Goal: Find specific page/section: Find specific page/section

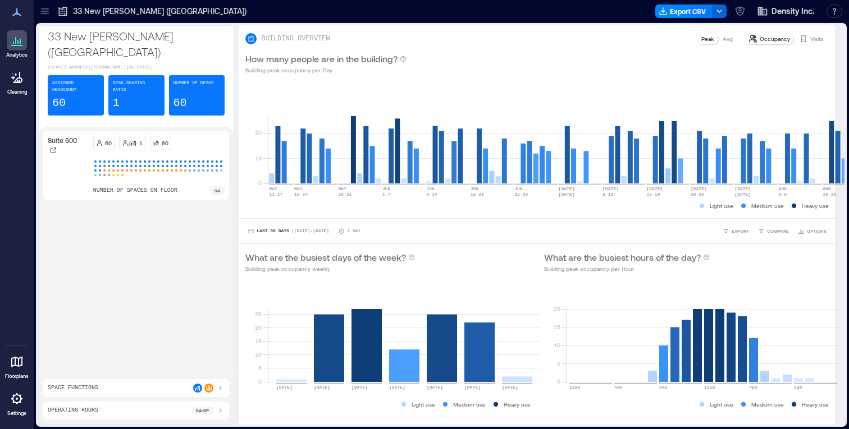
click at [16, 365] on icon at bounding box center [16, 361] width 13 height 13
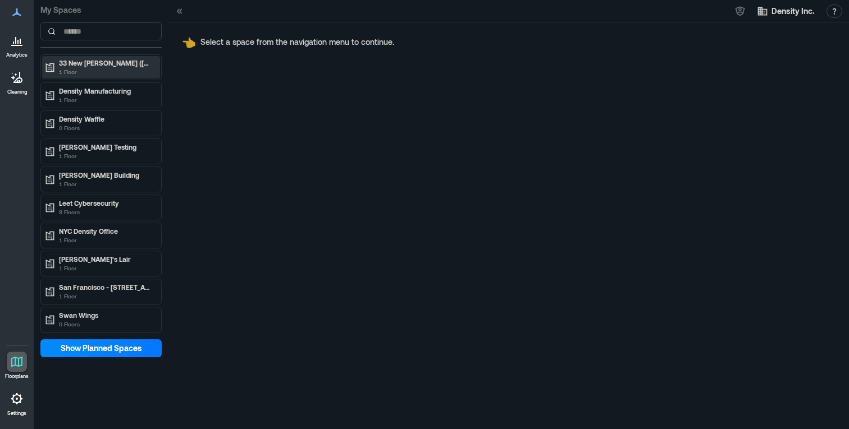
click at [116, 67] on div "33 New Montgomery (SF) 1 Floor" at bounding box center [106, 67] width 94 height 18
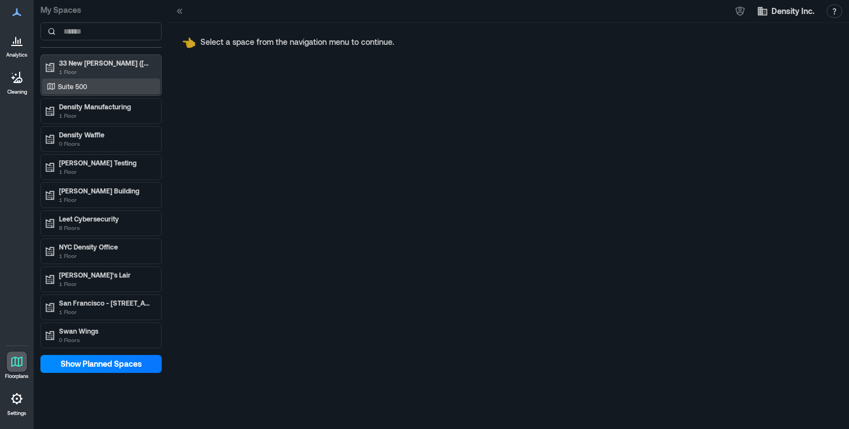
click at [93, 88] on div "Suite 500" at bounding box center [98, 86] width 109 height 11
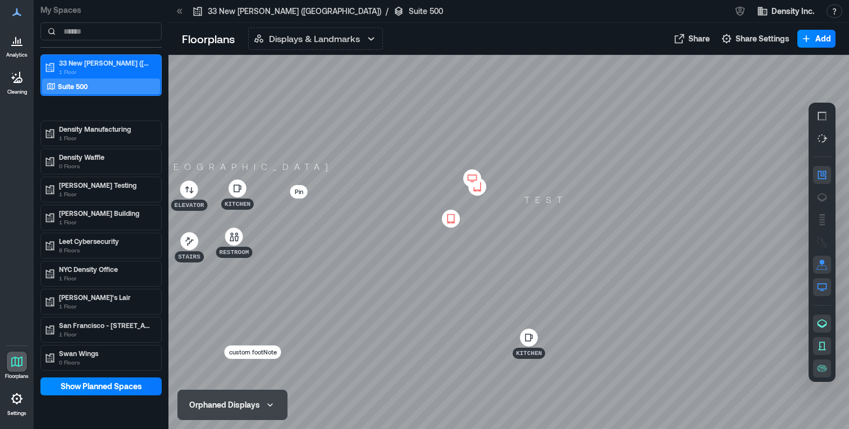
click at [468, 176] on icon at bounding box center [473, 178] width 10 height 6
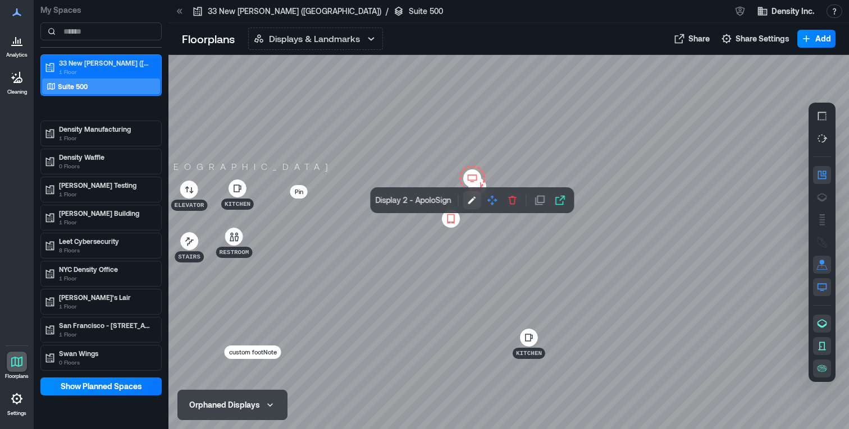
click at [468, 202] on icon "button" at bounding box center [472, 200] width 11 height 11
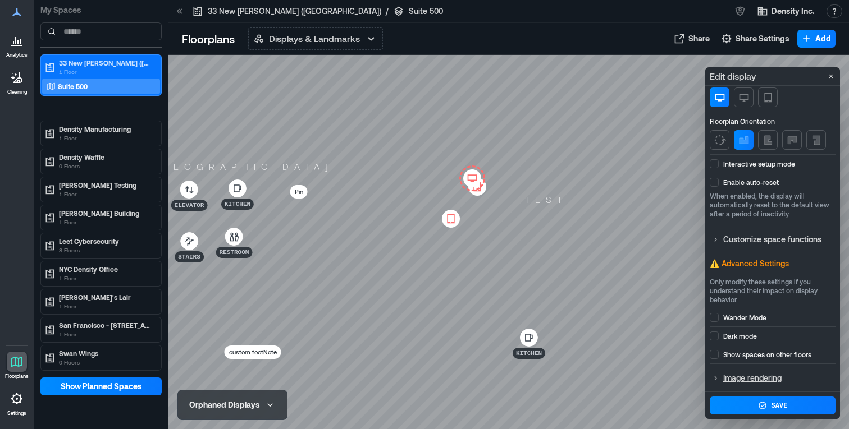
scroll to position [76, 0]
click at [725, 355] on p "Show spaces on other floors" at bounding box center [767, 354] width 88 height 9
click at [779, 400] on button "Save" at bounding box center [773, 406] width 126 height 18
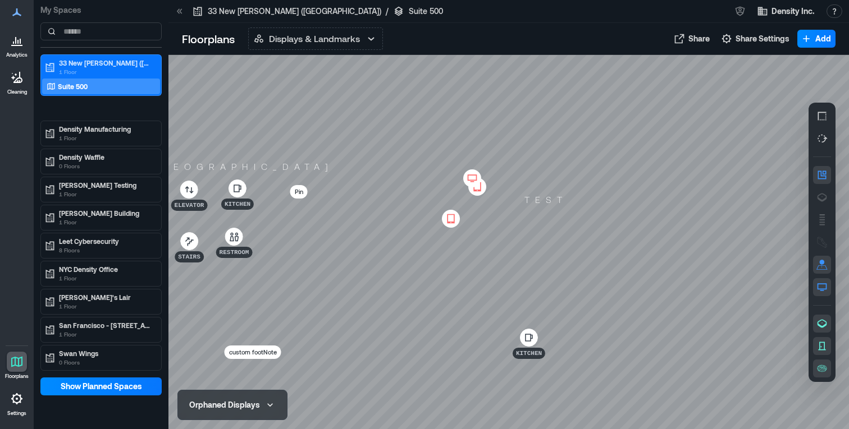
click at [468, 173] on icon at bounding box center [471, 178] width 13 height 11
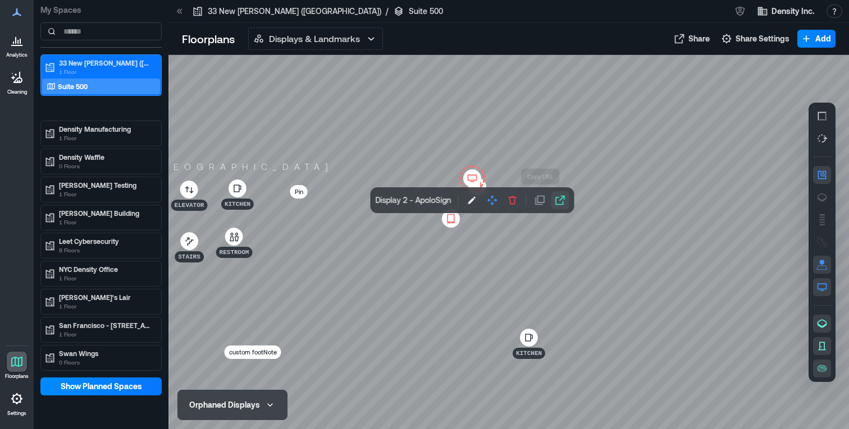
click at [551, 203] on button "button" at bounding box center [560, 200] width 18 height 18
click at [464, 204] on button "button" at bounding box center [472, 200] width 18 height 18
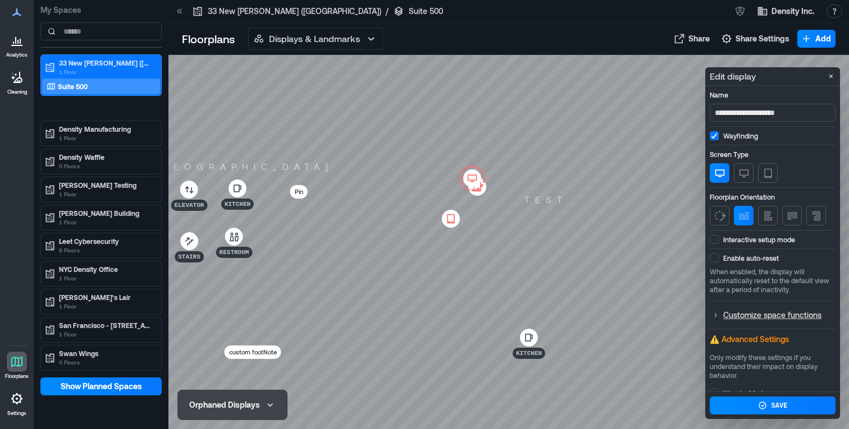
scroll to position [76, 0]
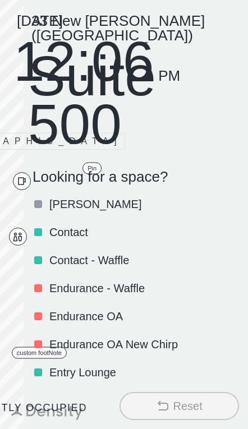
drag, startPoint x: 102, startPoint y: 191, endPoint x: 126, endPoint y: 187, distance: 25.1
click at [102, 196] on p "Caroline D - Waffle" at bounding box center [143, 204] width 188 height 16
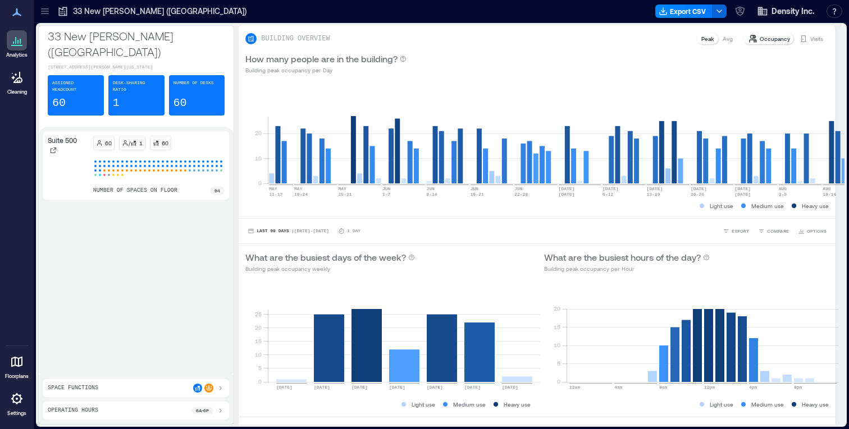
click at [16, 374] on p "Floorplans" at bounding box center [17, 376] width 24 height 7
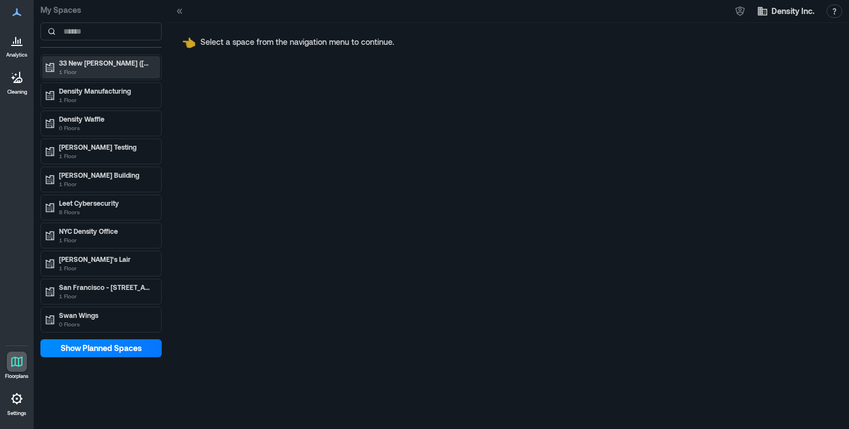
click at [102, 74] on p "1 Floor" at bounding box center [106, 71] width 94 height 9
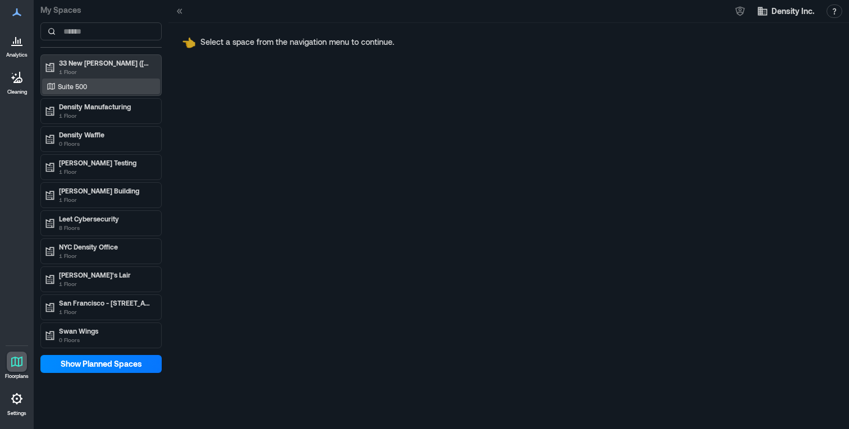
click at [92, 90] on div "Suite 500" at bounding box center [98, 86] width 109 height 11
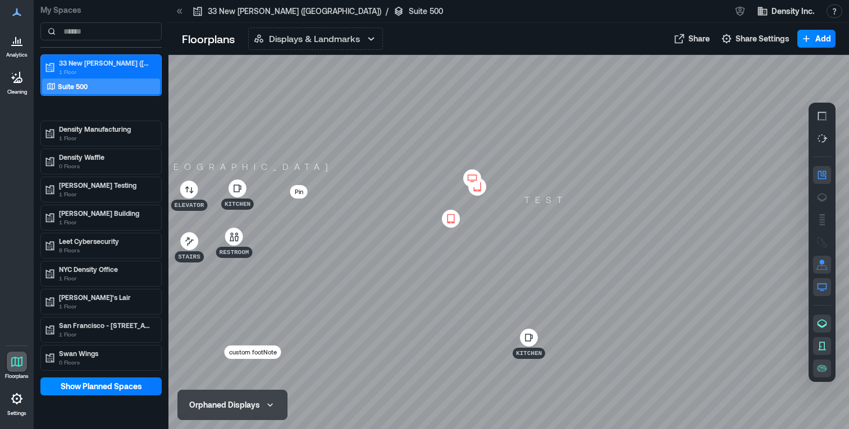
click at [473, 175] on icon at bounding box center [473, 178] width 10 height 6
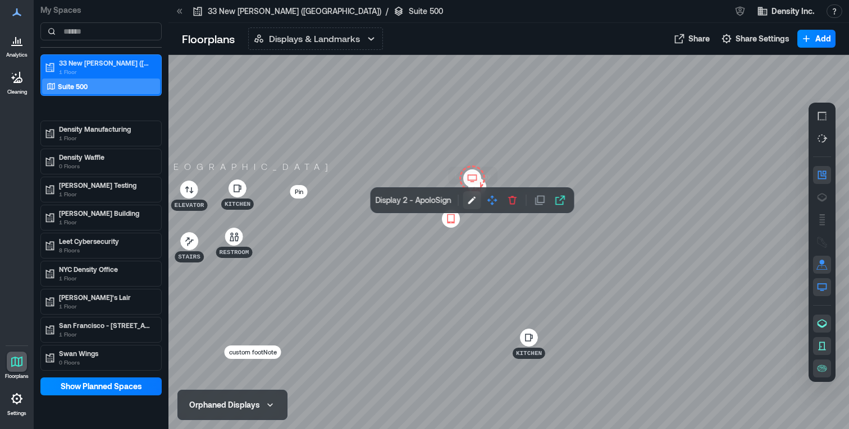
click at [467, 197] on icon "button" at bounding box center [472, 200] width 11 height 11
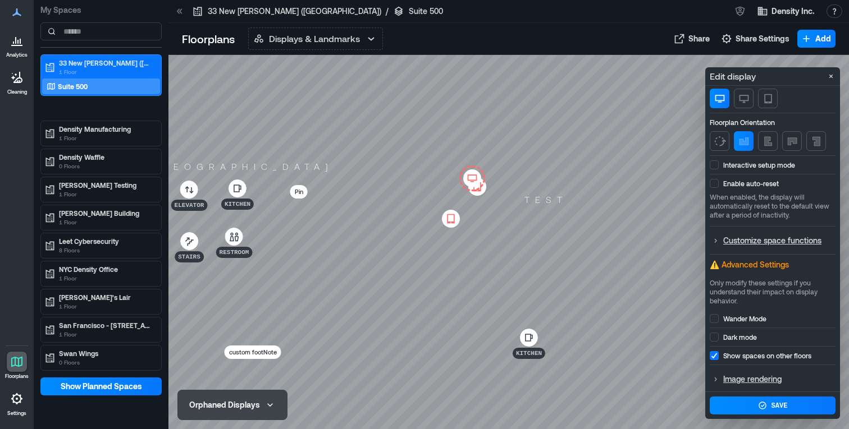
scroll to position [76, 0]
click at [750, 376] on p "Image rendering" at bounding box center [778, 378] width 111 height 14
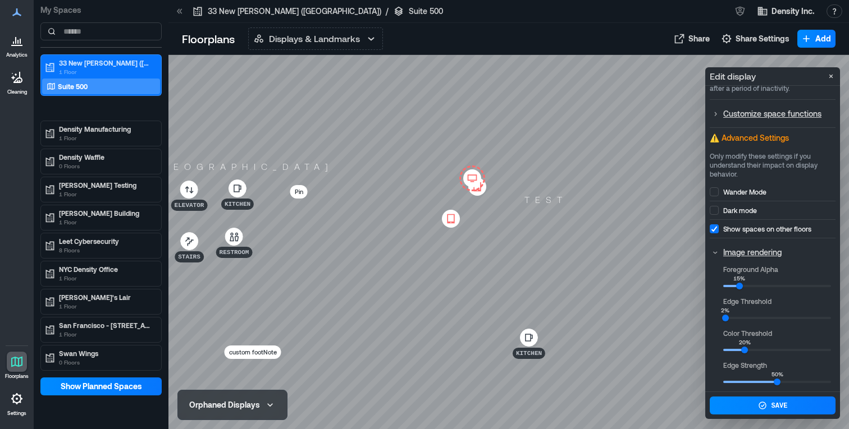
drag, startPoint x: 745, startPoint y: 247, endPoint x: 738, endPoint y: 229, distance: 19.7
click at [745, 247] on p "Image rendering" at bounding box center [778, 252] width 111 height 14
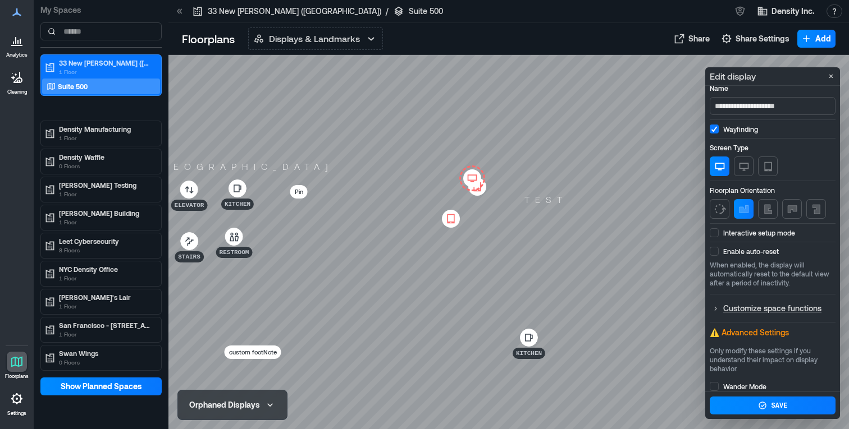
scroll to position [0, 0]
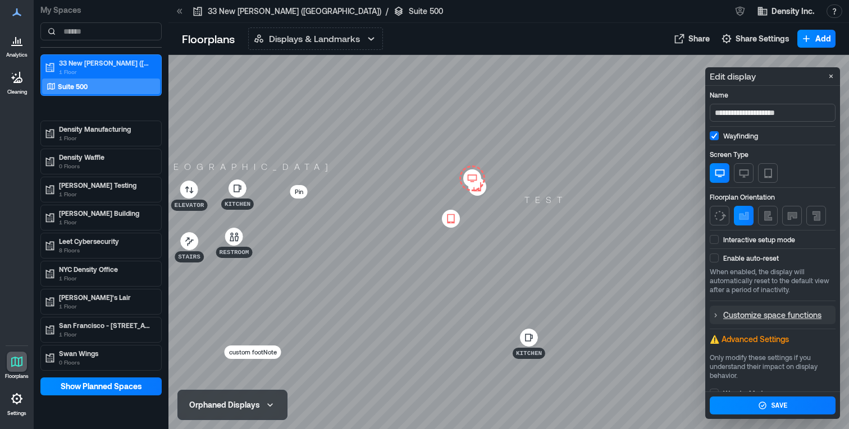
click at [757, 314] on p "Customize space functions" at bounding box center [778, 315] width 111 height 14
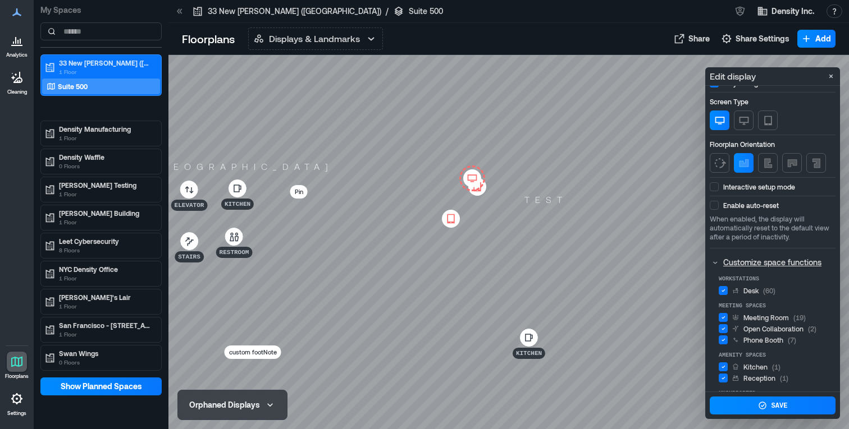
scroll to position [111, 0]
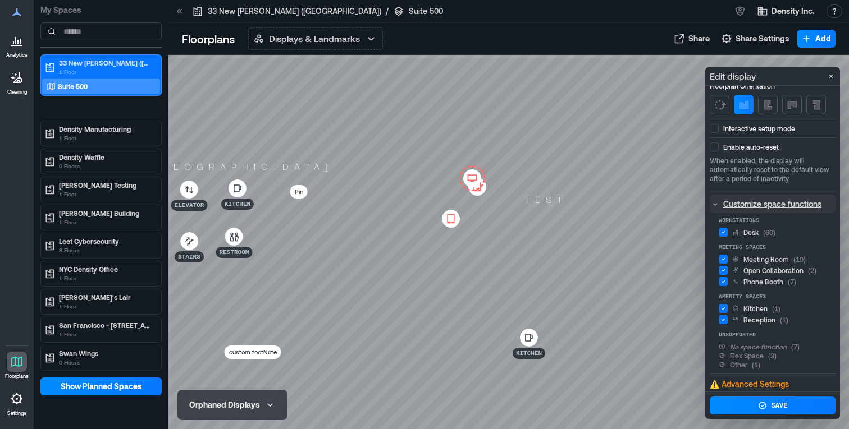
click at [749, 207] on p "Customize space functions" at bounding box center [778, 204] width 111 height 14
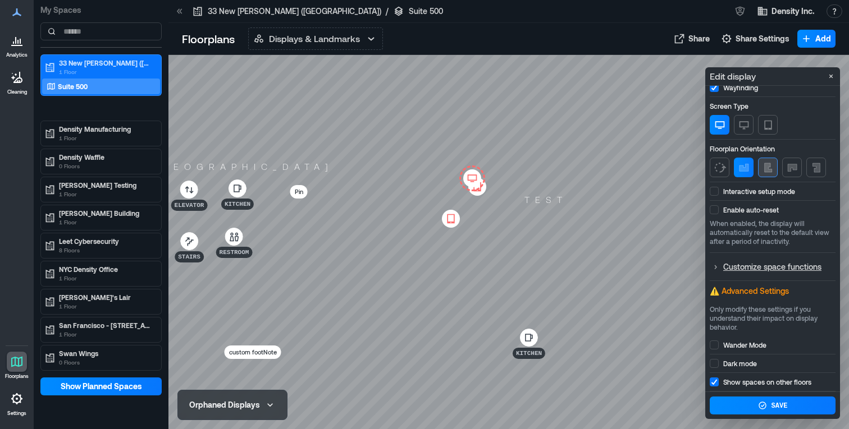
scroll to position [0, 0]
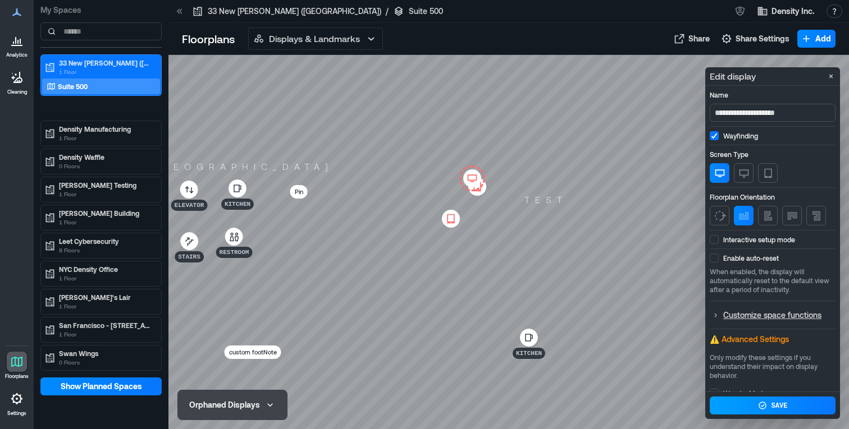
click at [777, 402] on div "Save" at bounding box center [779, 406] width 16 height 9
click at [828, 74] on body "Analytics Cleaning Floorplans Settings My Spaces 33 New Montgomery (SF) 1 Floor…" at bounding box center [424, 214] width 849 height 429
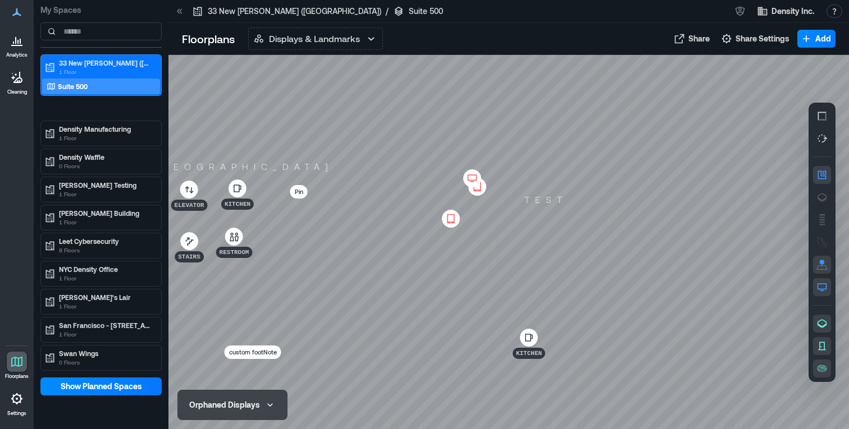
click at [467, 174] on icon at bounding box center [471, 178] width 13 height 11
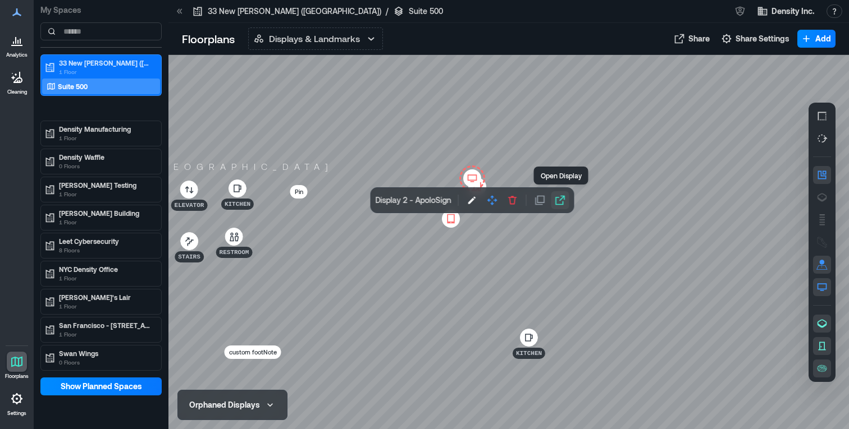
click at [556, 202] on icon "button" at bounding box center [560, 200] width 11 height 11
click at [17, 361] on icon at bounding box center [16, 361] width 13 height 13
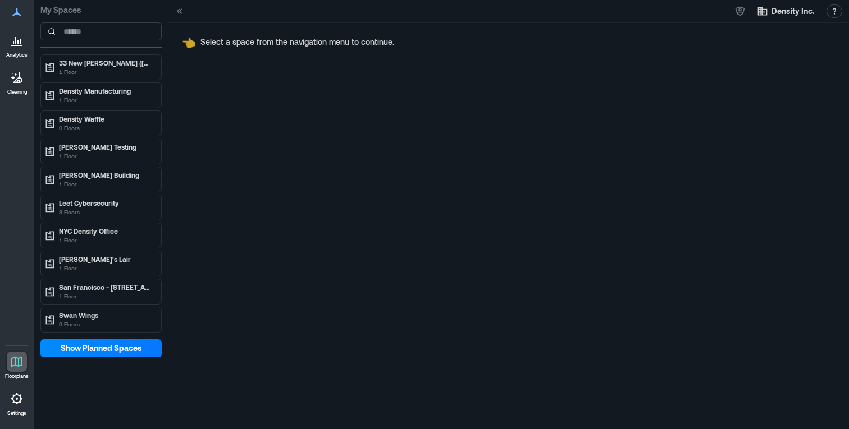
click at [23, 47] on icon at bounding box center [16, 40] width 13 height 13
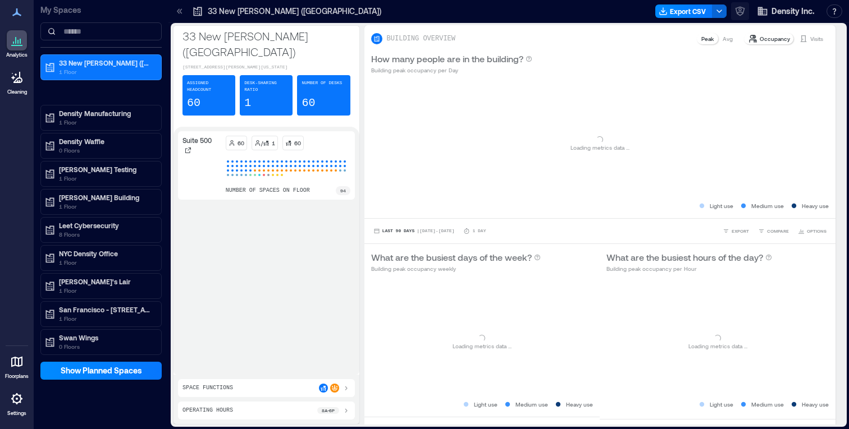
click at [739, 11] on icon "button" at bounding box center [739, 9] width 3 height 3
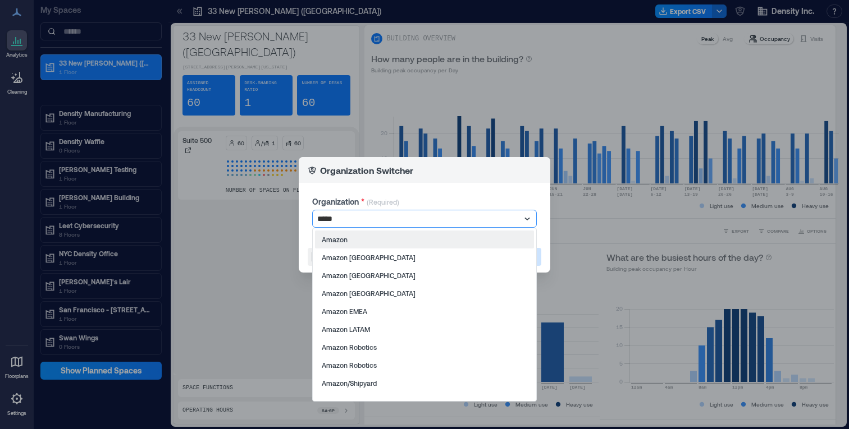
type input "******"
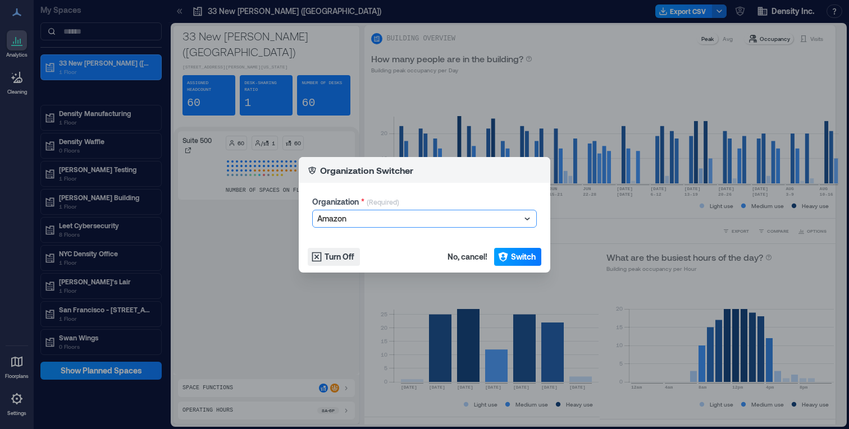
click at [501, 254] on icon "button" at bounding box center [503, 257] width 10 height 10
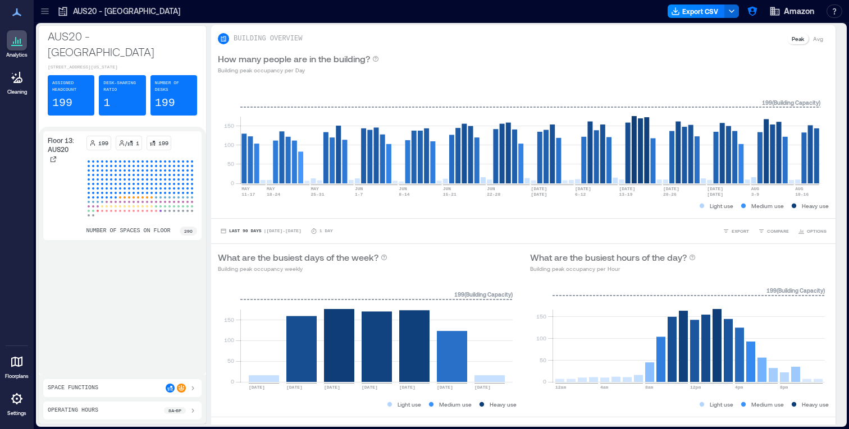
click at [17, 364] on icon at bounding box center [16, 361] width 13 height 13
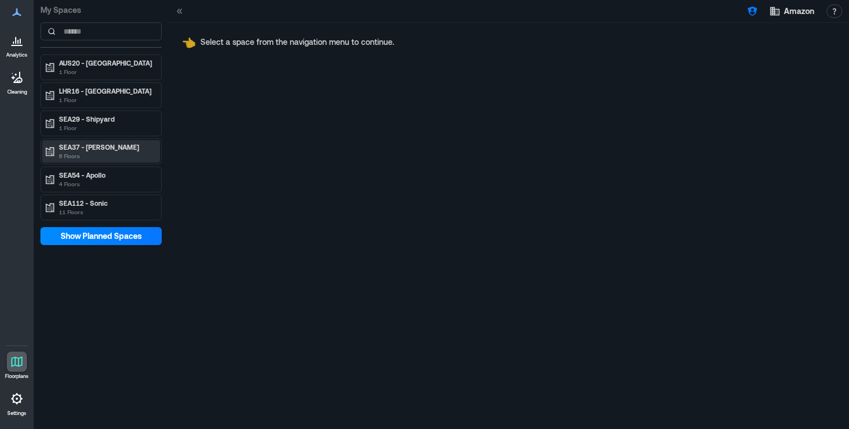
click at [103, 154] on p "6 Floors" at bounding box center [106, 156] width 94 height 9
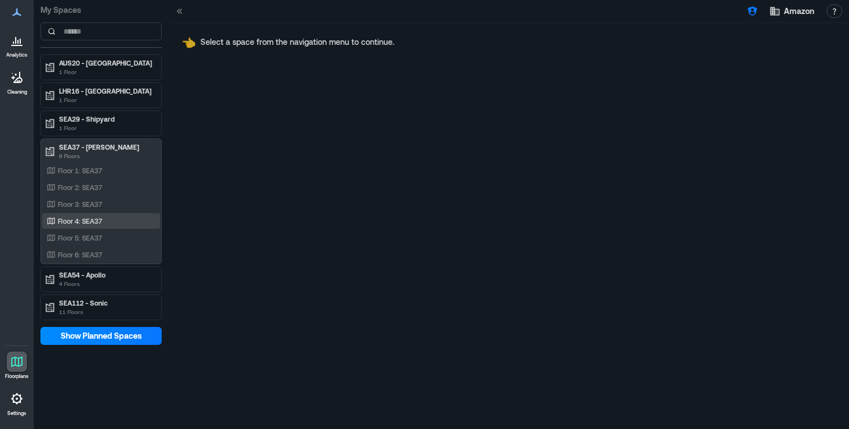
click at [95, 225] on p "Floor 4: SEA37" at bounding box center [80, 221] width 44 height 9
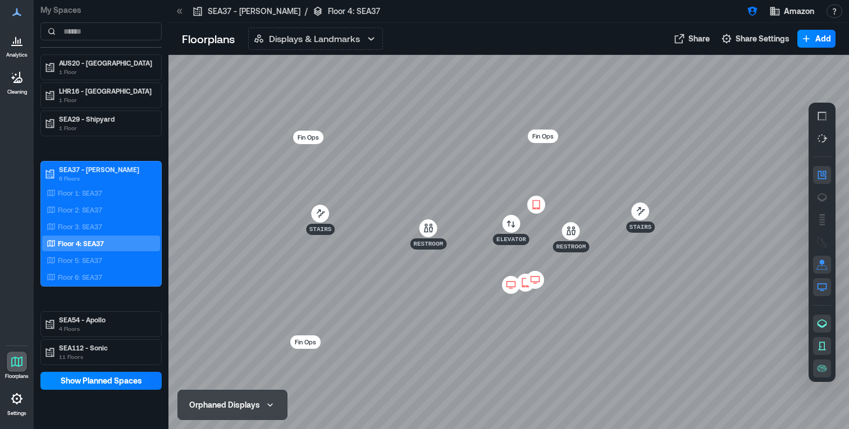
click at [536, 205] on icon at bounding box center [535, 204] width 13 height 11
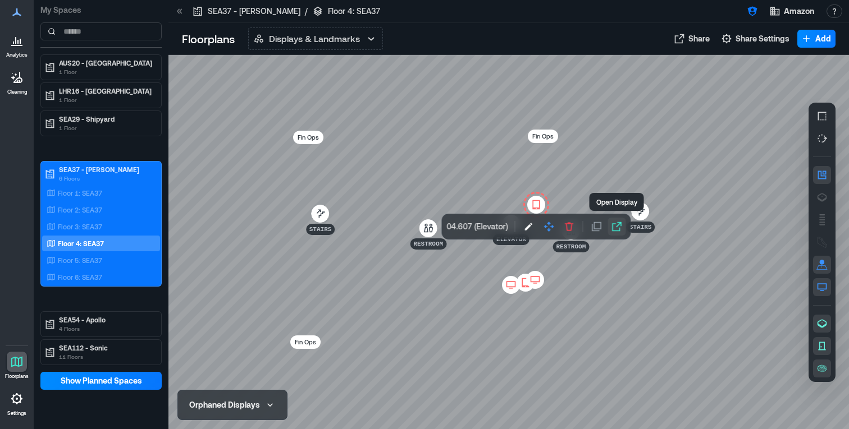
click at [620, 226] on icon "button" at bounding box center [616, 226] width 11 height 11
click at [102, 226] on p "Floor 3: SEA37" at bounding box center [80, 226] width 44 height 9
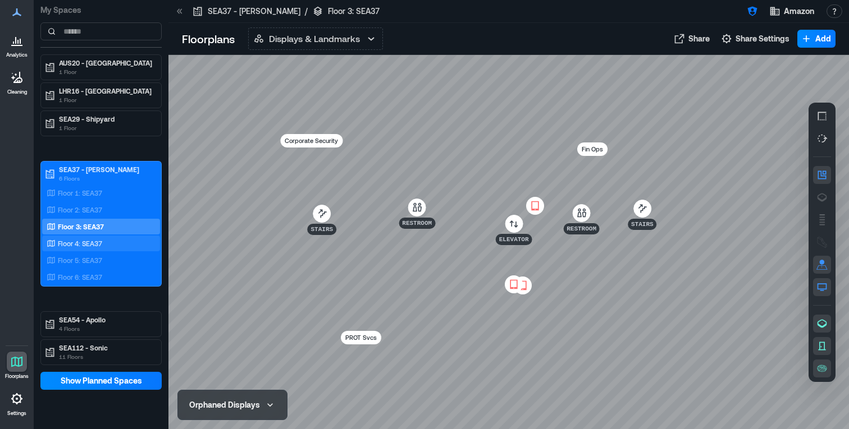
click at [103, 237] on div "Floor 4: SEA37" at bounding box center [101, 244] width 118 height 16
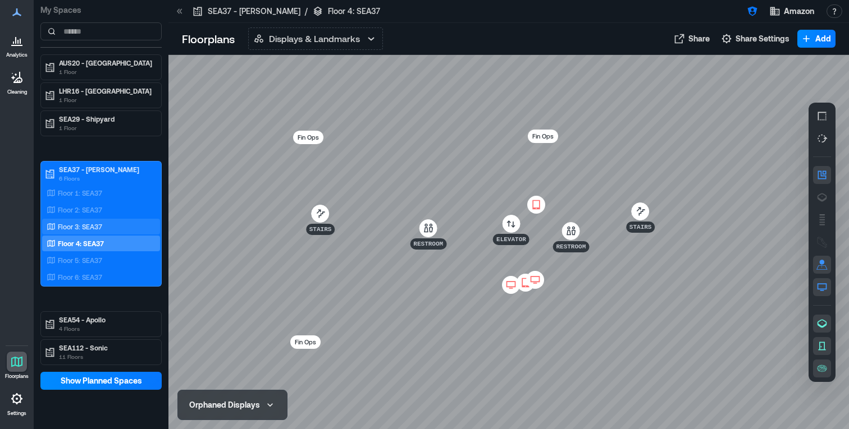
click at [108, 226] on div "Floor 3: SEA37" at bounding box center [98, 226] width 109 height 11
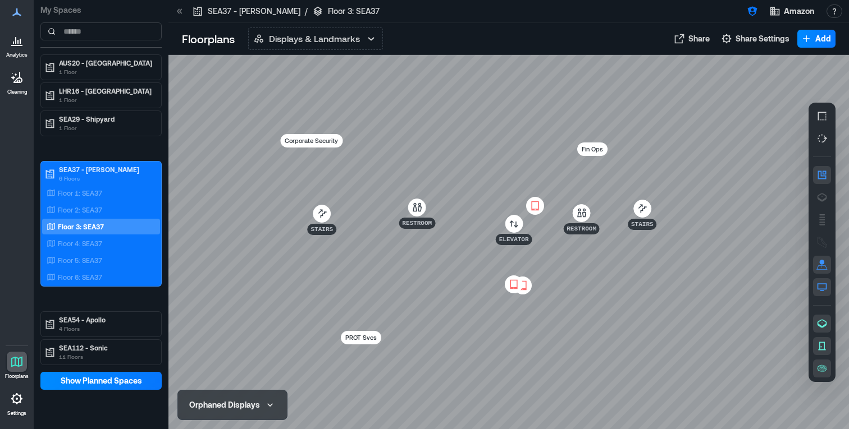
click at [539, 203] on icon at bounding box center [534, 205] width 13 height 11
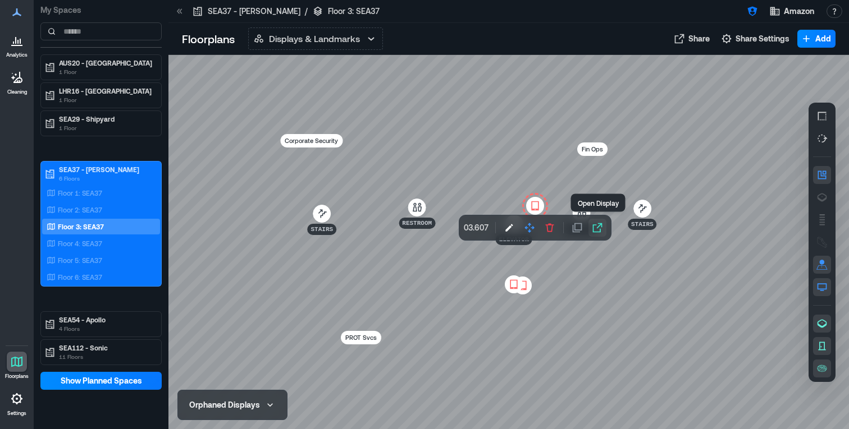
click at [599, 227] on icon "button" at bounding box center [597, 227] width 11 height 11
click at [21, 49] on div at bounding box center [17, 40] width 20 height 20
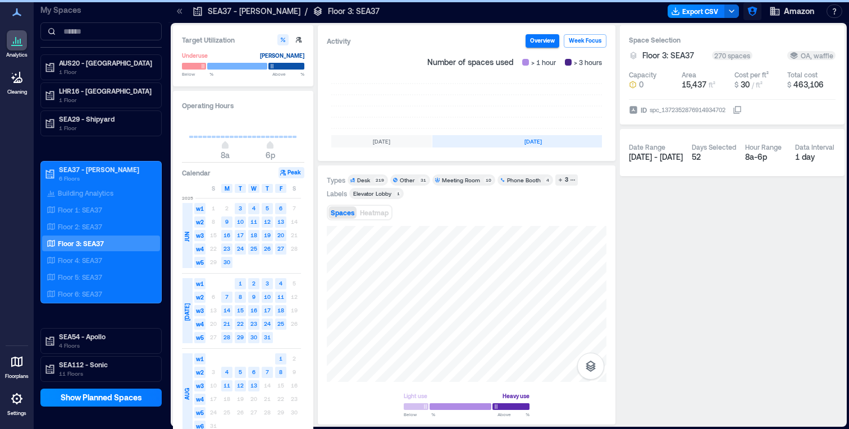
scroll to position [0, 336]
click at [754, 10] on icon "button" at bounding box center [752, 12] width 10 height 10
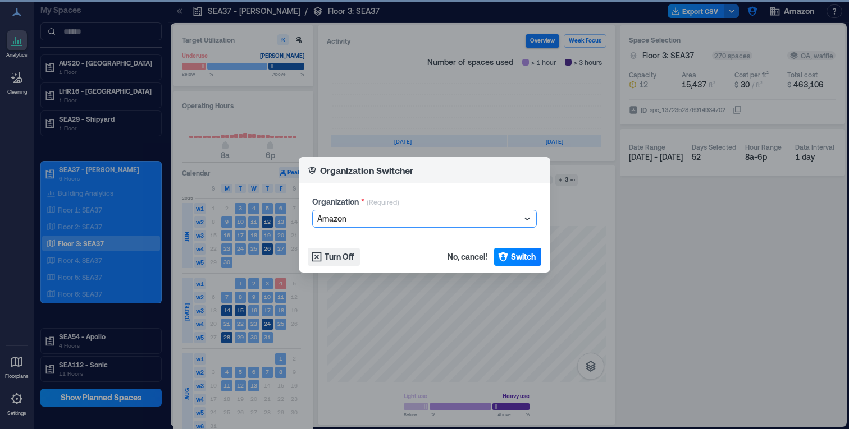
click at [420, 213] on div at bounding box center [418, 218] width 203 height 13
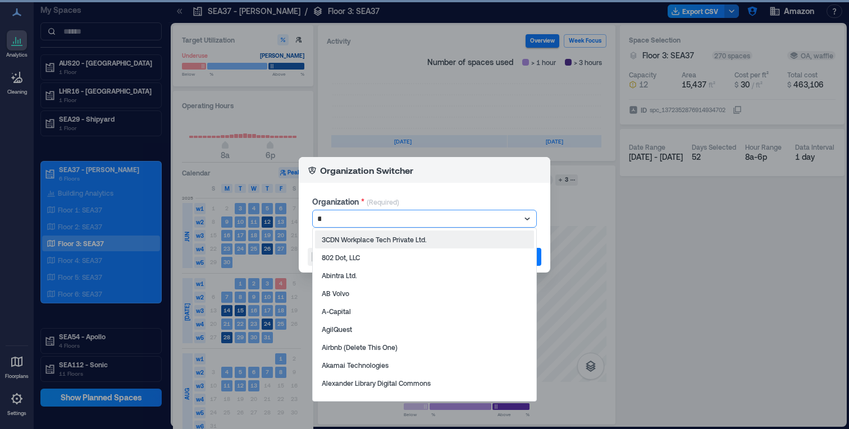
type input "****"
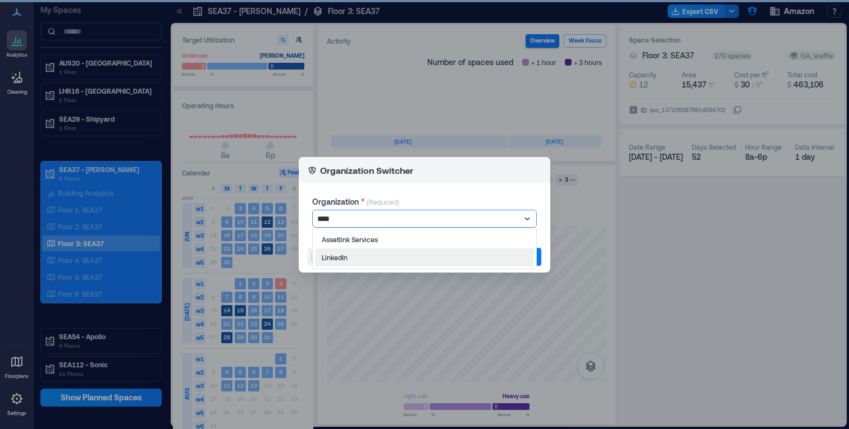
drag, startPoint x: 366, startPoint y: 260, endPoint x: 410, endPoint y: 253, distance: 44.3
click at [366, 260] on div "LinkedIn" at bounding box center [424, 258] width 219 height 18
click at [520, 258] on span "Switch" at bounding box center [523, 257] width 25 height 11
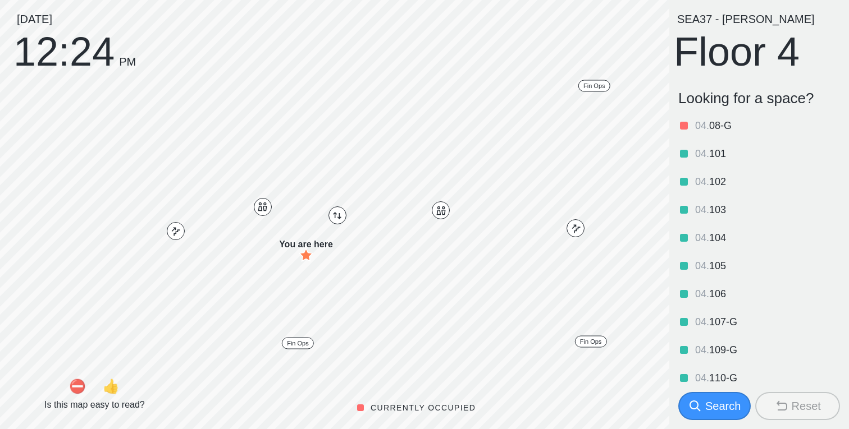
click at [720, 399] on div "Search" at bounding box center [722, 407] width 35 height 16
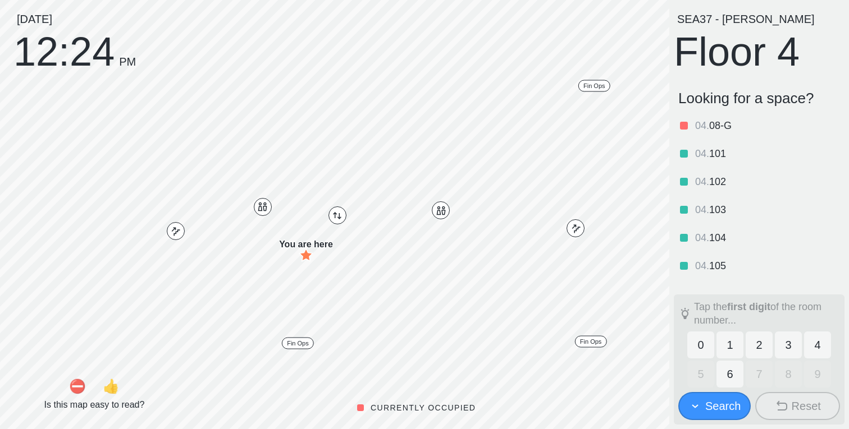
click at [725, 403] on div "Search" at bounding box center [722, 407] width 35 height 16
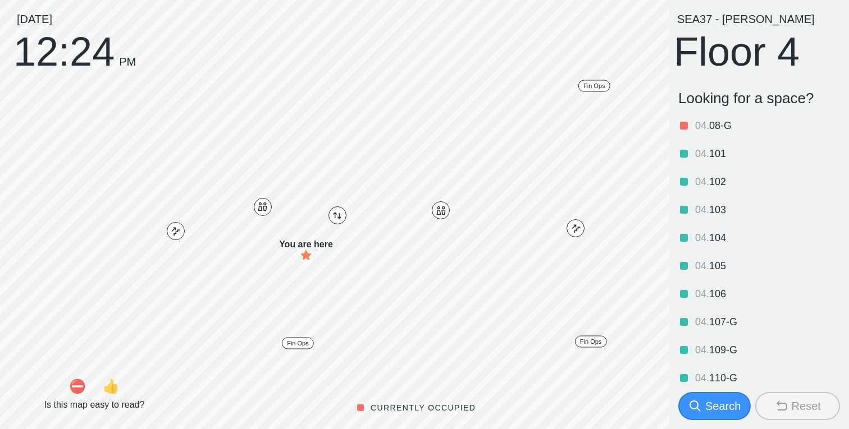
click at [723, 405] on div "Search" at bounding box center [722, 407] width 35 height 16
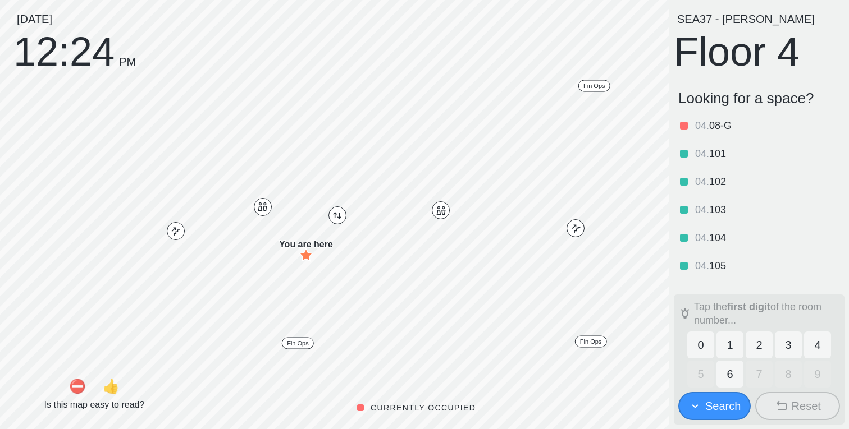
click at [726, 412] on div "Search" at bounding box center [722, 407] width 35 height 16
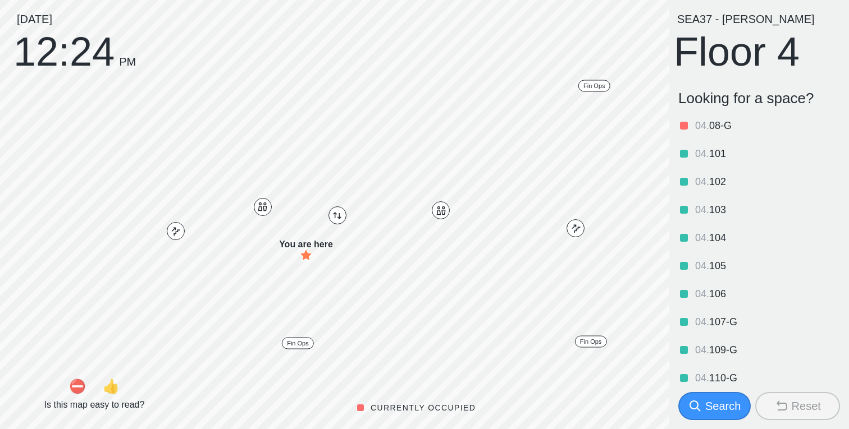
click at [724, 411] on div "Search" at bounding box center [722, 407] width 35 height 16
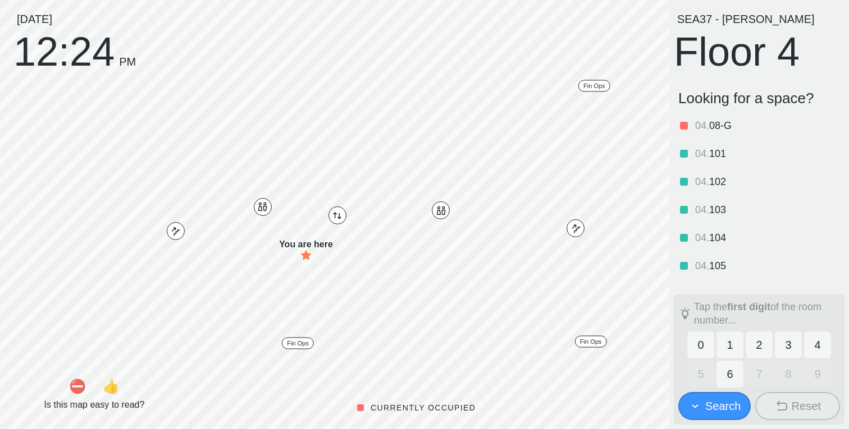
click at [724, 411] on div "Search" at bounding box center [722, 407] width 35 height 16
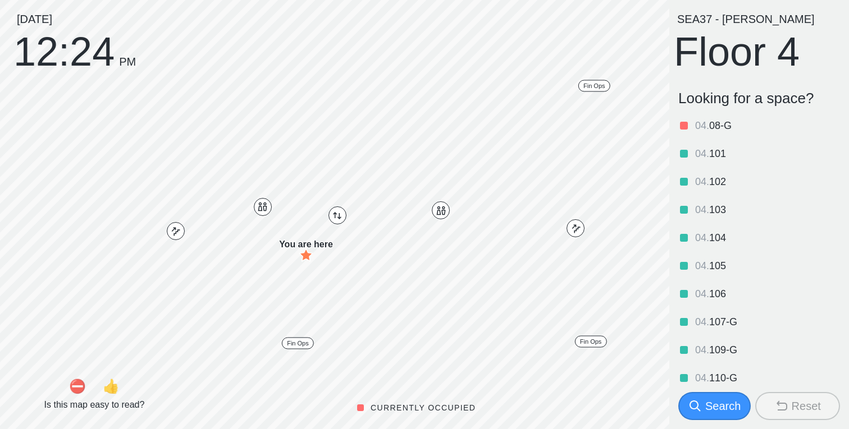
click at [724, 411] on div "Search" at bounding box center [722, 407] width 35 height 16
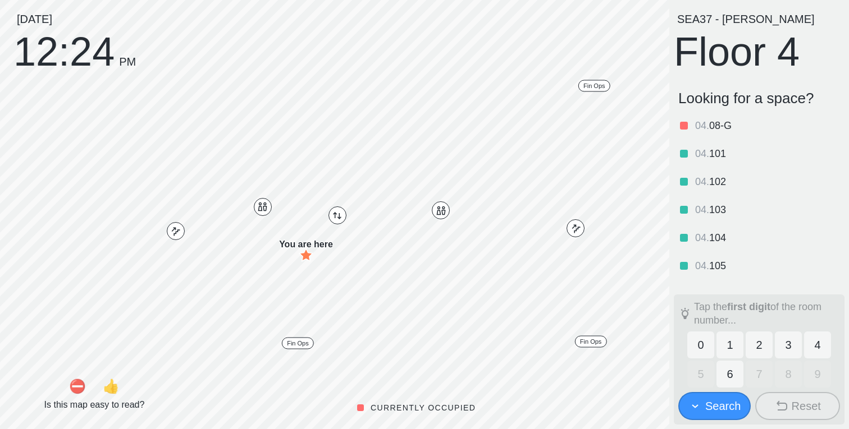
click at [716, 410] on div "Search" at bounding box center [722, 407] width 35 height 16
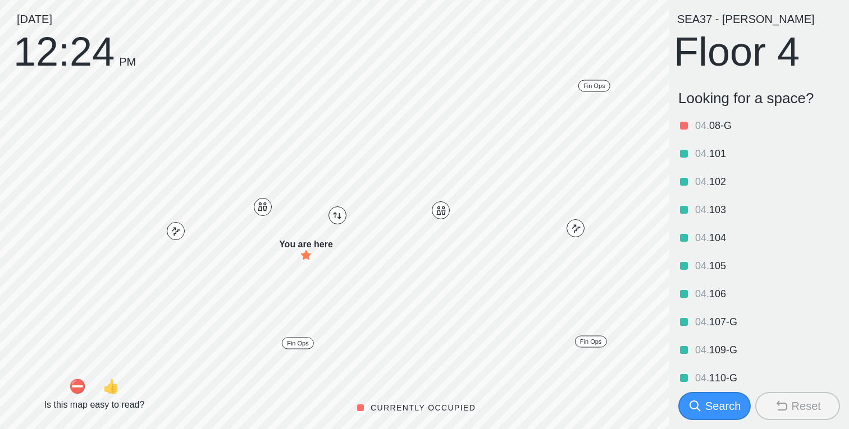
click at [716, 410] on div "Search" at bounding box center [722, 407] width 35 height 16
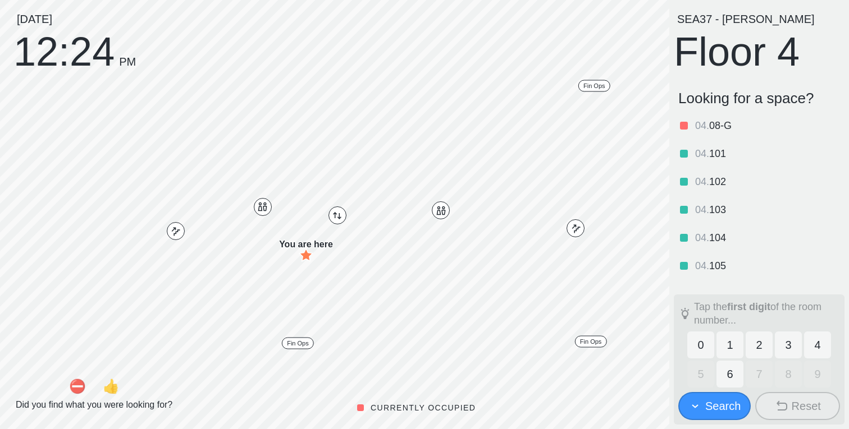
click at [729, 353] on button "1" at bounding box center [729, 345] width 27 height 27
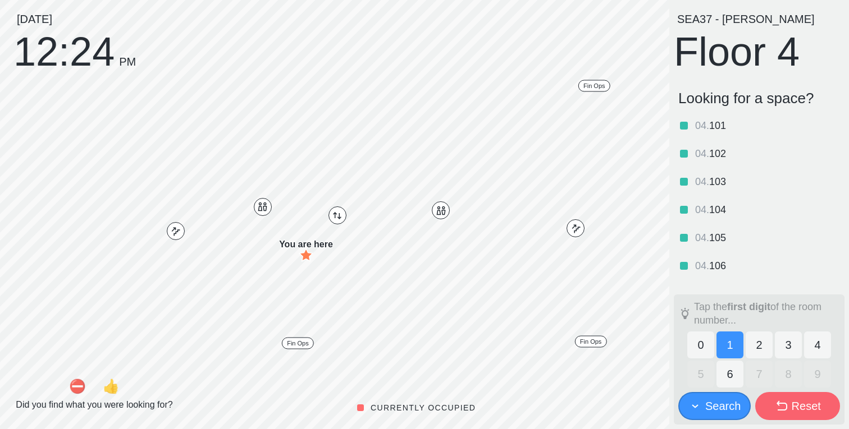
click at [733, 342] on button "1" at bounding box center [729, 345] width 27 height 27
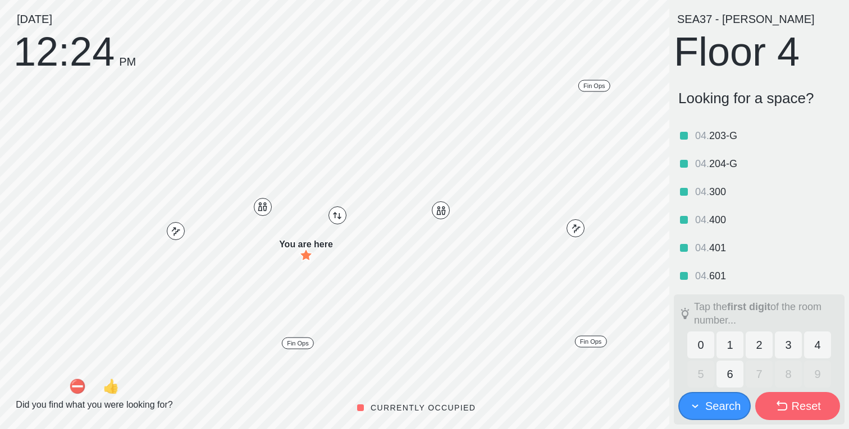
click at [716, 406] on div "Search" at bounding box center [722, 407] width 35 height 16
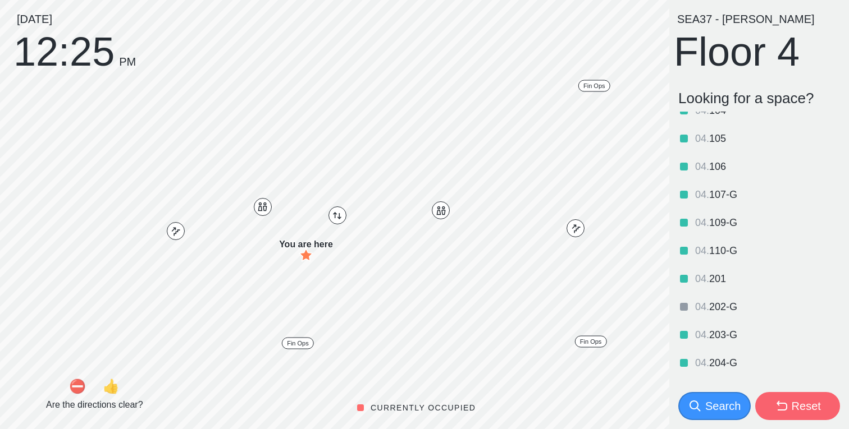
scroll to position [234, 0]
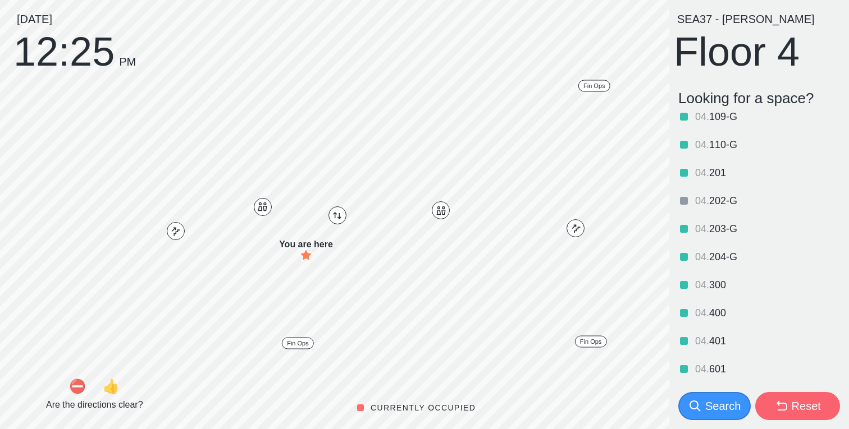
click at [721, 403] on div "Search" at bounding box center [722, 407] width 35 height 16
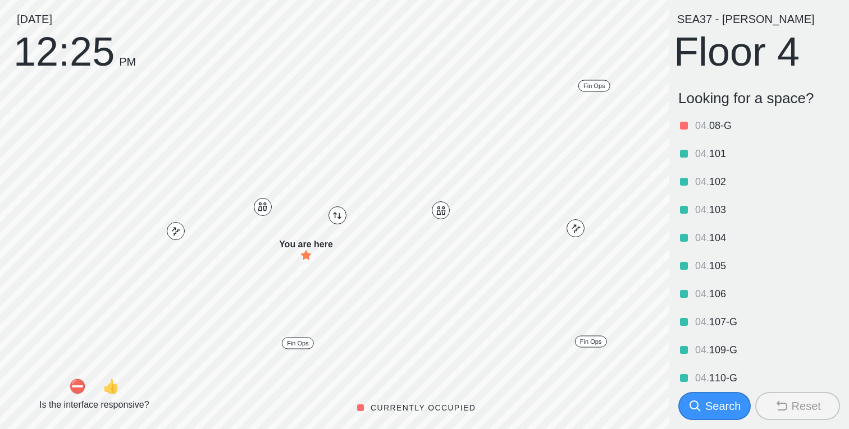
click at [700, 404] on icon at bounding box center [694, 406] width 13 height 13
click at [721, 409] on div "Search" at bounding box center [722, 407] width 35 height 16
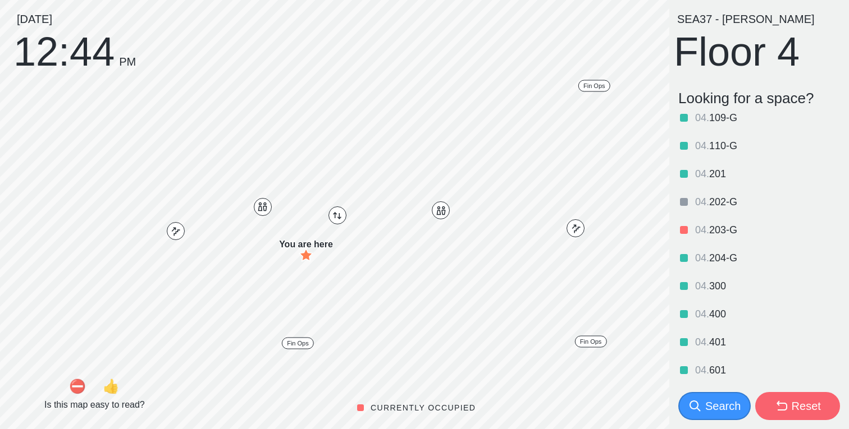
scroll to position [234, 0]
click at [723, 410] on div "Search" at bounding box center [722, 407] width 35 height 16
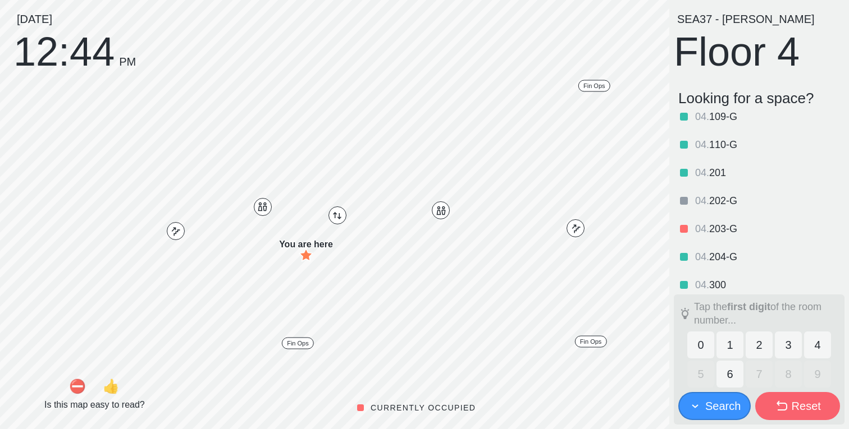
click at [725, 348] on button "1" at bounding box center [729, 345] width 27 height 27
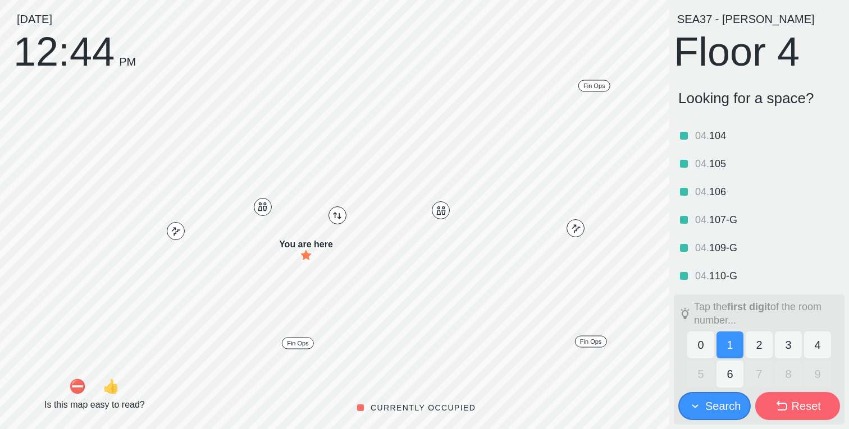
click at [750, 345] on button "2" at bounding box center [759, 345] width 27 height 27
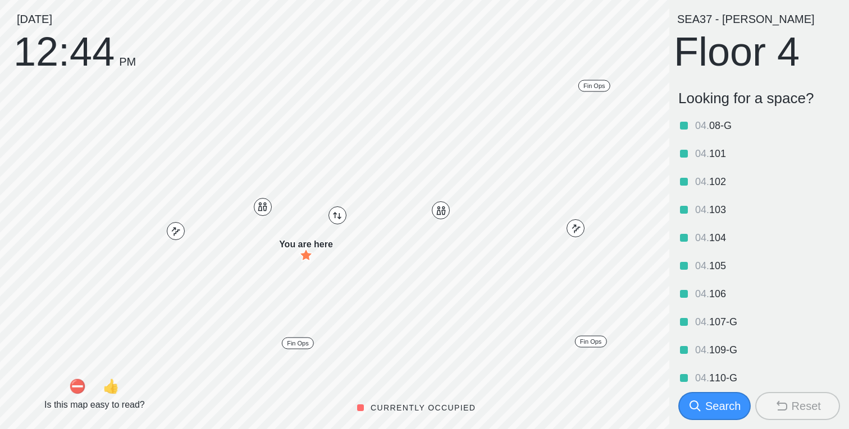
click at [730, 396] on button "Search" at bounding box center [714, 406] width 72 height 28
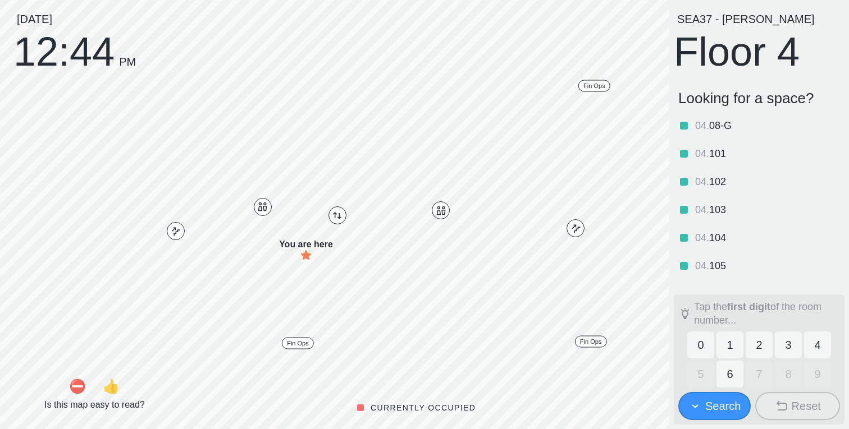
click at [757, 345] on button "2" at bounding box center [759, 345] width 27 height 27
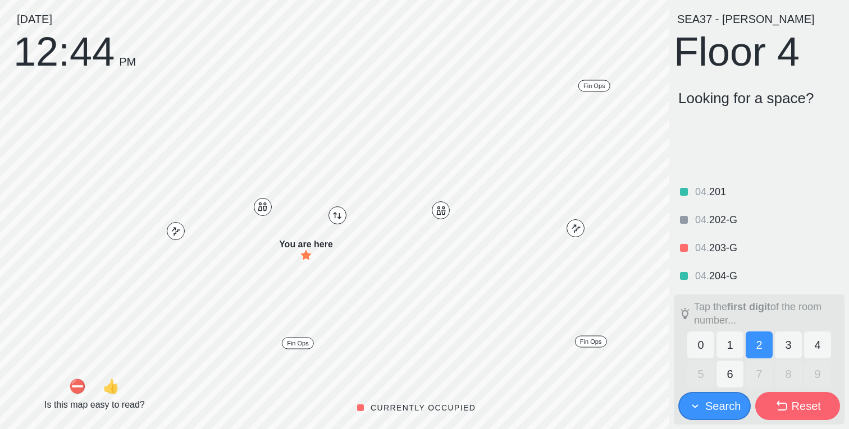
click at [766, 343] on button "2" at bounding box center [759, 345] width 27 height 27
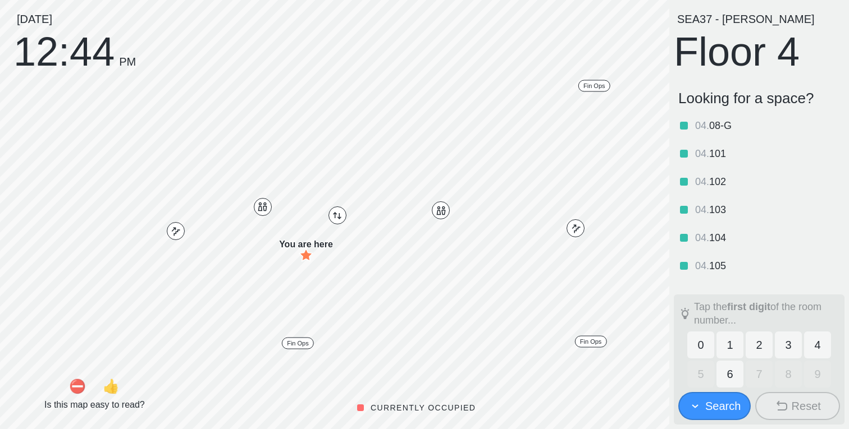
click at [732, 381] on button "6" at bounding box center [729, 374] width 27 height 27
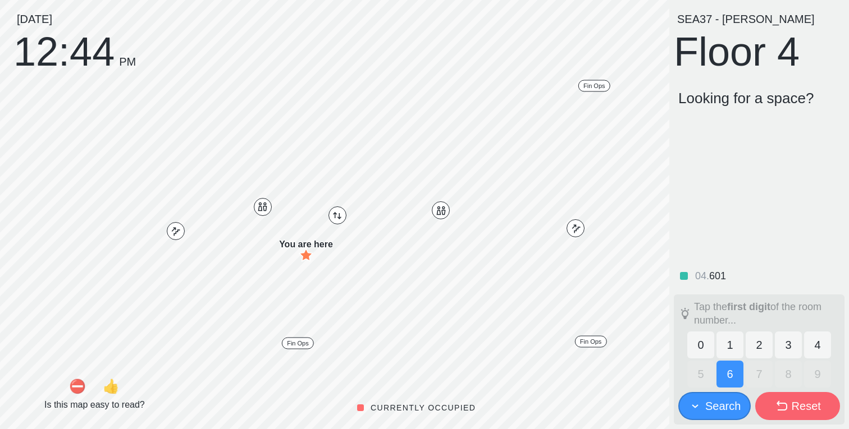
click at [732, 370] on button "6" at bounding box center [729, 374] width 27 height 27
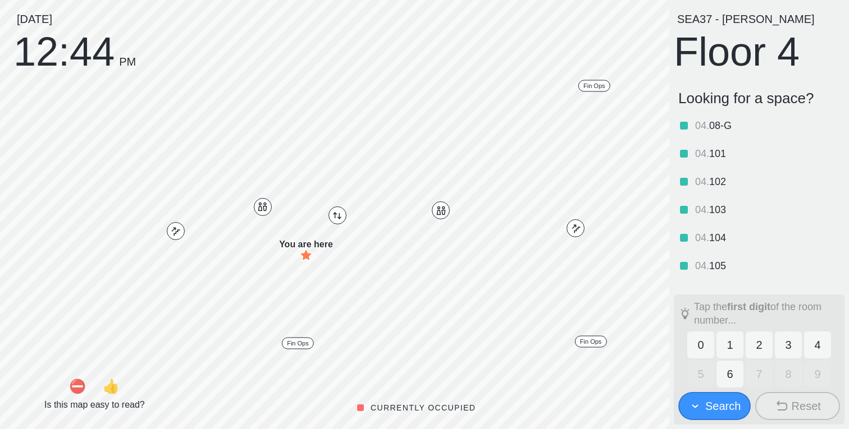
click at [783, 348] on button "3" at bounding box center [788, 345] width 27 height 27
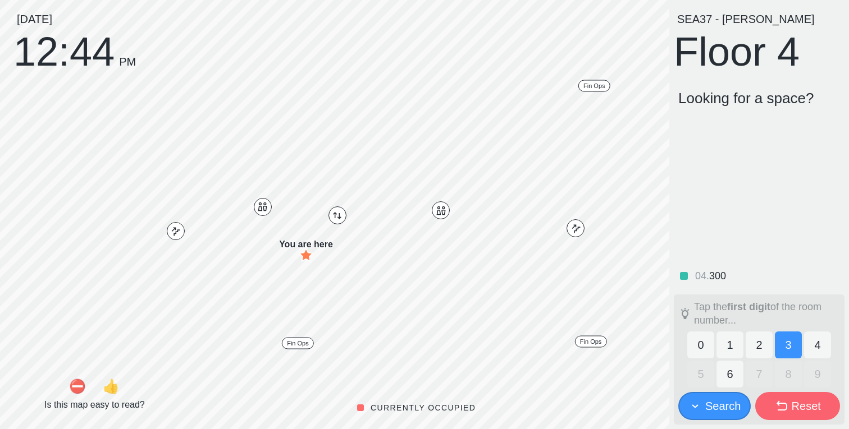
click at [791, 345] on button "3" at bounding box center [788, 345] width 27 height 27
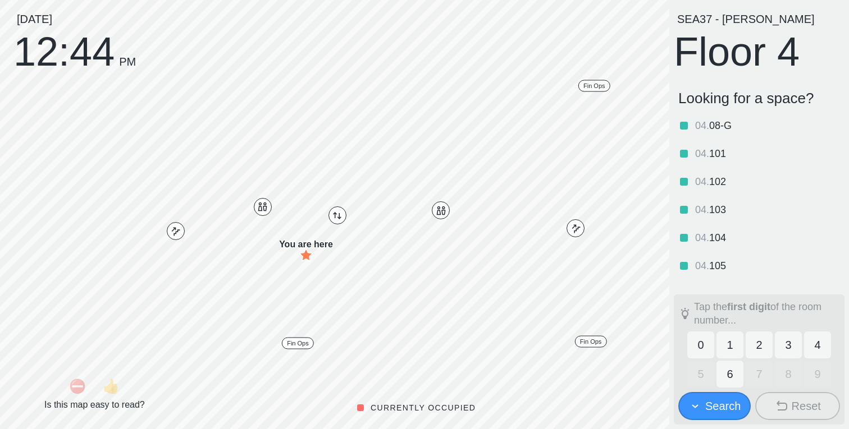
click at [811, 348] on button "4" at bounding box center [817, 345] width 27 height 27
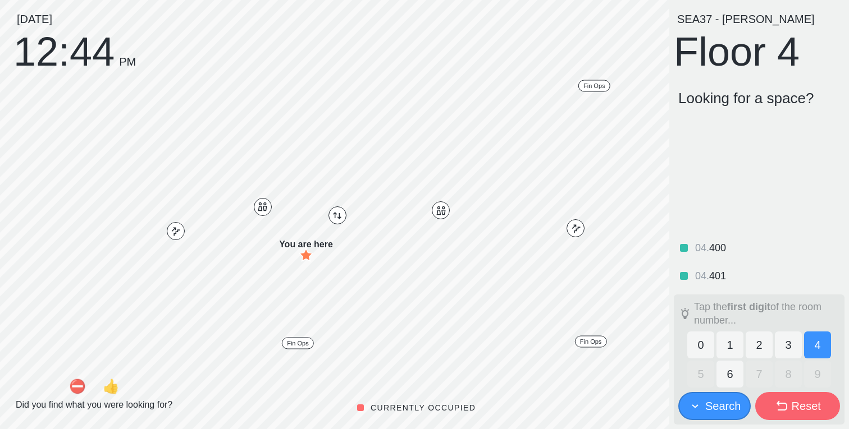
click at [815, 346] on button "4" at bounding box center [817, 345] width 27 height 27
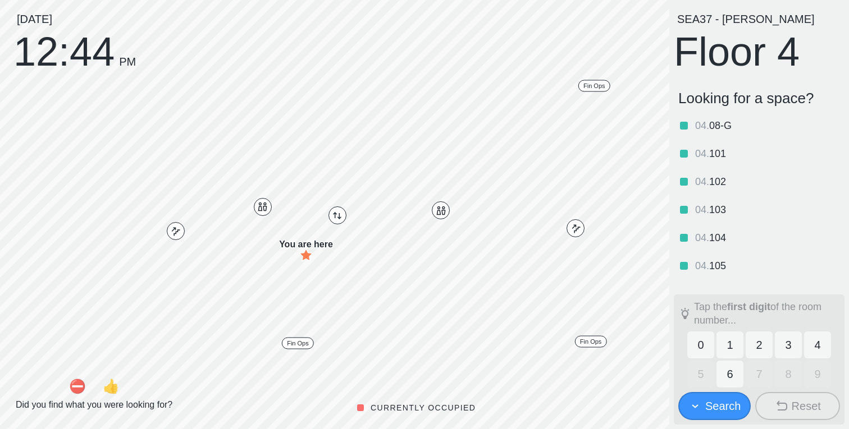
click at [702, 340] on button "0" at bounding box center [700, 345] width 27 height 27
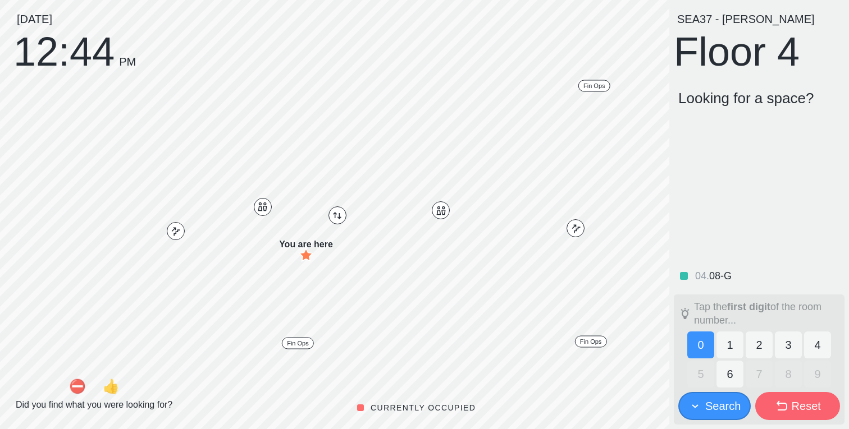
drag, startPoint x: 702, startPoint y: 350, endPoint x: 711, endPoint y: 383, distance: 34.5
click at [702, 350] on button "0" at bounding box center [700, 345] width 27 height 27
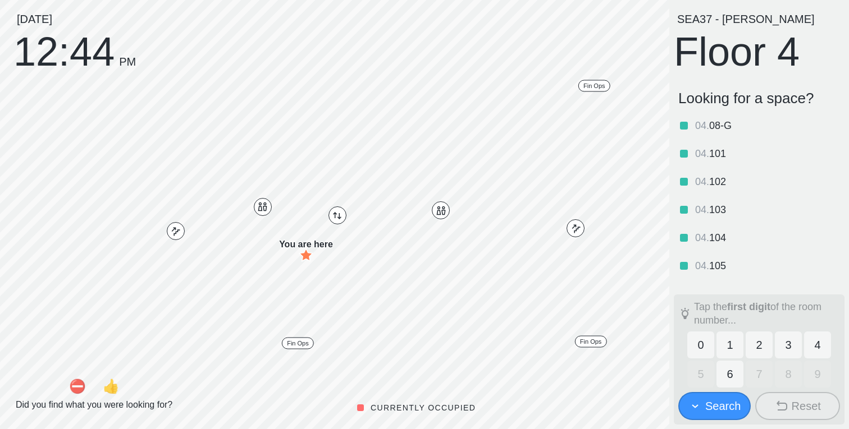
click at [716, 399] on div "Search" at bounding box center [722, 407] width 35 height 16
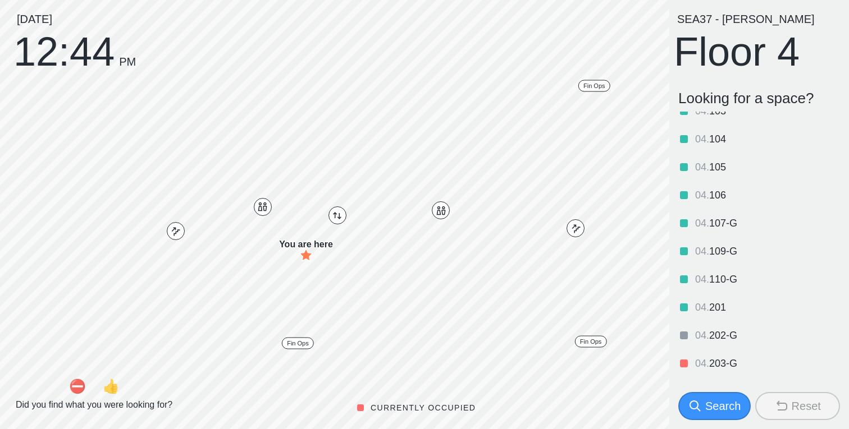
scroll to position [234, 0]
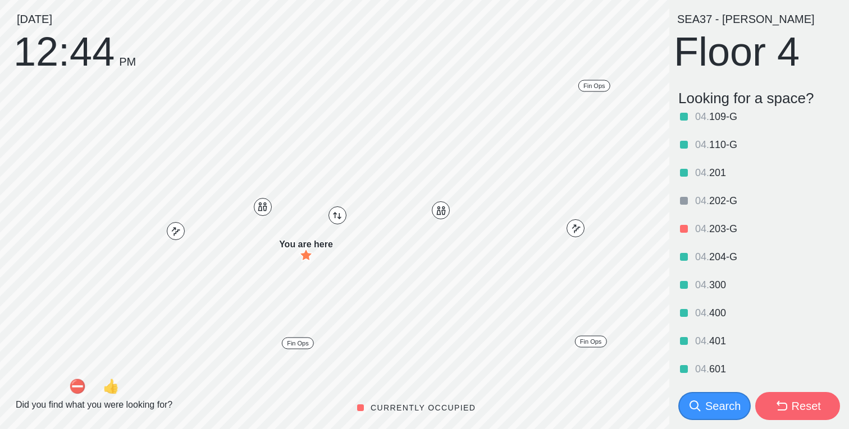
click at [722, 348] on div "04 . 401" at bounding box center [757, 341] width 166 height 28
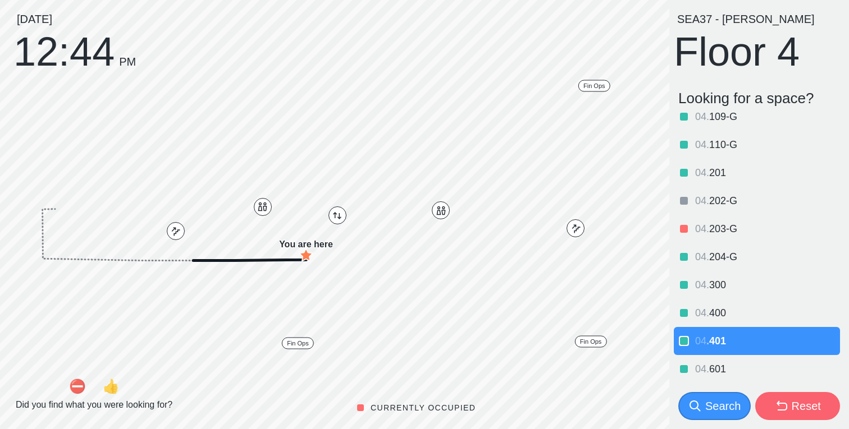
click at [716, 341] on span "401" at bounding box center [717, 341] width 17 height 11
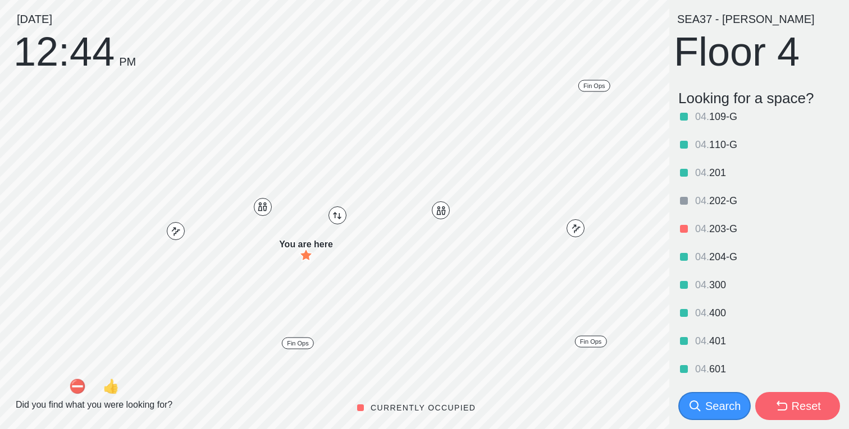
click at [721, 353] on div "04 . 401" at bounding box center [757, 341] width 166 height 28
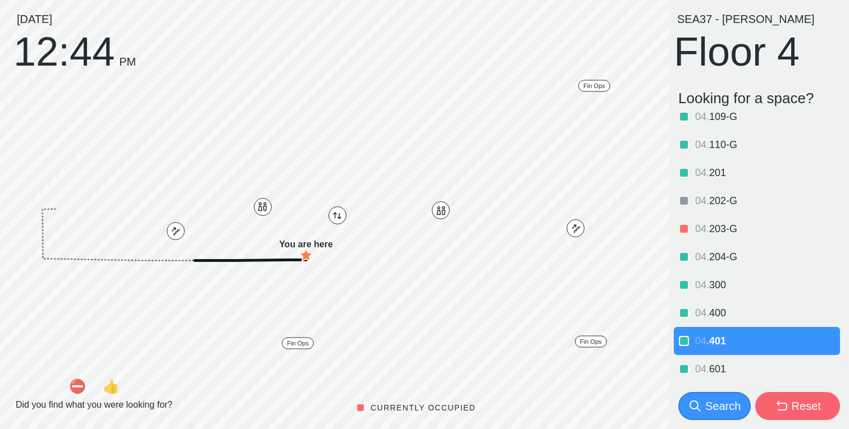
click at [711, 346] on span "401" at bounding box center [717, 341] width 17 height 11
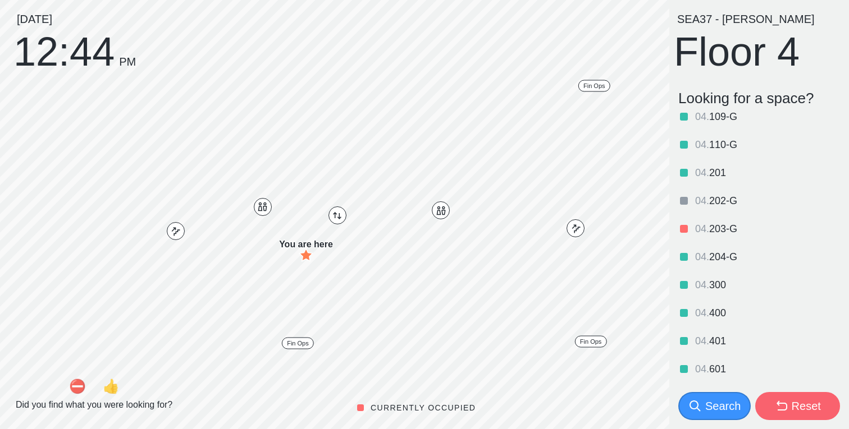
click at [723, 367] on span "601" at bounding box center [717, 369] width 17 height 11
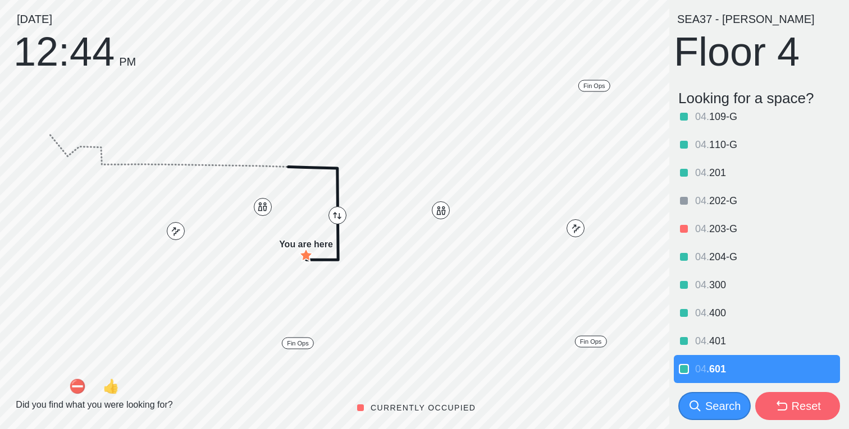
click at [725, 364] on span "601" at bounding box center [717, 369] width 17 height 11
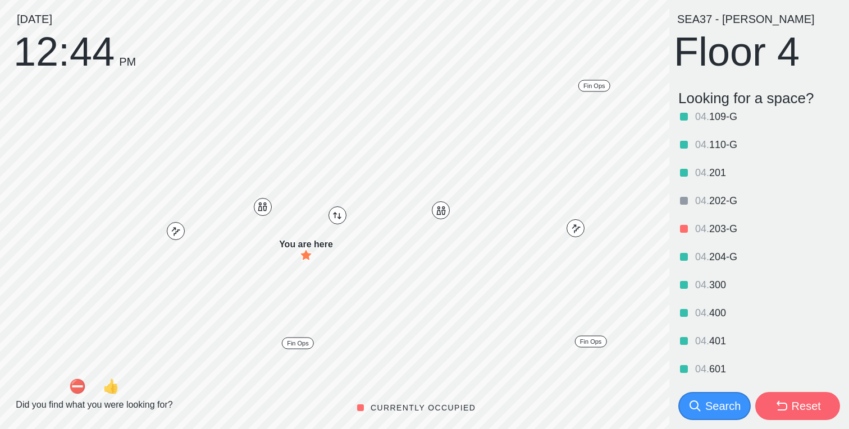
click at [718, 335] on div "04 . 401" at bounding box center [766, 341] width 143 height 13
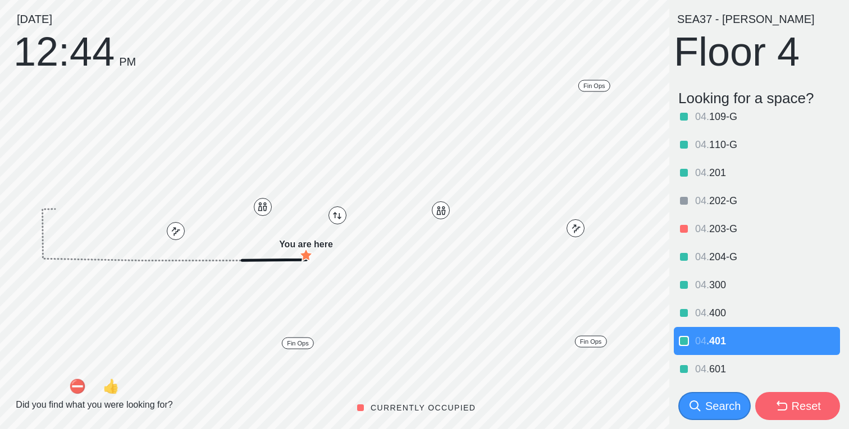
click at [719, 314] on span "400" at bounding box center [717, 313] width 17 height 11
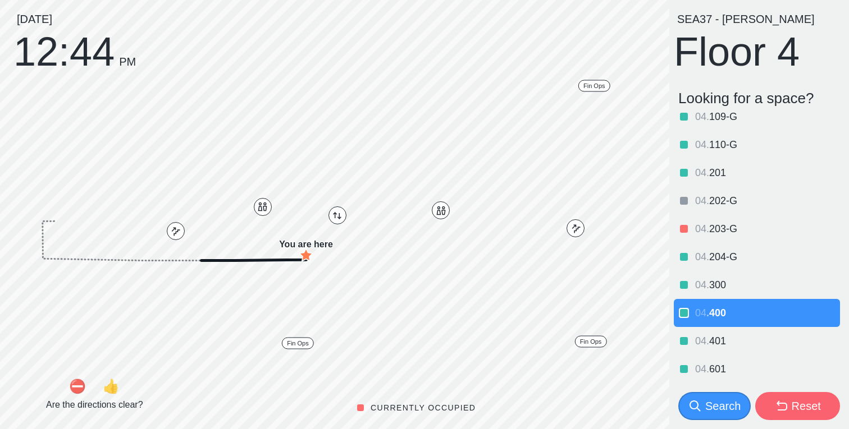
click at [716, 287] on span "300" at bounding box center [717, 285] width 17 height 11
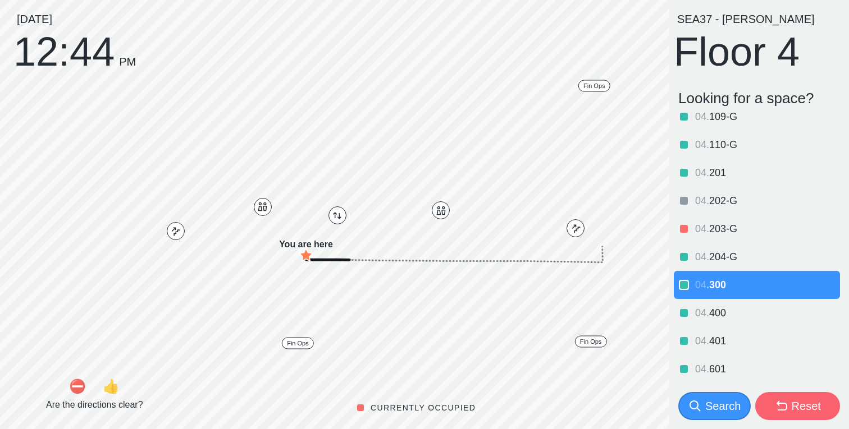
click at [717, 262] on span "204-G" at bounding box center [723, 257] width 28 height 11
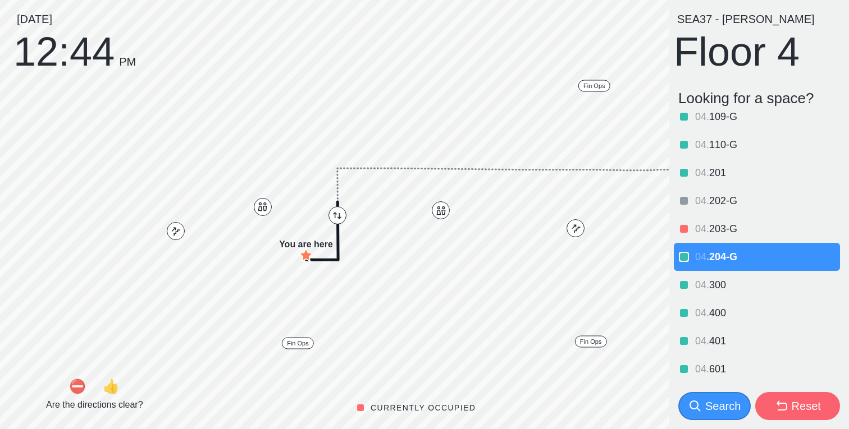
click at [718, 295] on div "04 . 300" at bounding box center [757, 285] width 166 height 28
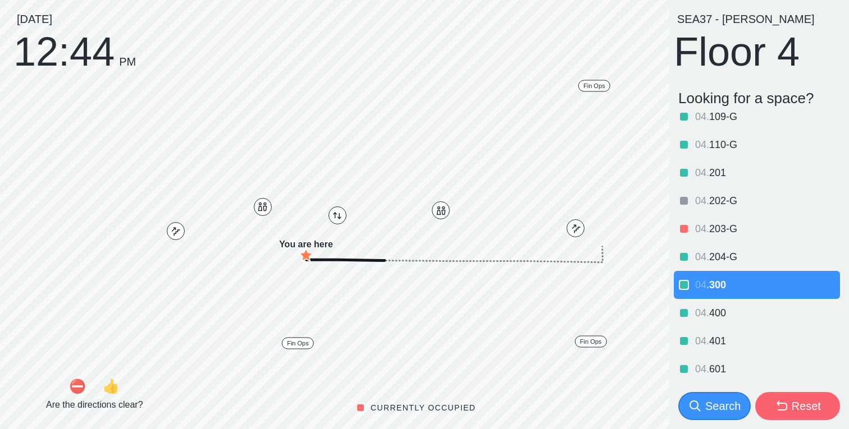
click at [714, 259] on span "204-G" at bounding box center [723, 257] width 28 height 11
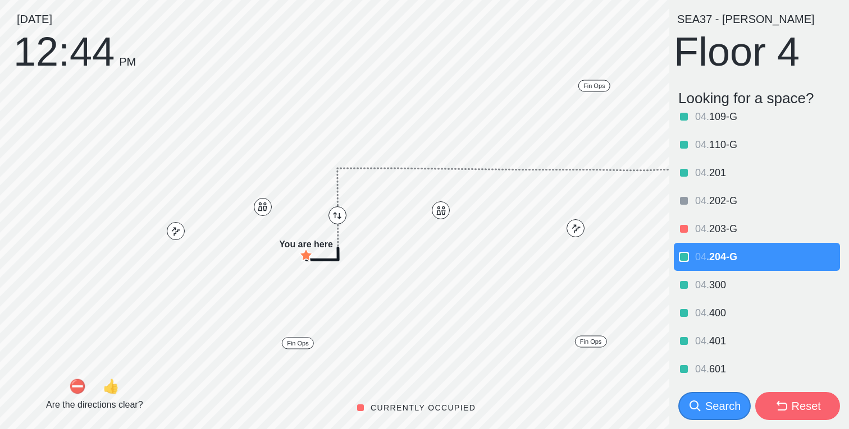
click at [718, 231] on span "203-G" at bounding box center [723, 228] width 28 height 11
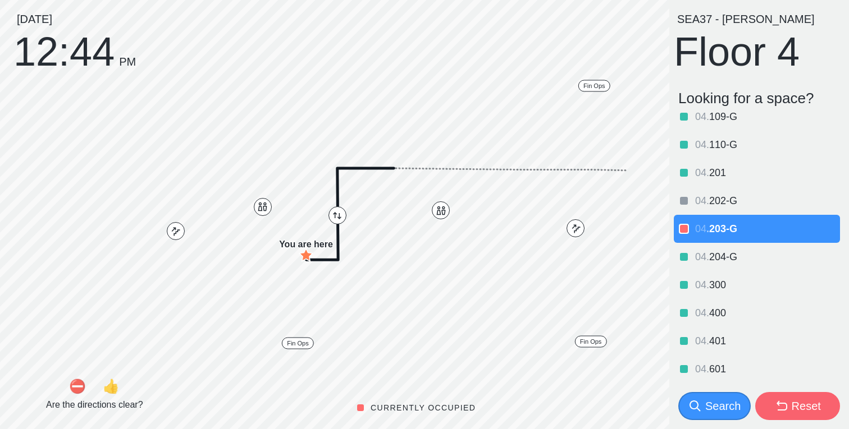
click at [720, 252] on span "204-G" at bounding box center [723, 257] width 28 height 11
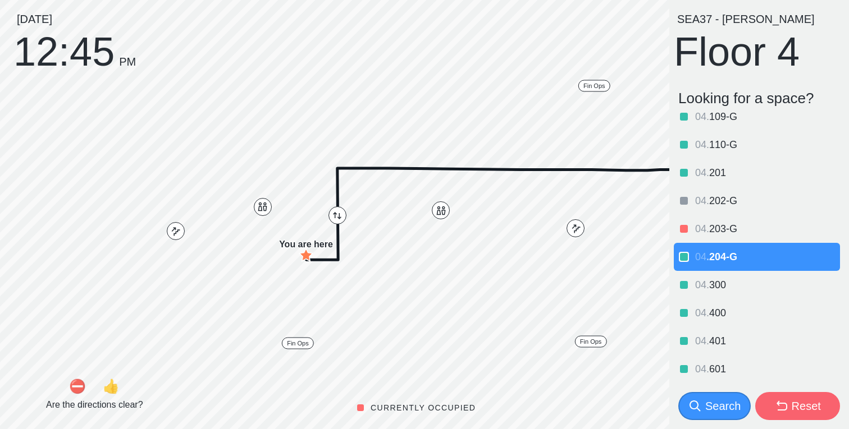
click at [709, 179] on div "04 . 201" at bounding box center [766, 172] width 143 height 13
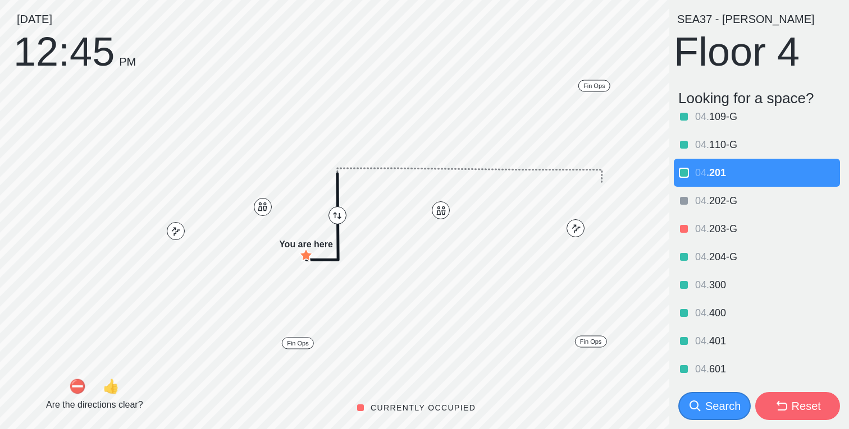
click at [712, 202] on span "202-G" at bounding box center [723, 200] width 28 height 11
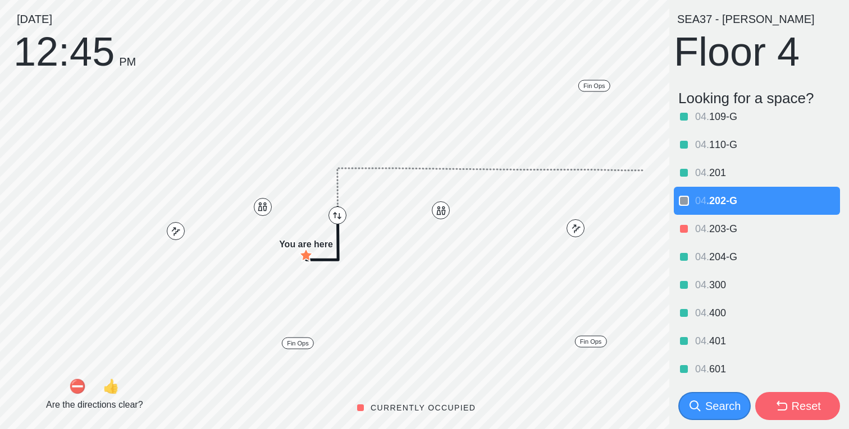
click at [706, 148] on span "." at bounding box center [707, 144] width 3 height 11
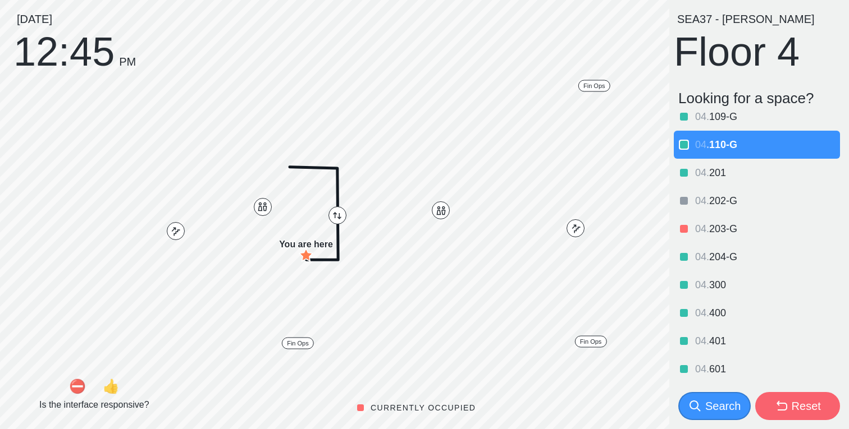
click at [711, 125] on div "04 . 109-G" at bounding box center [757, 117] width 166 height 28
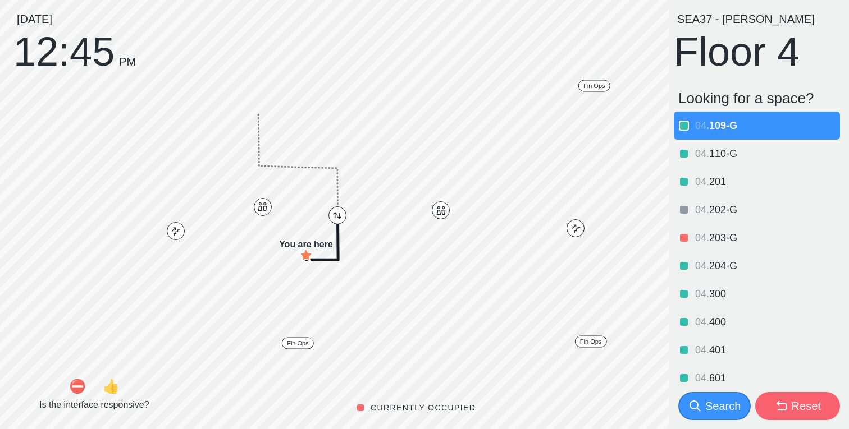
click at [714, 152] on span "110-G" at bounding box center [723, 153] width 28 height 11
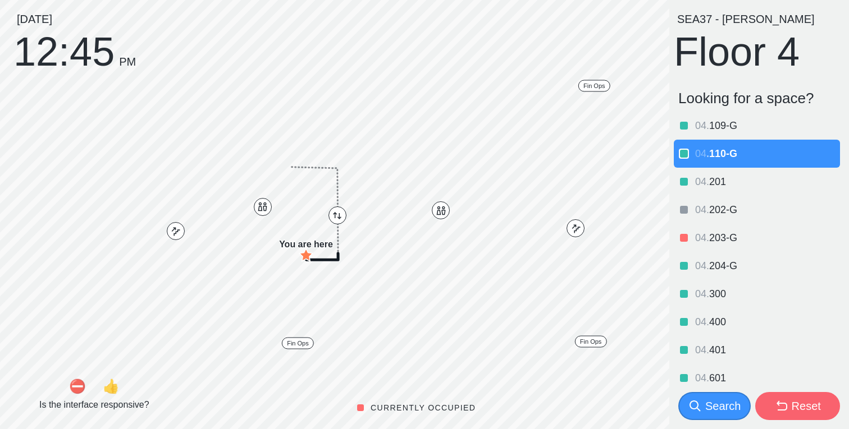
drag, startPoint x: 720, startPoint y: 168, endPoint x: 723, endPoint y: 178, distance: 9.9
click at [720, 168] on div "04 . 201" at bounding box center [757, 182] width 166 height 28
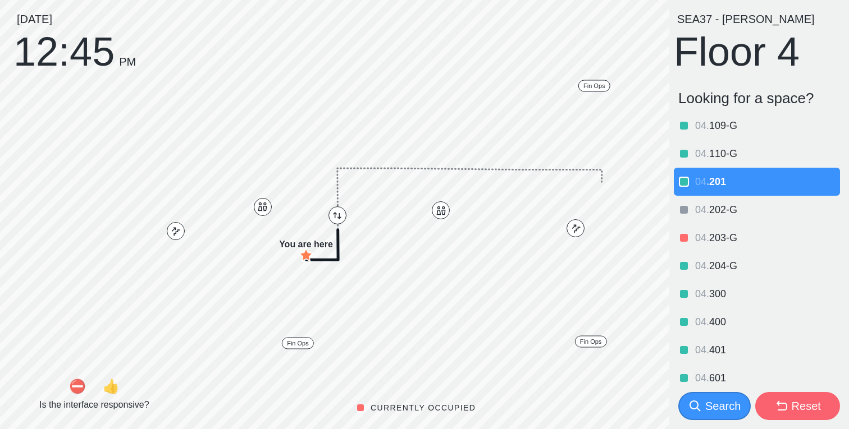
click at [720, 208] on span "202-G" at bounding box center [723, 209] width 28 height 11
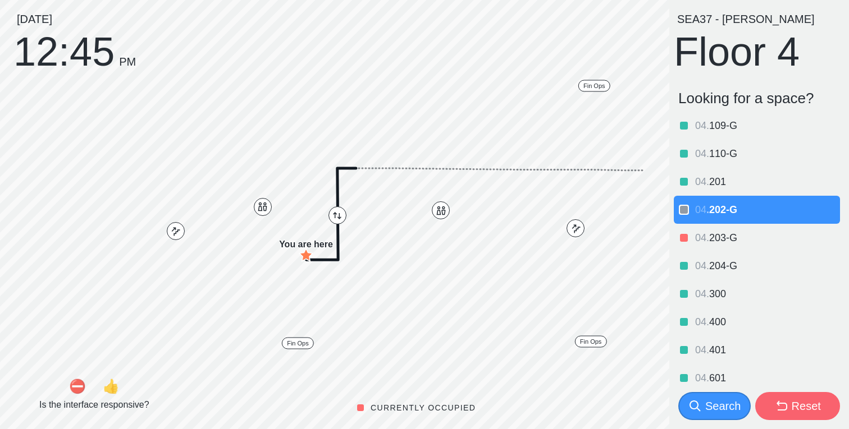
click at [719, 230] on div "04 . 203-G" at bounding box center [757, 238] width 166 height 28
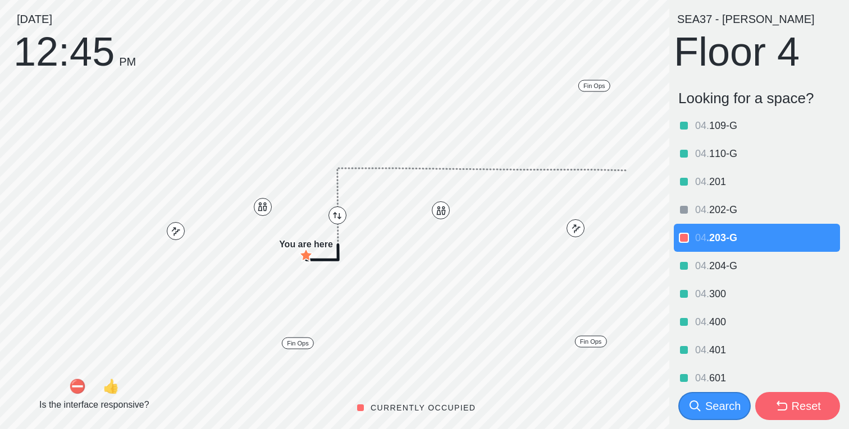
click at [725, 261] on span "204-G" at bounding box center [723, 266] width 28 height 11
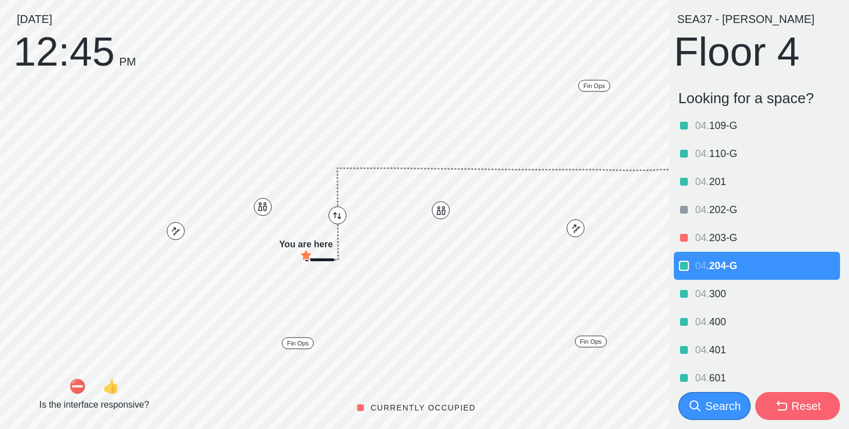
click at [716, 285] on div "04 . 300" at bounding box center [757, 294] width 166 height 28
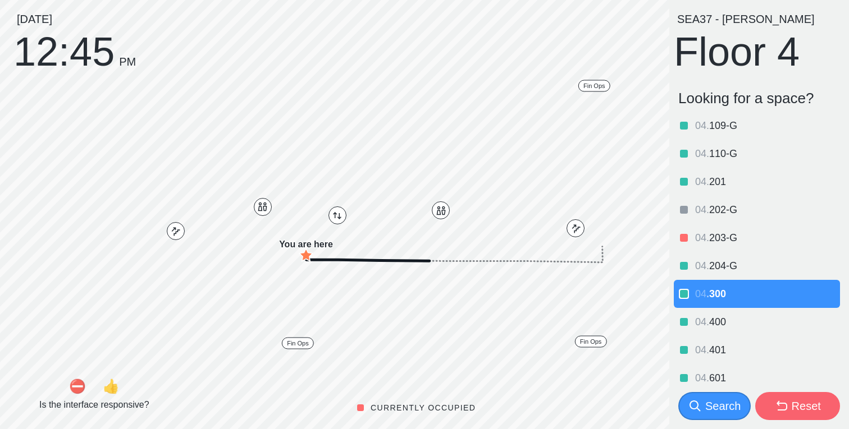
click at [718, 317] on span "400" at bounding box center [717, 322] width 17 height 11
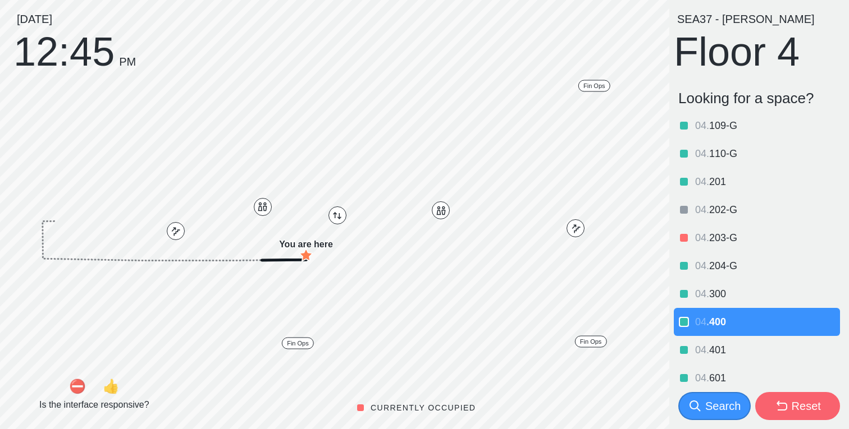
click at [724, 346] on span "401" at bounding box center [717, 350] width 17 height 11
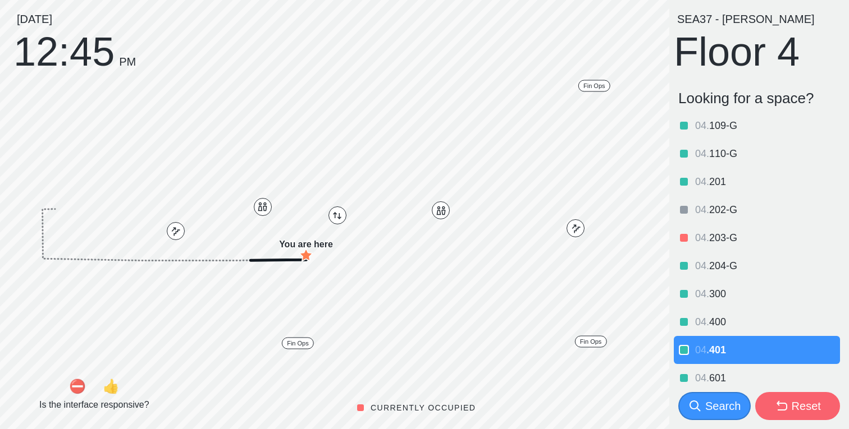
click at [718, 368] on div "04 . 601" at bounding box center [757, 378] width 166 height 28
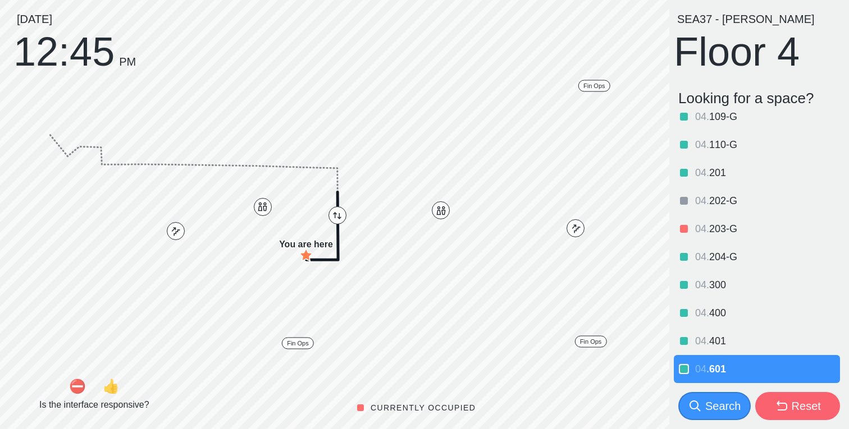
click at [714, 313] on span "400" at bounding box center [717, 313] width 17 height 11
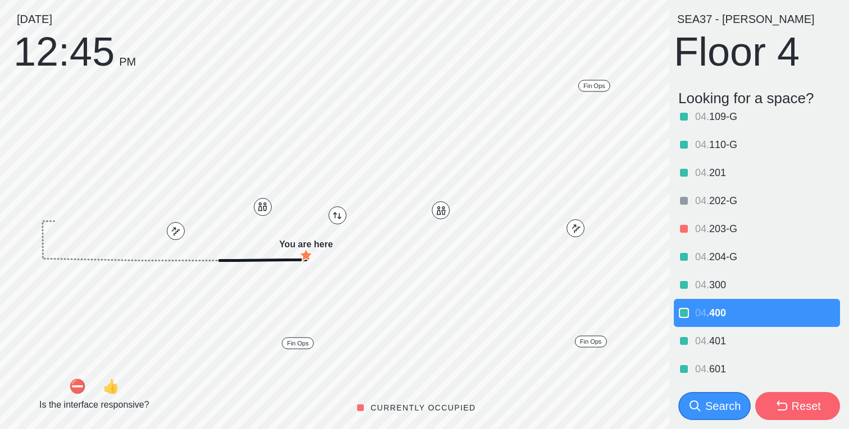
click at [718, 286] on span "300" at bounding box center [717, 285] width 17 height 11
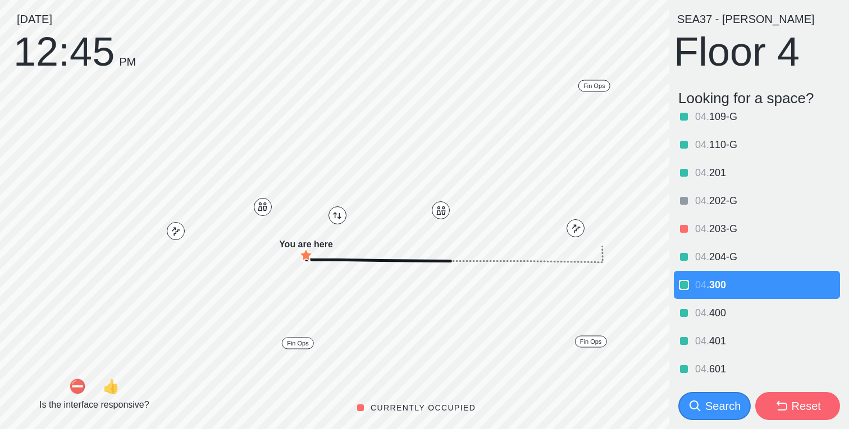
click at [717, 249] on div "04 . 204-G" at bounding box center [757, 257] width 166 height 28
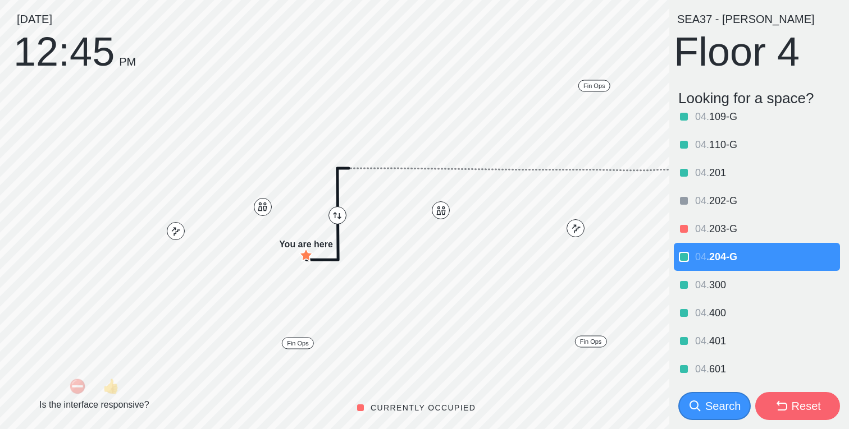
click at [720, 225] on span "203-G" at bounding box center [723, 228] width 28 height 11
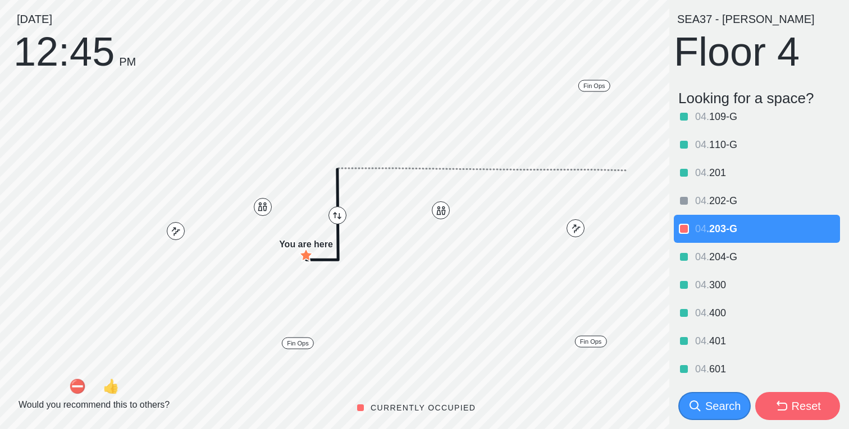
click at [718, 239] on div "04 . 203-G" at bounding box center [757, 229] width 166 height 28
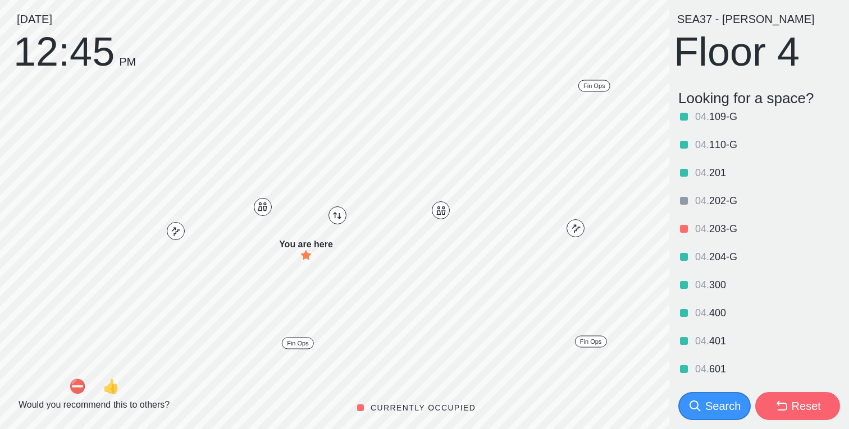
click at [717, 238] on div "04 . 203-G" at bounding box center [757, 229] width 166 height 28
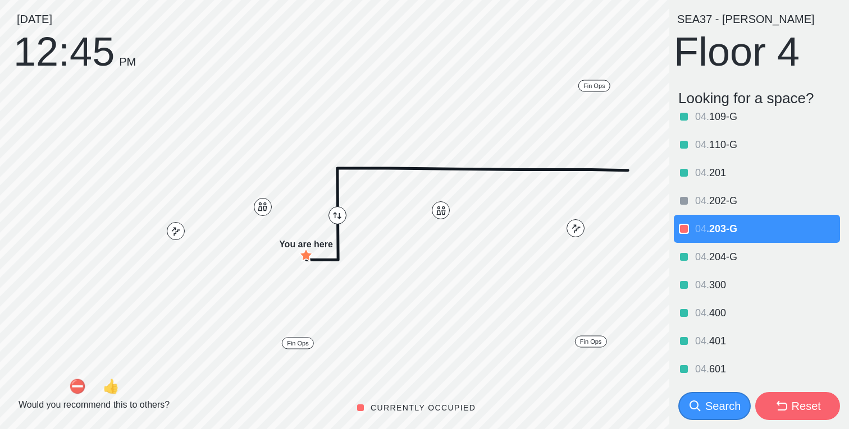
click at [718, 204] on span "202-G" at bounding box center [723, 200] width 28 height 11
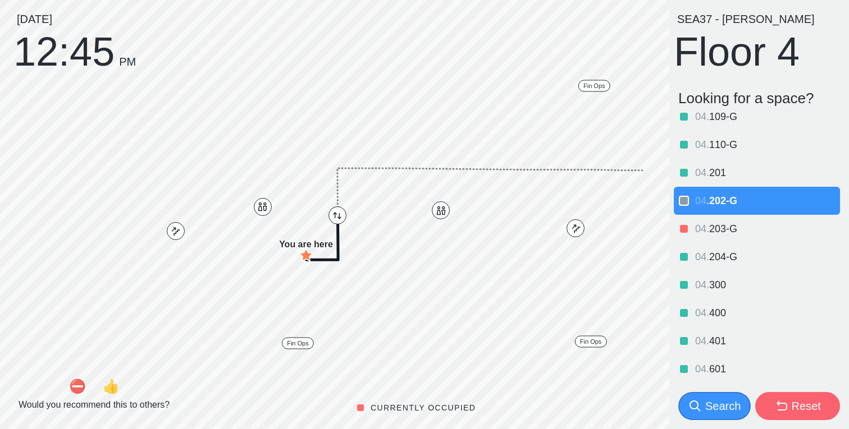
click at [719, 182] on div "04 . 201" at bounding box center [757, 173] width 166 height 28
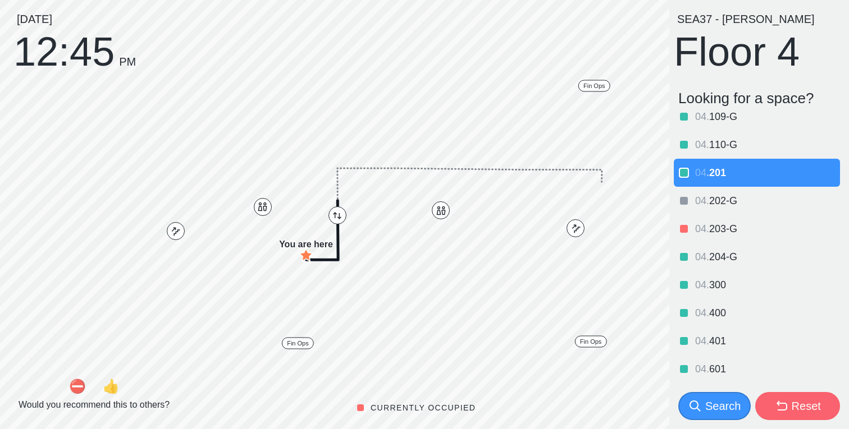
drag, startPoint x: 726, startPoint y: 207, endPoint x: 724, endPoint y: 219, distance: 12.1
click at [726, 207] on div "04 . 202-G" at bounding box center [766, 200] width 143 height 13
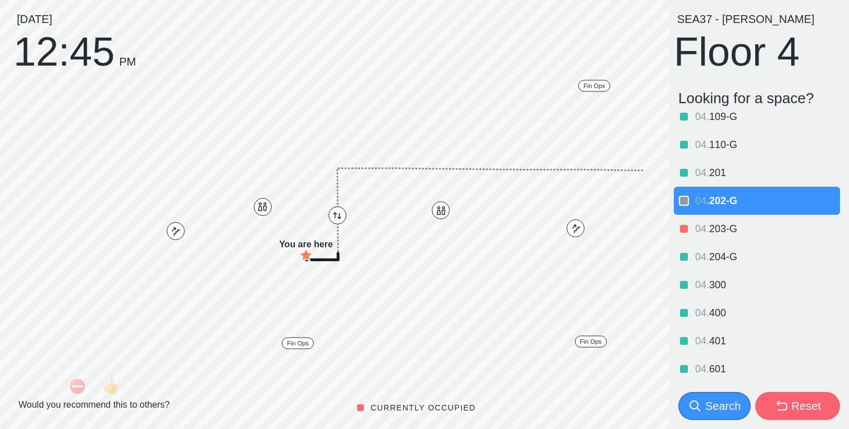
click at [722, 226] on span "203-G" at bounding box center [723, 228] width 28 height 11
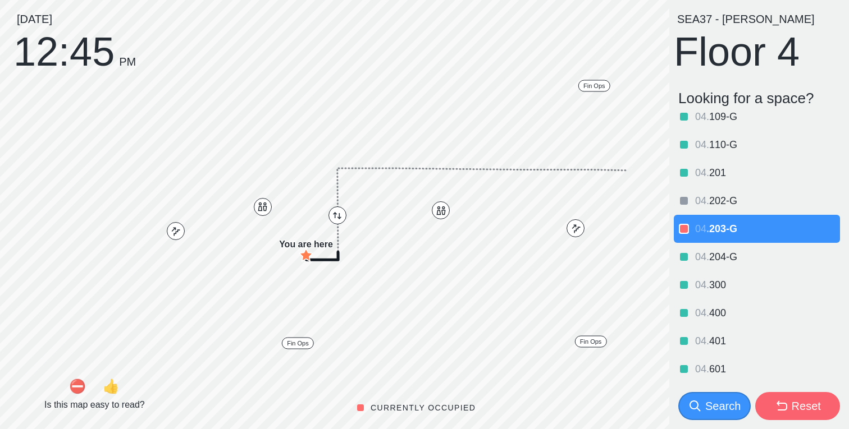
click at [729, 254] on span "204-G" at bounding box center [723, 257] width 28 height 11
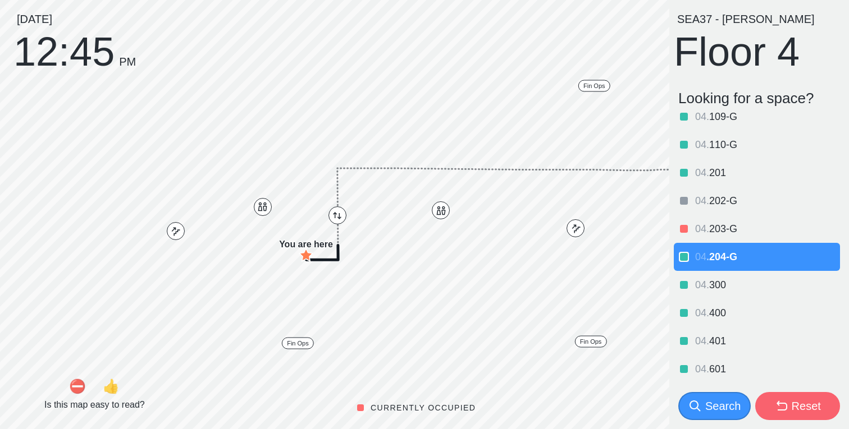
click at [721, 232] on span "203-G" at bounding box center [723, 228] width 28 height 11
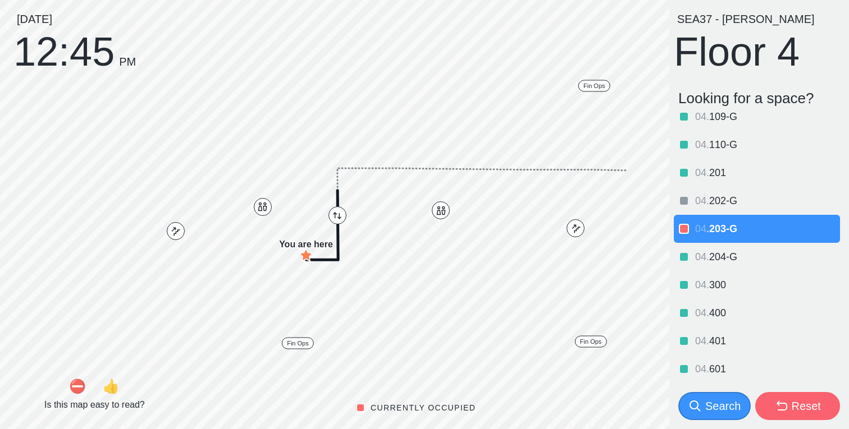
click at [726, 254] on span "204-G" at bounding box center [723, 257] width 28 height 11
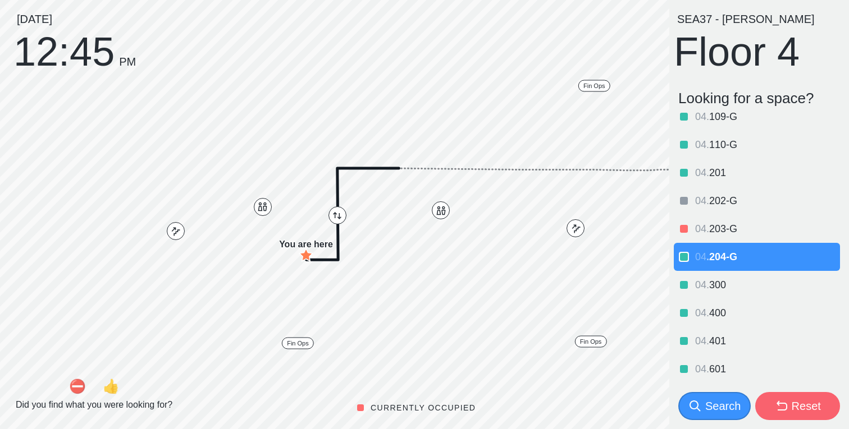
click at [718, 289] on span "300" at bounding box center [717, 285] width 17 height 11
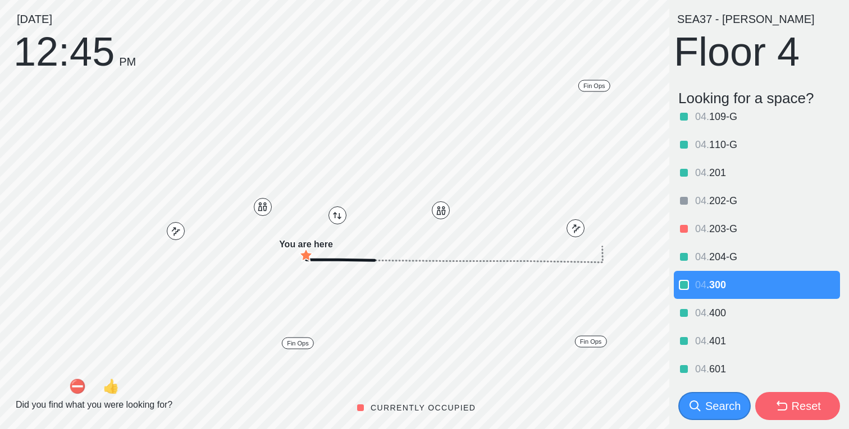
drag, startPoint x: 720, startPoint y: 303, endPoint x: 724, endPoint y: 329, distance: 26.1
click at [719, 303] on div "04 . 400" at bounding box center [757, 313] width 166 height 28
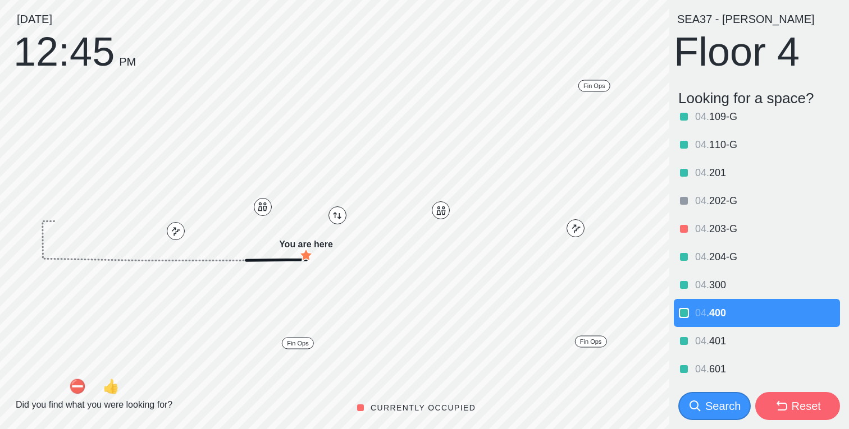
click at [724, 330] on div "04 . 401" at bounding box center [757, 341] width 166 height 28
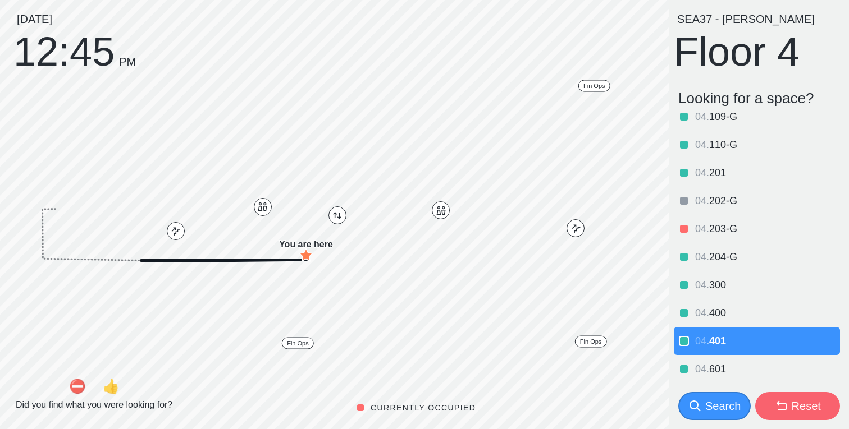
click at [725, 361] on div "04 . 601" at bounding box center [757, 369] width 166 height 28
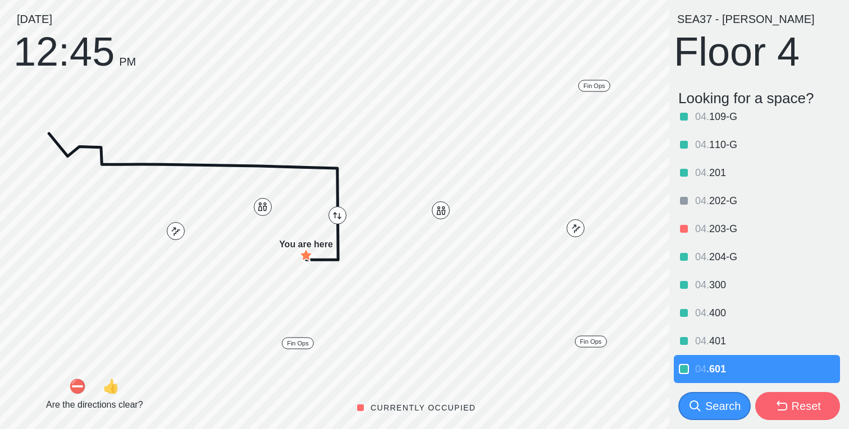
click at [726, 340] on div "04 . 401" at bounding box center [766, 341] width 143 height 13
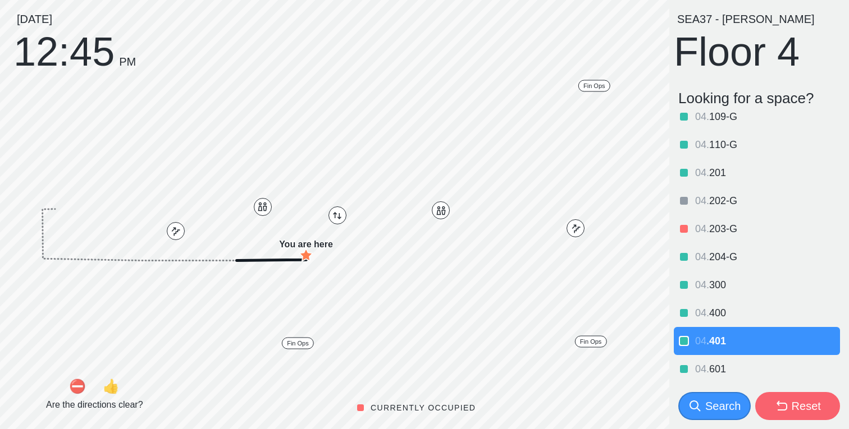
click at [729, 317] on div "04 . 400" at bounding box center [766, 313] width 143 height 13
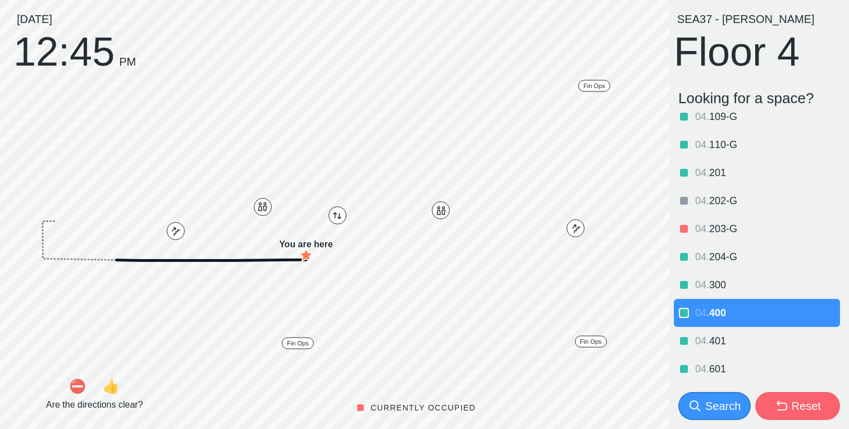
click at [729, 317] on div "04 . 400" at bounding box center [766, 313] width 143 height 13
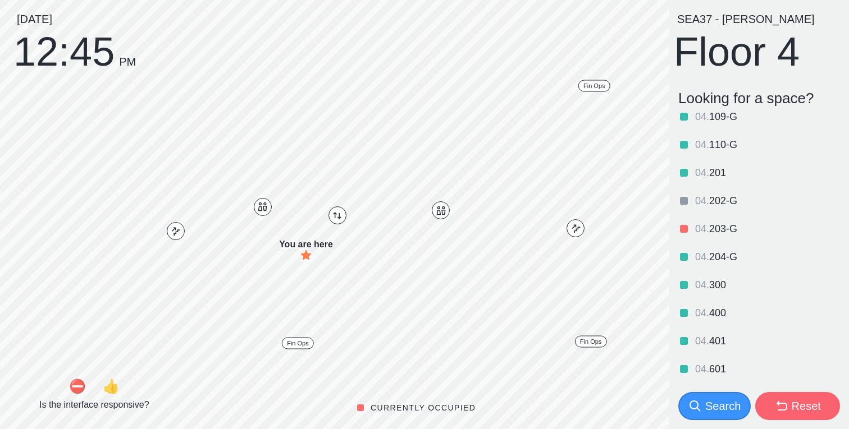
click at [726, 136] on div "04 . 110-G" at bounding box center [757, 145] width 166 height 28
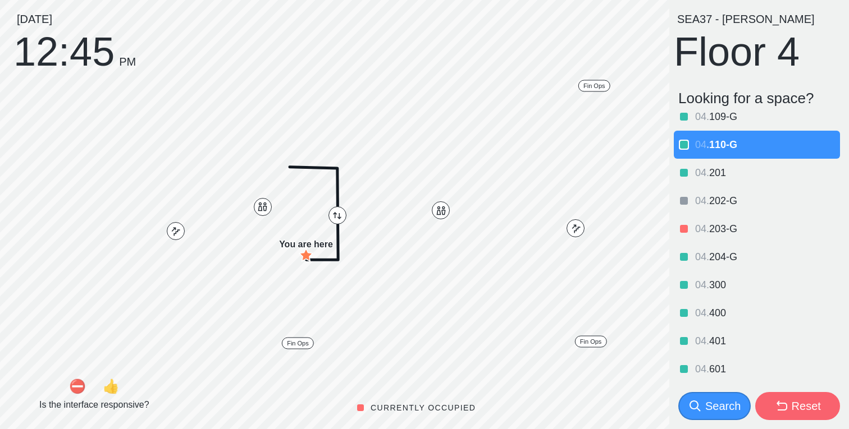
click at [726, 136] on div "04 . 110-G" at bounding box center [757, 145] width 166 height 28
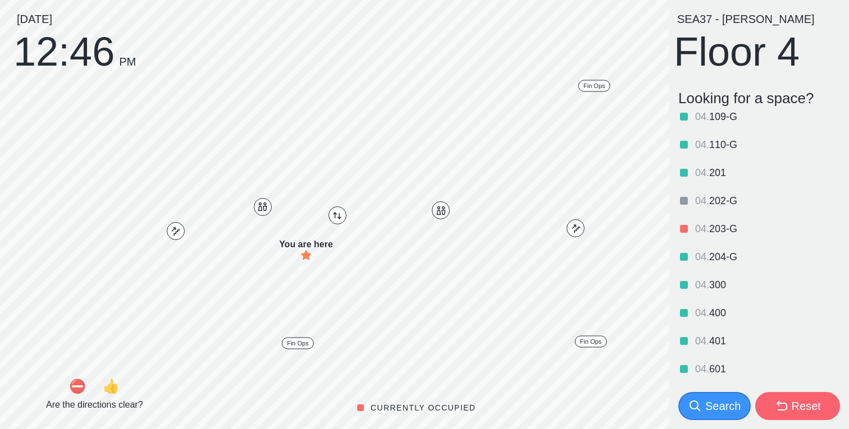
click at [722, 195] on span "202-G" at bounding box center [723, 200] width 28 height 11
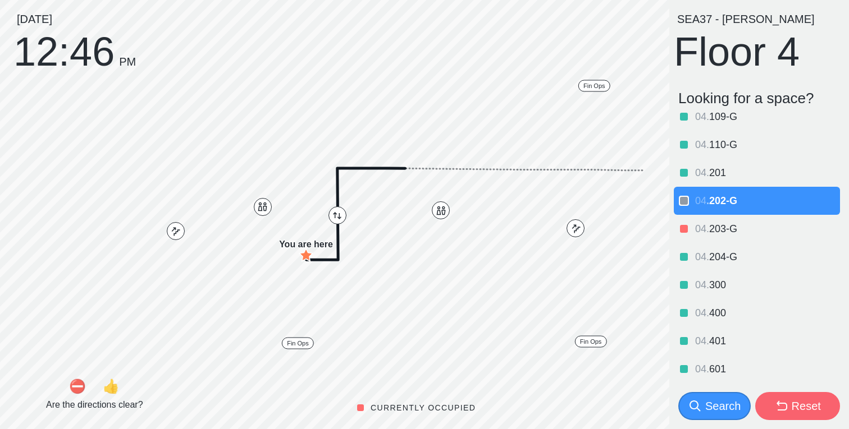
click at [733, 230] on span "203-G" at bounding box center [723, 228] width 28 height 11
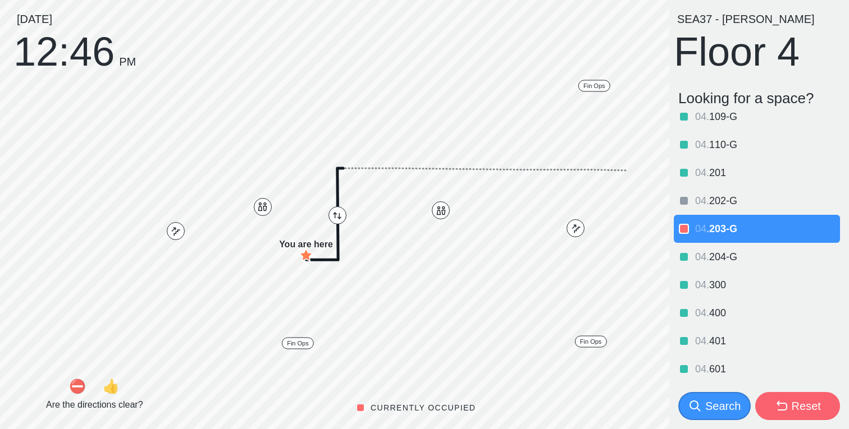
click at [714, 404] on div "Search" at bounding box center [722, 407] width 35 height 16
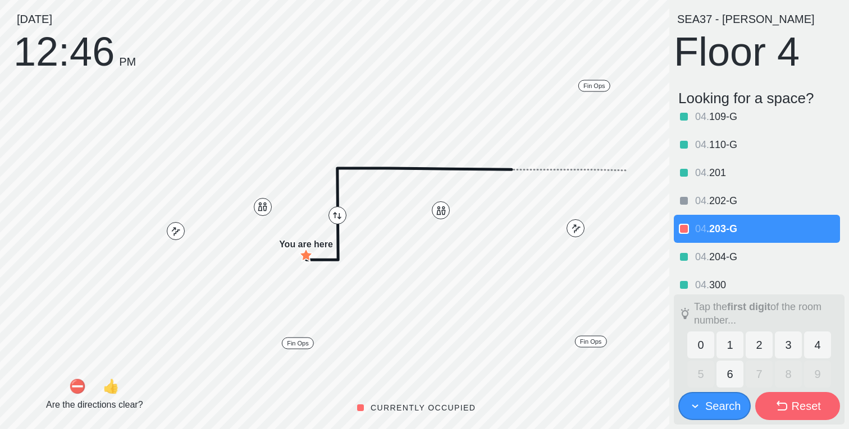
click at [733, 343] on button "1" at bounding box center [729, 345] width 27 height 27
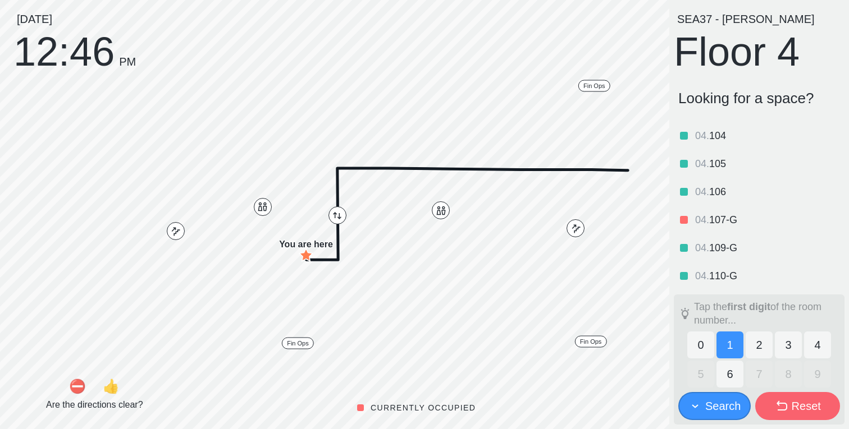
click at [733, 348] on button "1" at bounding box center [729, 345] width 27 height 27
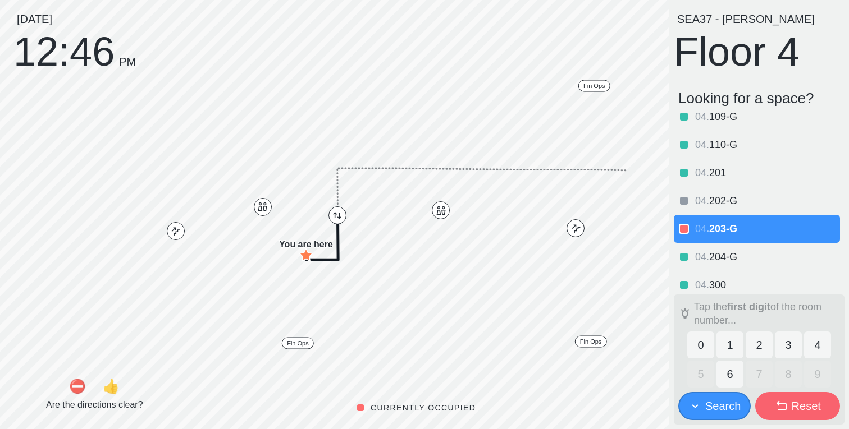
click at [722, 397] on button "Search" at bounding box center [714, 406] width 72 height 28
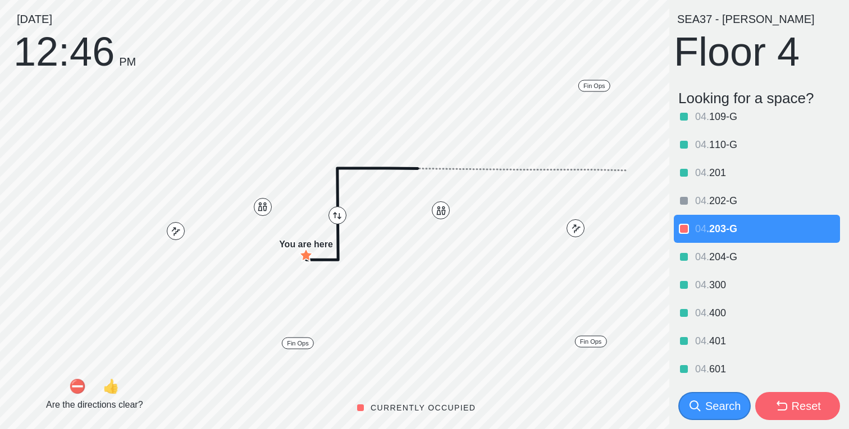
click at [722, 396] on button "Search" at bounding box center [714, 406] width 72 height 28
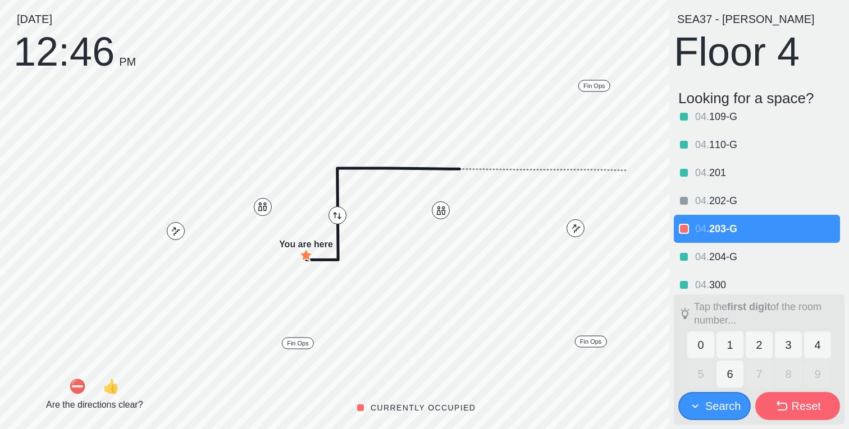
click at [722, 396] on button "Search" at bounding box center [714, 406] width 72 height 28
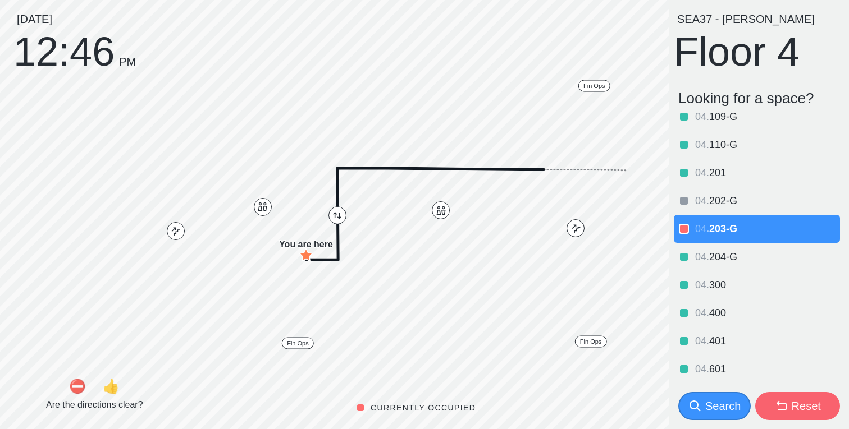
click at [723, 396] on button "Search" at bounding box center [714, 406] width 72 height 28
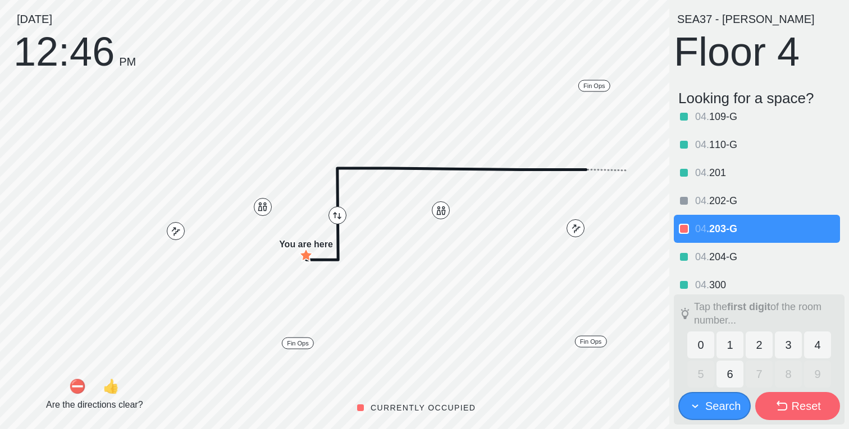
click at [723, 396] on button "Search" at bounding box center [714, 406] width 72 height 28
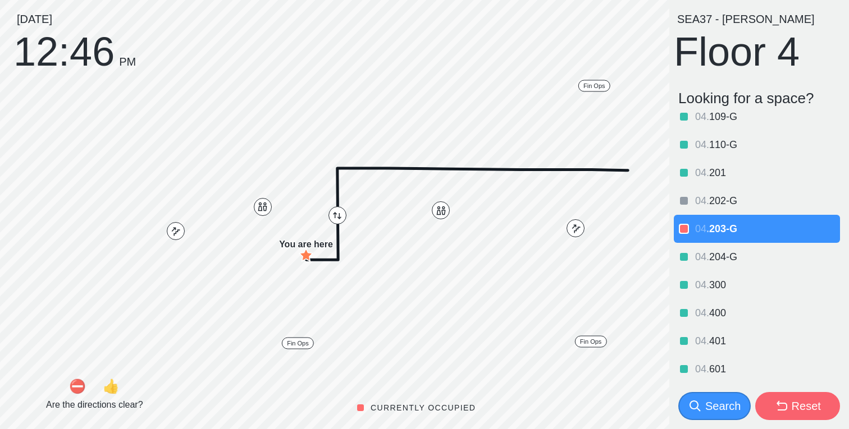
click at [723, 396] on button "Search" at bounding box center [714, 406] width 72 height 28
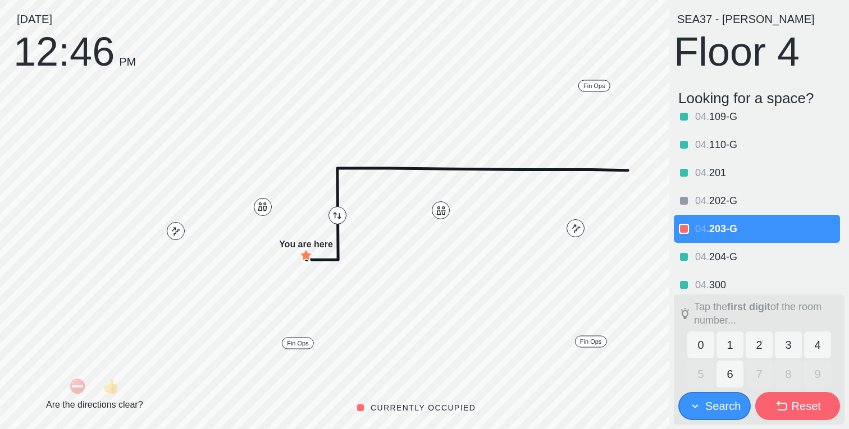
click at [723, 396] on button "Search" at bounding box center [714, 406] width 72 height 28
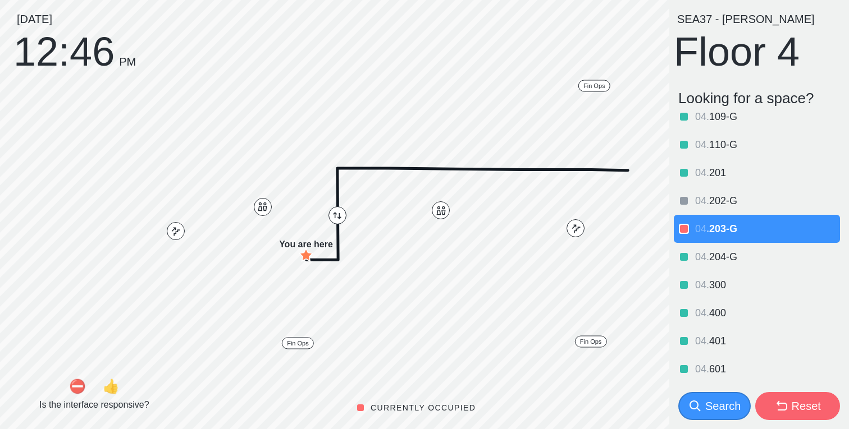
click at [723, 396] on button "Search" at bounding box center [714, 406] width 72 height 28
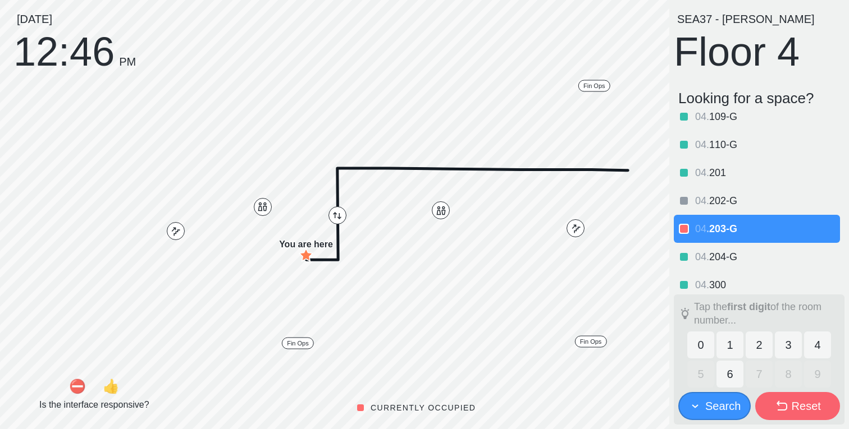
click at [723, 396] on button "Search" at bounding box center [714, 406] width 72 height 28
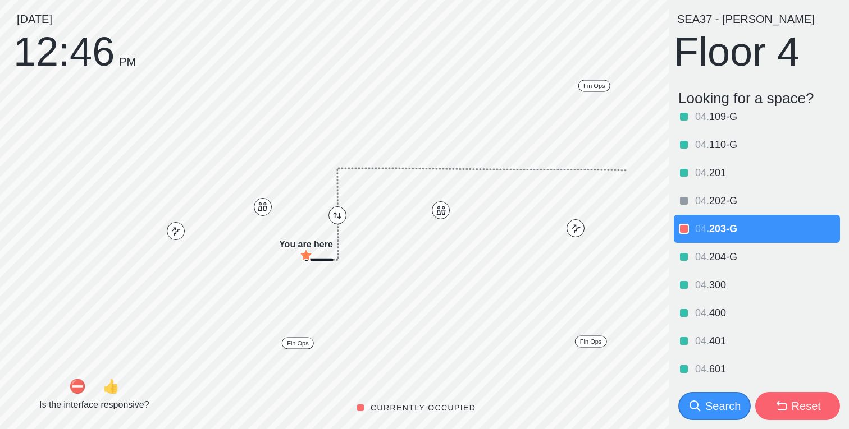
click at [723, 396] on button "Search" at bounding box center [714, 406] width 72 height 28
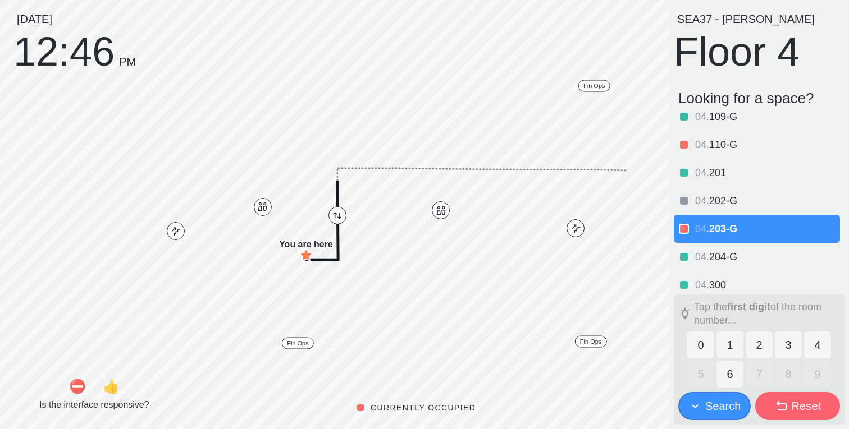
click at [723, 396] on button "Search" at bounding box center [714, 406] width 72 height 28
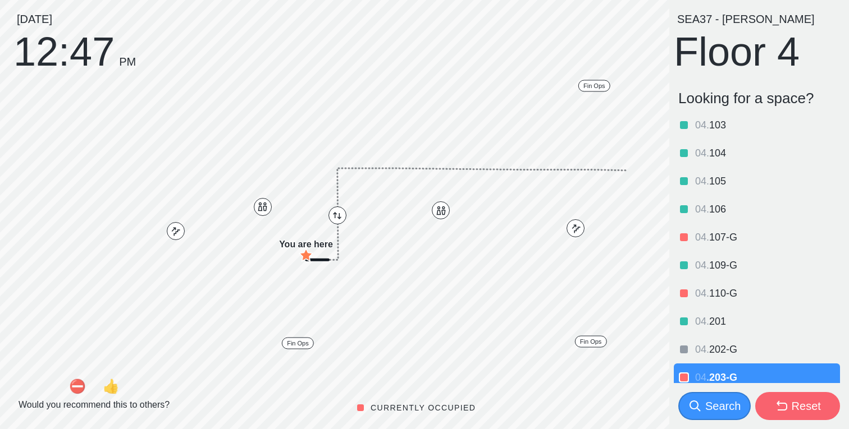
scroll to position [0, 0]
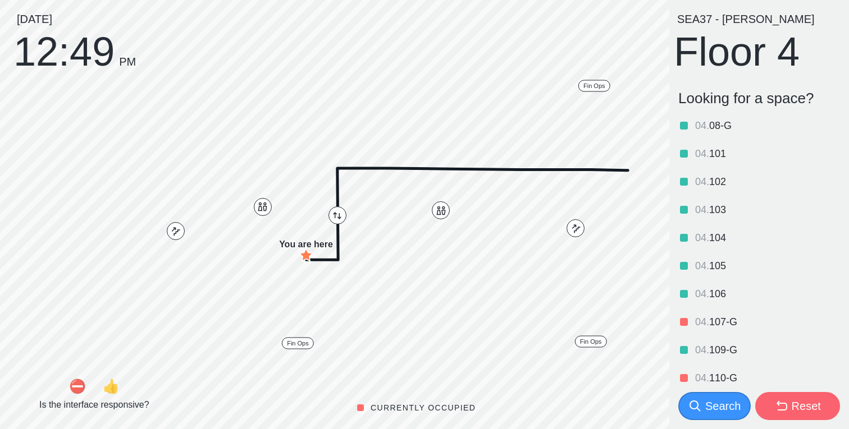
click at [714, 396] on button "Search" at bounding box center [714, 406] width 72 height 28
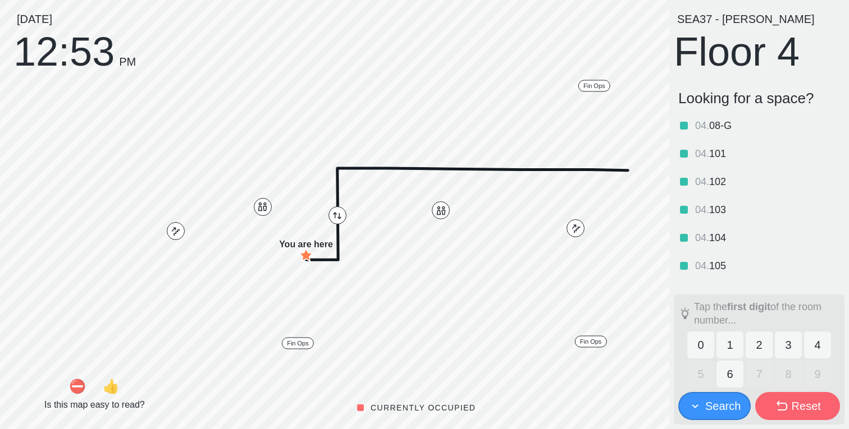
click at [712, 408] on div "Search" at bounding box center [722, 407] width 35 height 16
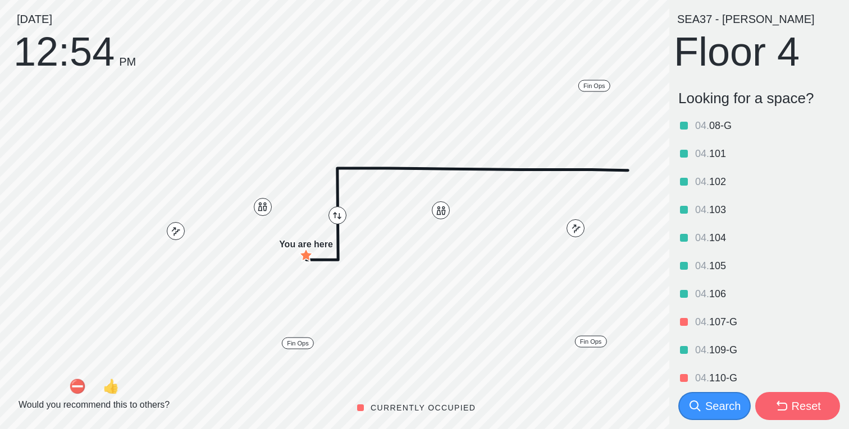
click at [789, 400] on div "Reset" at bounding box center [798, 407] width 46 height 16
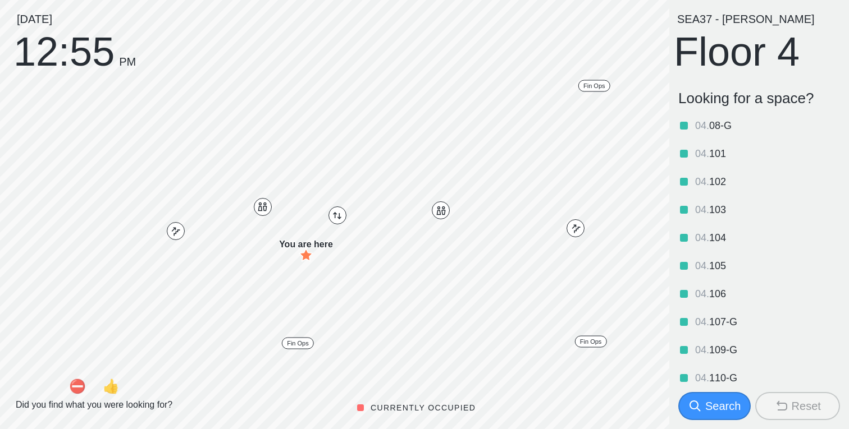
click at [726, 392] on button "Search" at bounding box center [714, 406] width 72 height 28
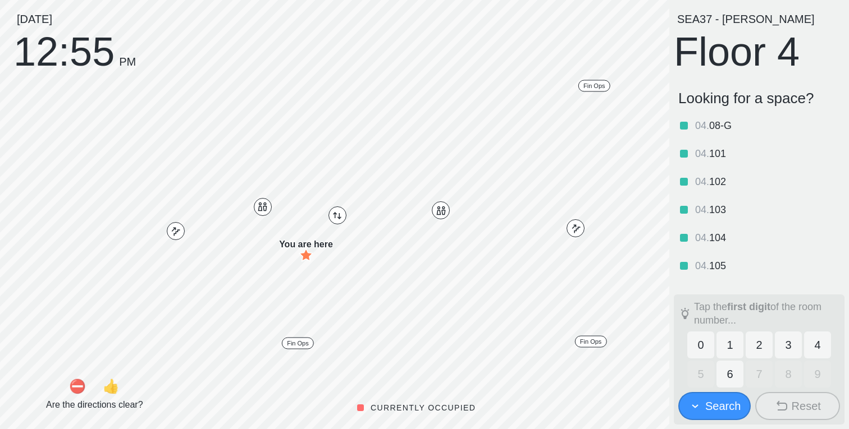
click at [729, 349] on button "1" at bounding box center [729, 345] width 27 height 27
click at [761, 346] on button "2" at bounding box center [759, 345] width 27 height 27
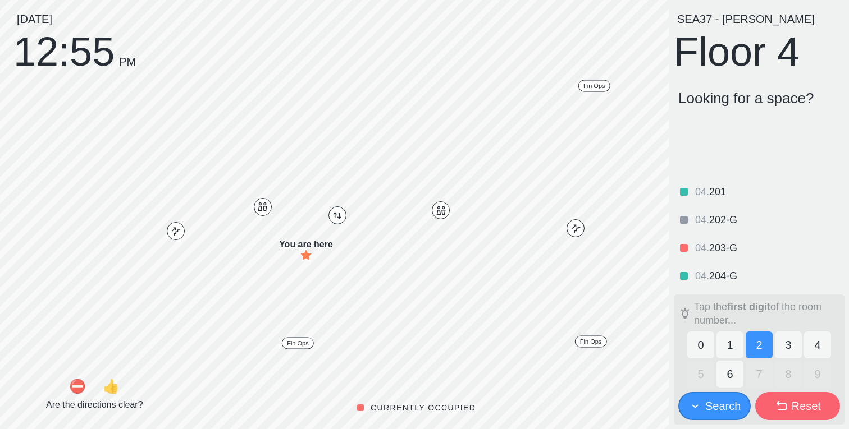
click at [754, 345] on button "2" at bounding box center [759, 345] width 27 height 27
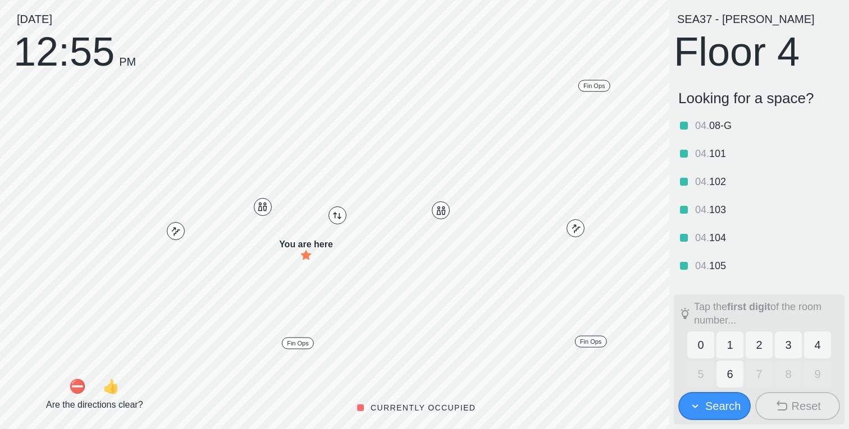
click at [732, 348] on button "1" at bounding box center [729, 345] width 27 height 27
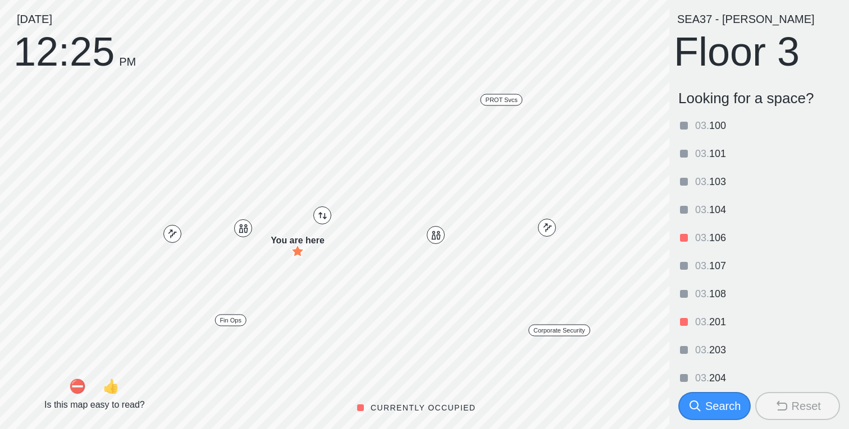
scroll to position [177, 0]
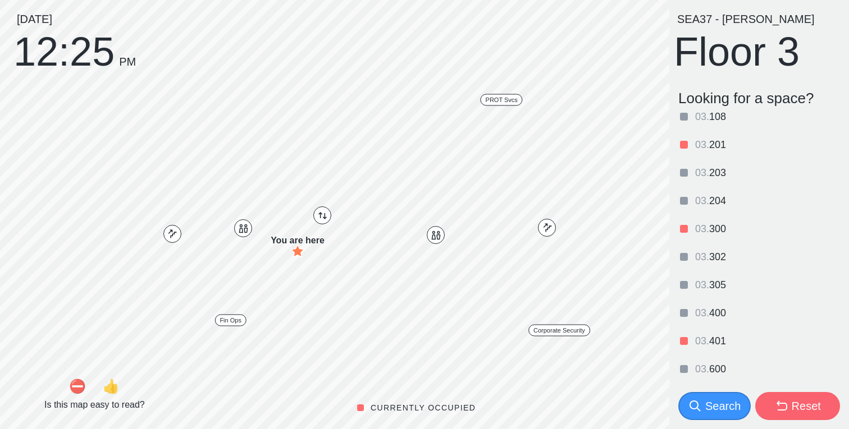
click at [713, 403] on div "Search" at bounding box center [722, 407] width 35 height 16
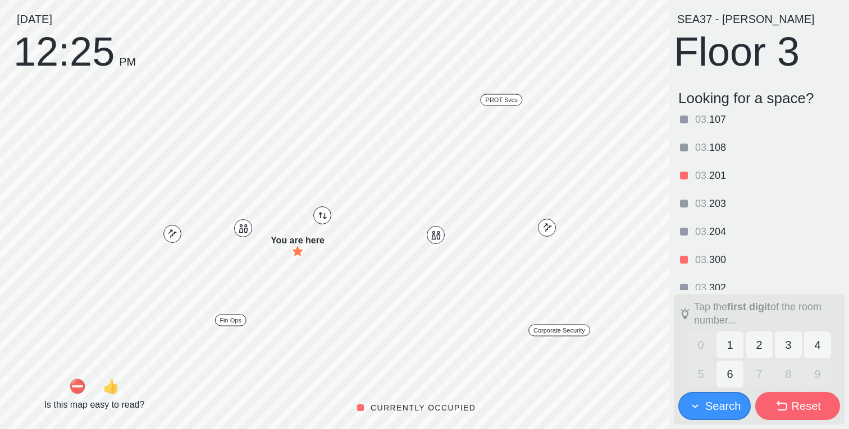
scroll to position [0, 0]
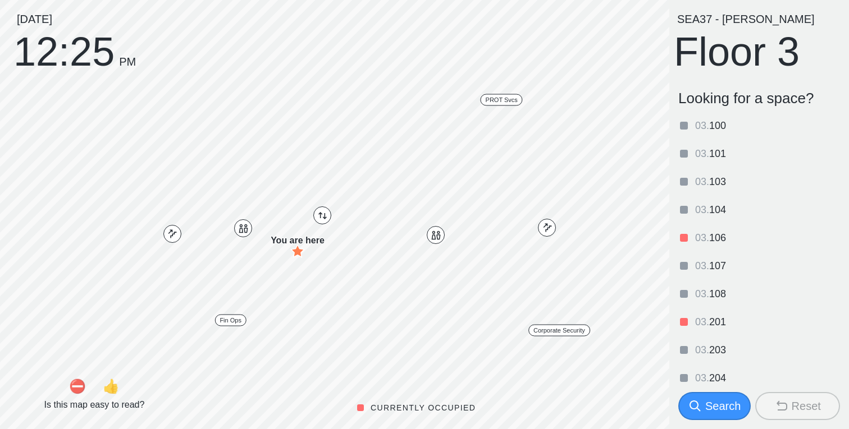
click at [723, 404] on div "Search" at bounding box center [722, 407] width 35 height 16
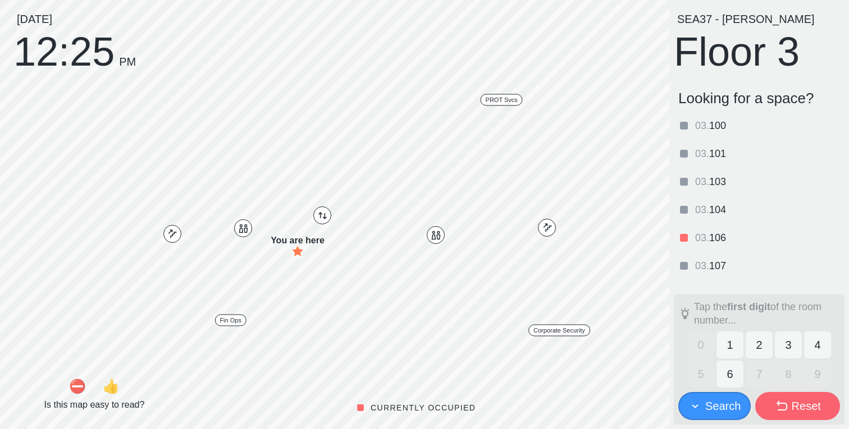
scroll to position [104, 0]
click at [815, 346] on button "4" at bounding box center [817, 345] width 27 height 27
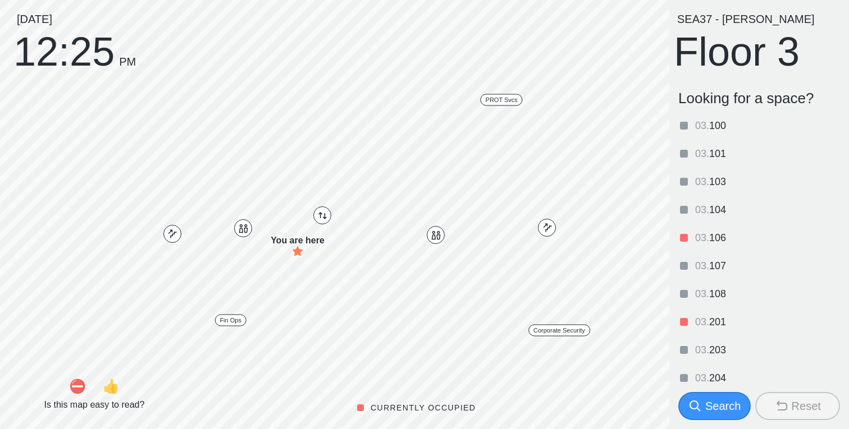
click at [704, 414] on div "Search" at bounding box center [714, 407] width 52 height 16
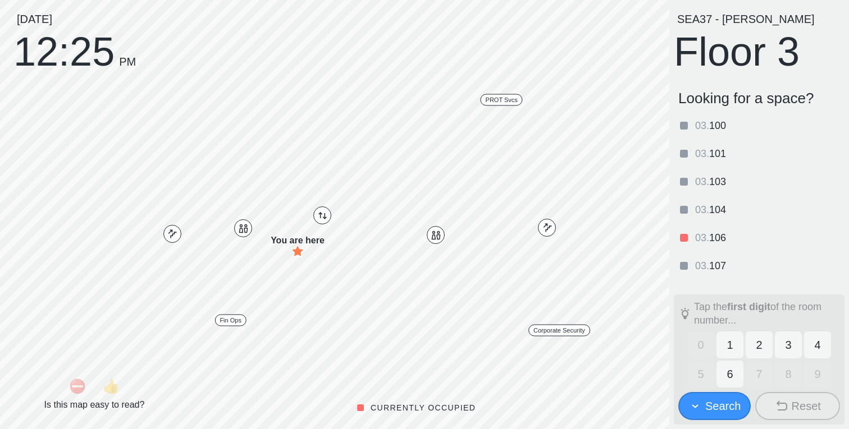
click at [740, 347] on button "1" at bounding box center [729, 345] width 27 height 27
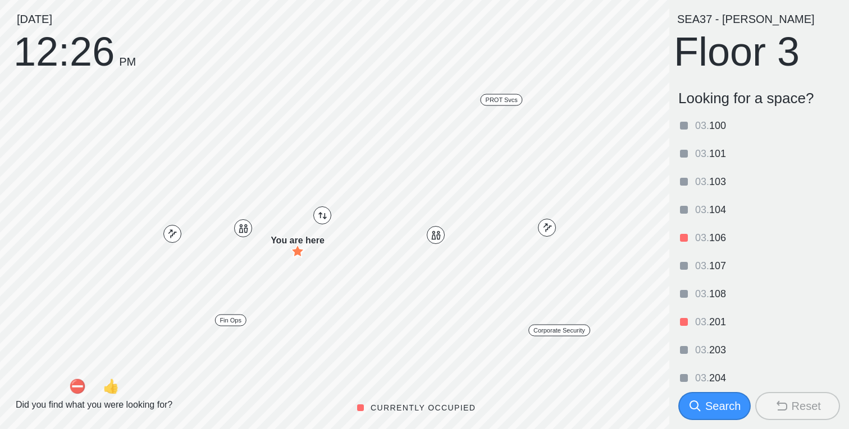
click at [706, 401] on div "Search" at bounding box center [722, 407] width 35 height 16
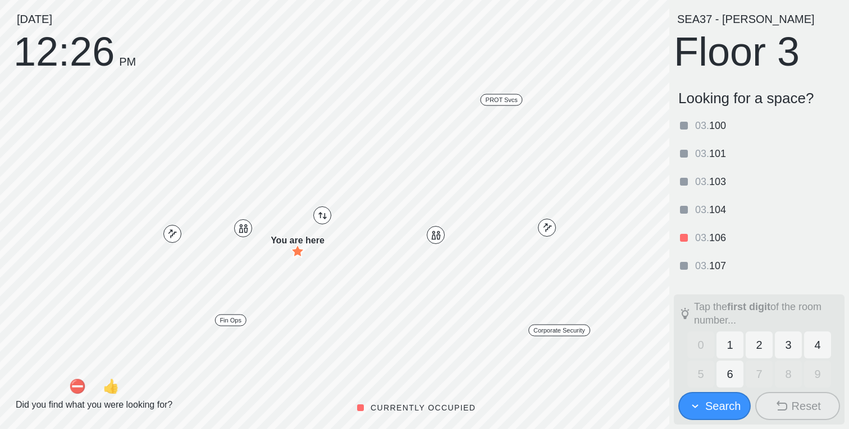
click at [732, 351] on button "1" at bounding box center [729, 345] width 27 height 27
click at [758, 349] on button "2" at bounding box center [759, 345] width 27 height 27
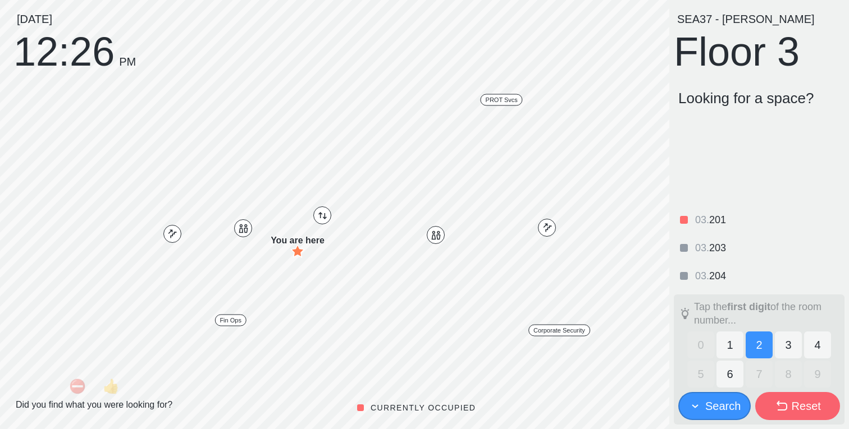
click at [736, 351] on button "1" at bounding box center [729, 345] width 27 height 27
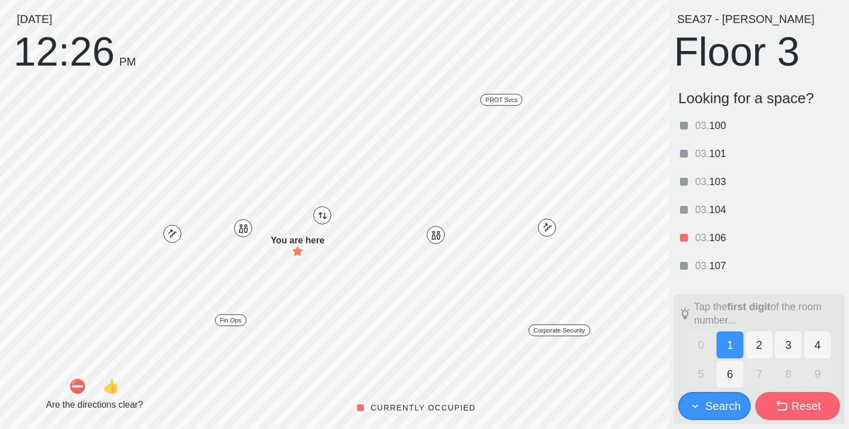
click at [782, 350] on button "3" at bounding box center [788, 345] width 27 height 27
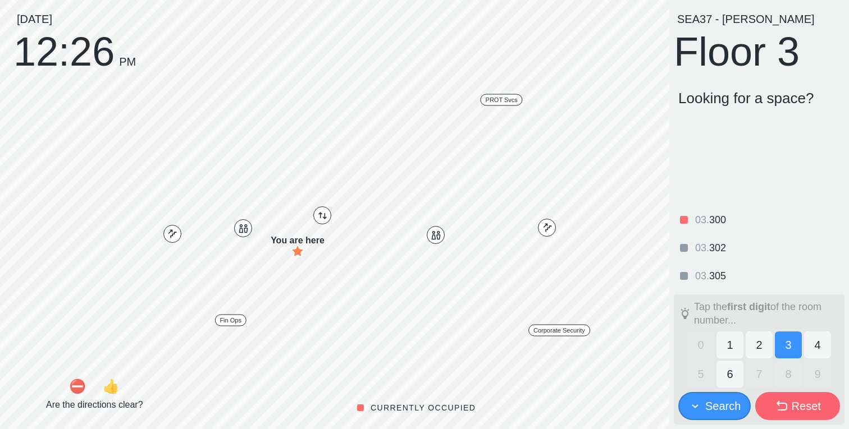
click at [811, 351] on button "4" at bounding box center [817, 345] width 27 height 27
click at [729, 370] on button "6" at bounding box center [729, 374] width 27 height 27
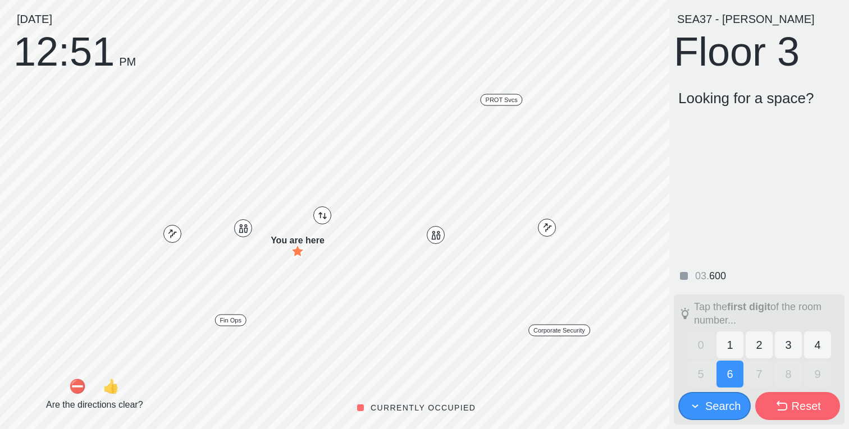
click at [752, 342] on button "2" at bounding box center [759, 345] width 27 height 27
click at [739, 344] on button "1" at bounding box center [729, 345] width 27 height 27
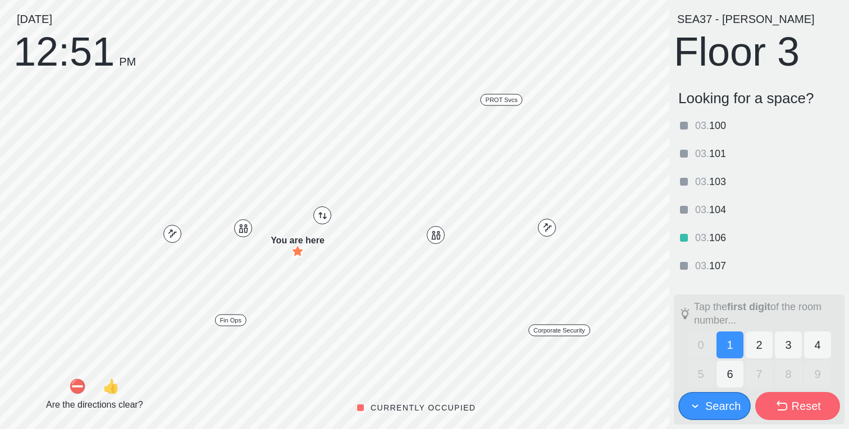
click at [759, 340] on button "2" at bounding box center [759, 345] width 27 height 27
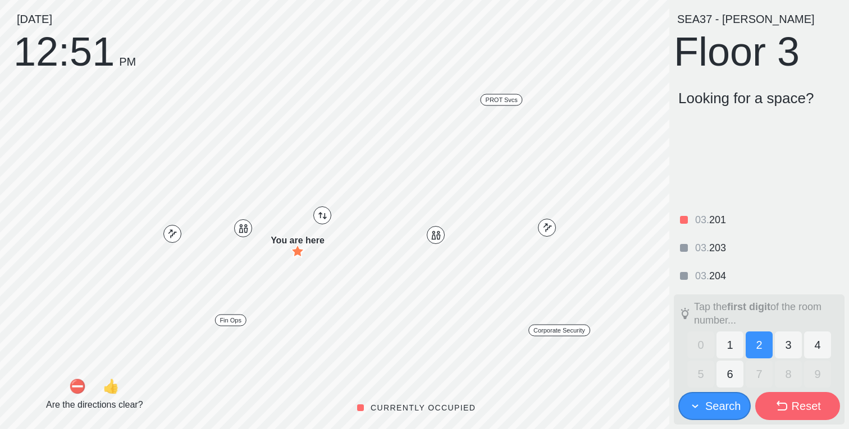
click at [796, 344] on button "3" at bounding box center [788, 345] width 27 height 27
drag, startPoint x: 757, startPoint y: 342, endPoint x: 725, endPoint y: 344, distance: 32.6
click at [757, 342] on button "2" at bounding box center [759, 345] width 27 height 27
click at [725, 344] on button "1" at bounding box center [729, 345] width 27 height 27
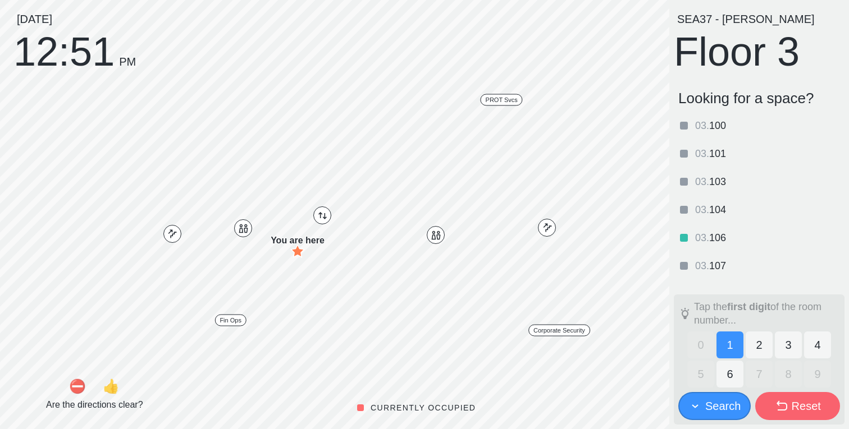
click at [769, 347] on button "2" at bounding box center [759, 345] width 27 height 27
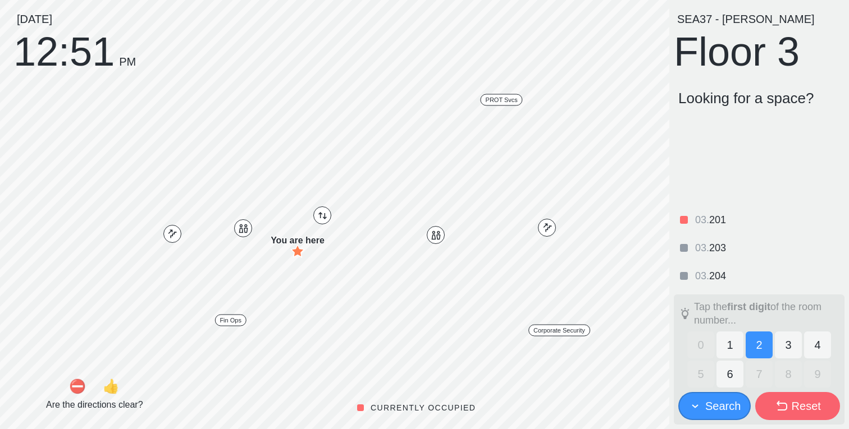
drag, startPoint x: 785, startPoint y: 347, endPoint x: 810, endPoint y: 348, distance: 24.7
click at [786, 347] on button "3" at bounding box center [788, 345] width 27 height 27
drag, startPoint x: 816, startPoint y: 348, endPoint x: 808, endPoint y: 349, distance: 7.4
click at [815, 348] on button "4" at bounding box center [817, 345] width 27 height 27
click at [789, 348] on button "3" at bounding box center [788, 345] width 27 height 27
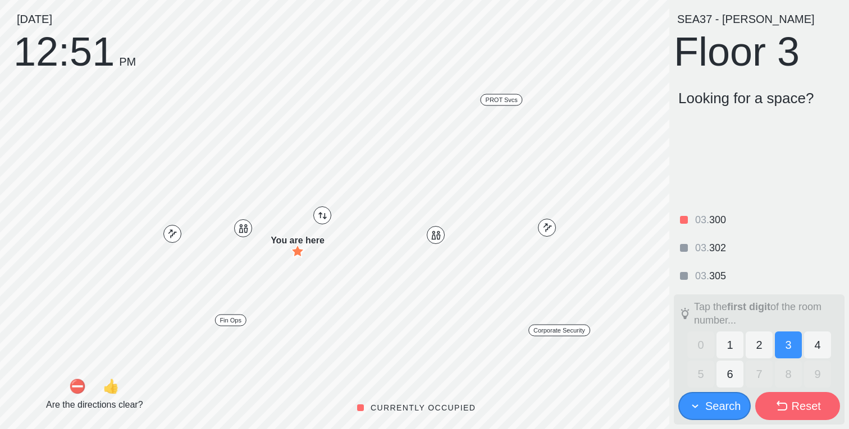
drag, startPoint x: 750, startPoint y: 346, endPoint x: 739, endPoint y: 346, distance: 10.7
click at [750, 346] on button "2" at bounding box center [759, 345] width 27 height 27
click at [737, 346] on button "1" at bounding box center [729, 345] width 27 height 27
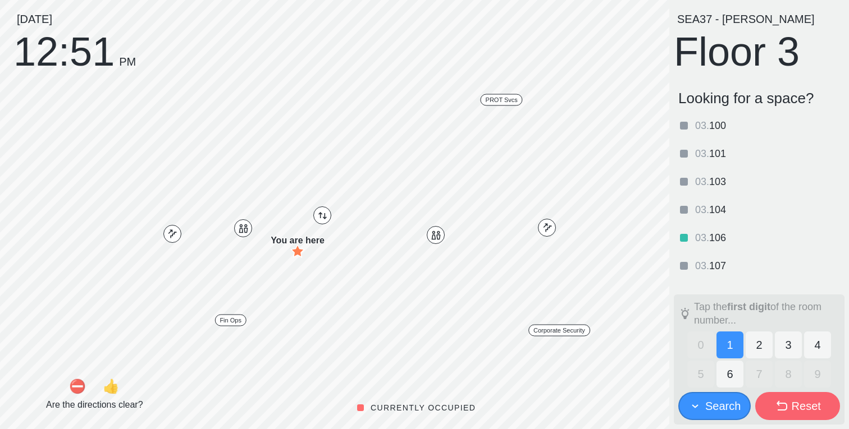
click at [737, 364] on button "6" at bounding box center [729, 374] width 27 height 27
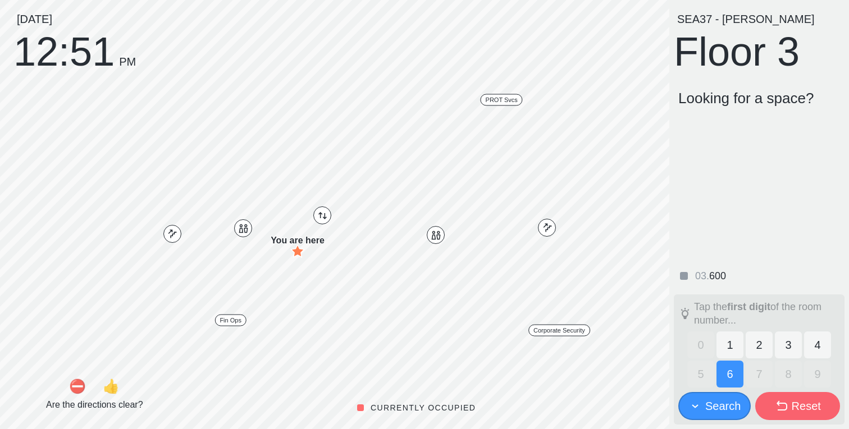
drag, startPoint x: 732, startPoint y: 347, endPoint x: 753, endPoint y: 347, distance: 21.3
click at [732, 347] on button "1" at bounding box center [729, 345] width 27 height 27
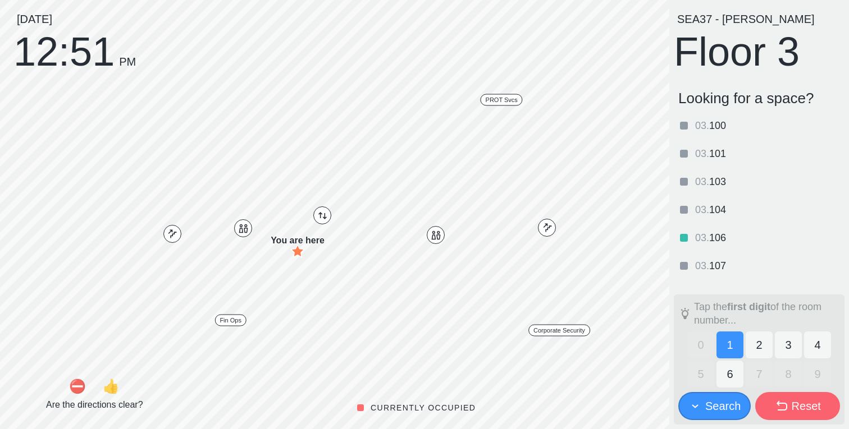
drag, startPoint x: 753, startPoint y: 347, endPoint x: 785, endPoint y: 349, distance: 31.5
click at [756, 347] on button "2" at bounding box center [759, 345] width 27 height 27
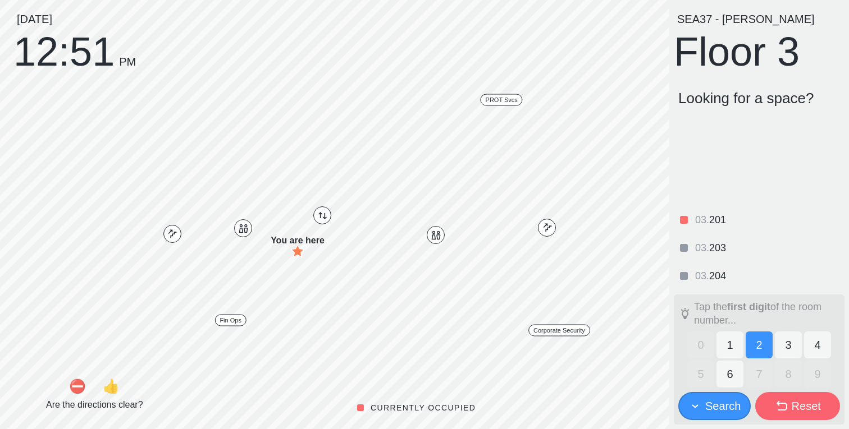
drag, startPoint x: 785, startPoint y: 349, endPoint x: 815, endPoint y: 350, distance: 30.3
click at [785, 349] on button "3" at bounding box center [788, 345] width 27 height 27
click at [815, 350] on button "4" at bounding box center [817, 345] width 27 height 27
click at [778, 349] on button "3" at bounding box center [788, 345] width 27 height 27
drag, startPoint x: 758, startPoint y: 350, endPoint x: 735, endPoint y: 350, distance: 23.6
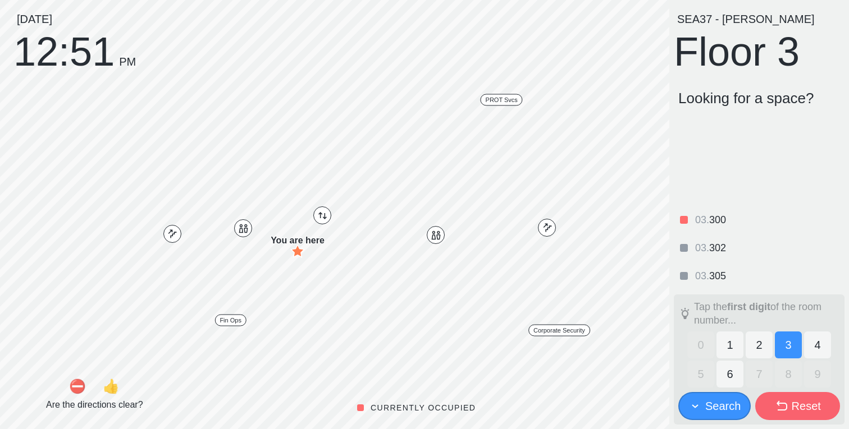
click at [758, 350] on button "2" at bounding box center [759, 345] width 27 height 27
click at [735, 350] on button "1" at bounding box center [729, 345] width 27 height 27
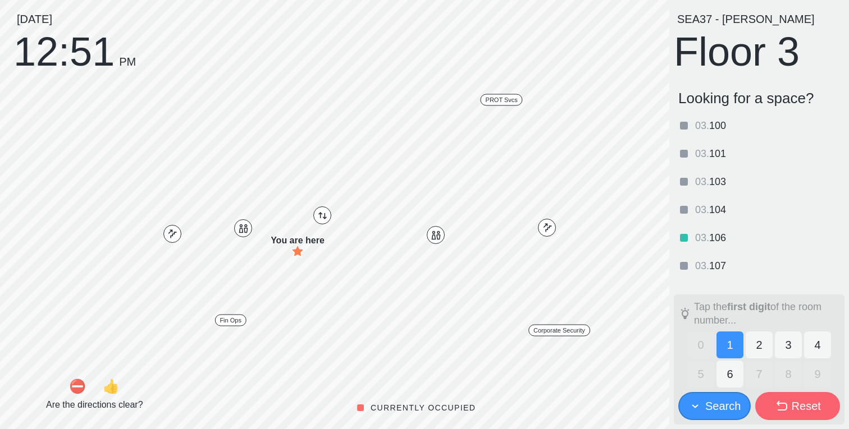
click at [736, 371] on button "6" at bounding box center [729, 374] width 27 height 27
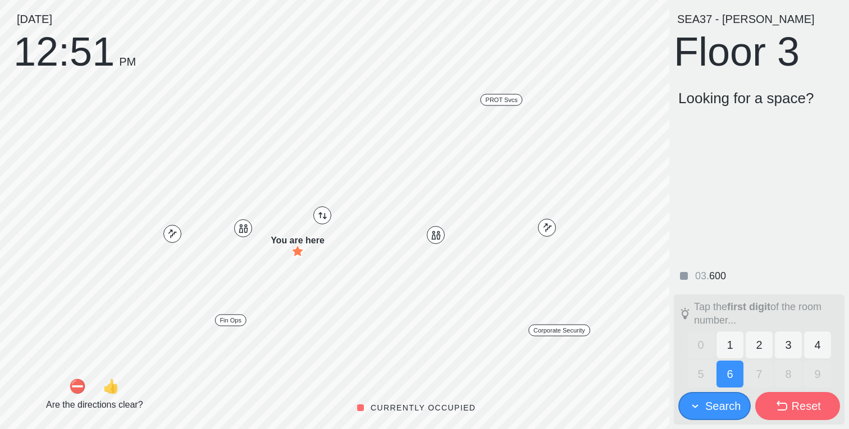
drag, startPoint x: 732, startPoint y: 354, endPoint x: 762, endPoint y: 354, distance: 30.3
click at [733, 354] on button "1" at bounding box center [729, 345] width 27 height 27
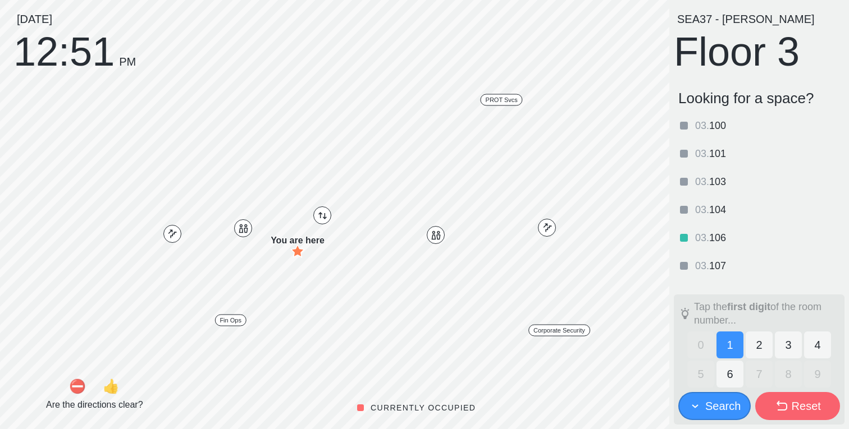
drag, startPoint x: 762, startPoint y: 354, endPoint x: 783, endPoint y: 355, distance: 20.8
click at [764, 354] on button "2" at bounding box center [759, 345] width 27 height 27
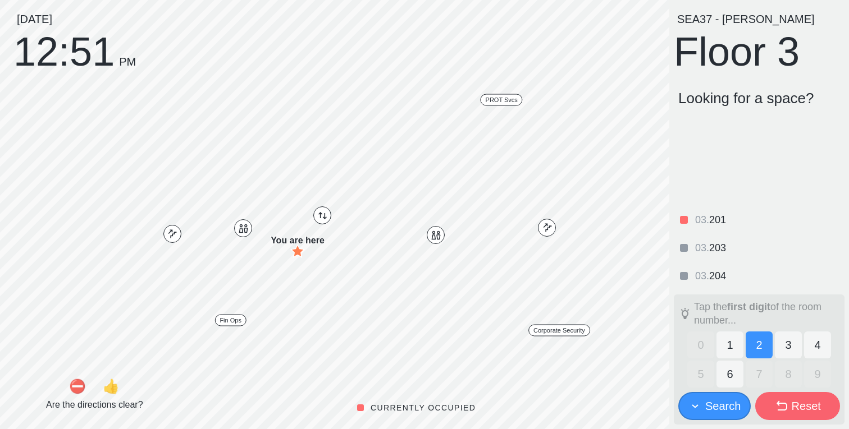
click at [783, 355] on button "3" at bounding box center [788, 345] width 27 height 27
click at [802, 354] on div "0 1 2 3 4" at bounding box center [759, 345] width 144 height 27
click at [809, 352] on button "4" at bounding box center [817, 345] width 27 height 27
click at [789, 352] on button "3" at bounding box center [788, 345] width 27 height 27
drag, startPoint x: 764, startPoint y: 351, endPoint x: 733, endPoint y: 349, distance: 30.9
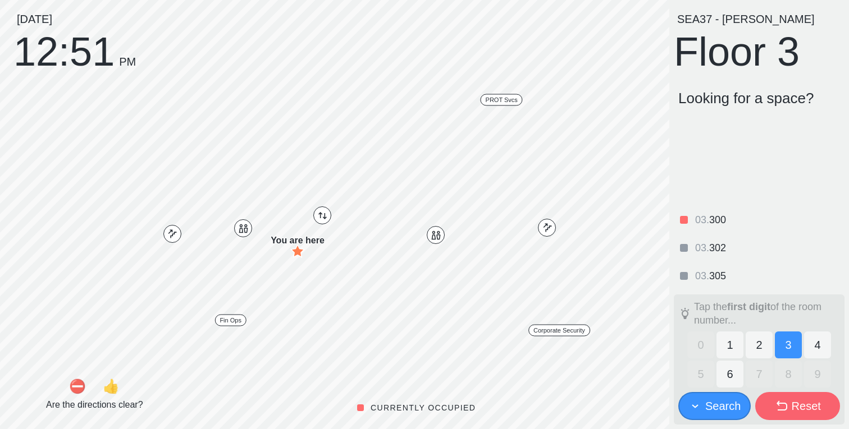
click at [762, 351] on button "2" at bounding box center [759, 345] width 27 height 27
click at [733, 349] on button "1" at bounding box center [729, 345] width 27 height 27
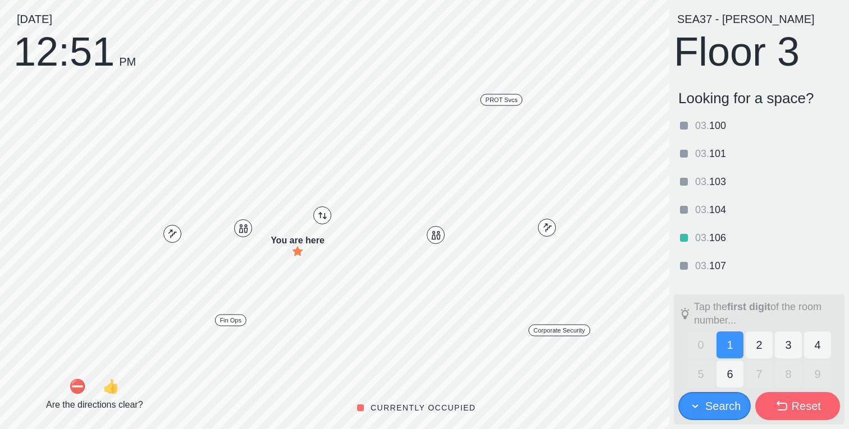
click at [738, 368] on button "6" at bounding box center [729, 374] width 27 height 27
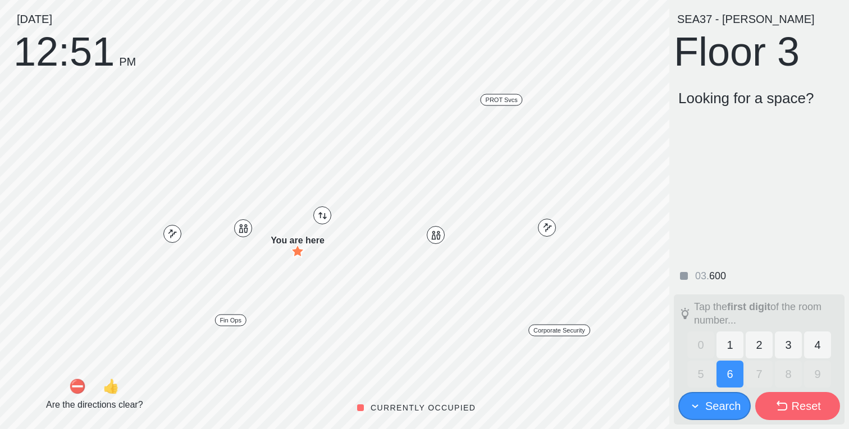
click at [737, 354] on button "1" at bounding box center [729, 345] width 27 height 27
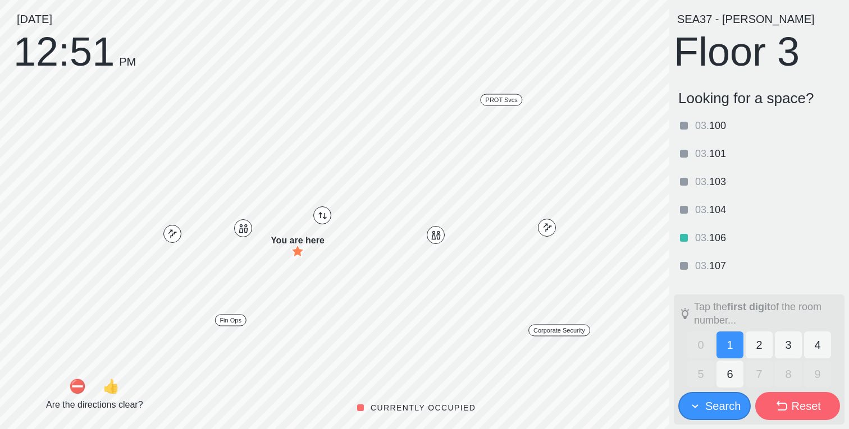
drag, startPoint x: 756, startPoint y: 350, endPoint x: 782, endPoint y: 352, distance: 25.9
click at [757, 350] on button "2" at bounding box center [759, 345] width 27 height 27
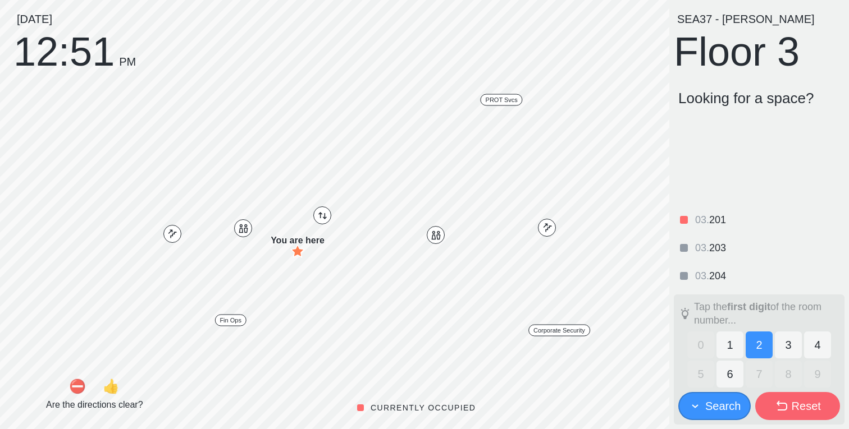
drag, startPoint x: 782, startPoint y: 352, endPoint x: 816, endPoint y: 352, distance: 34.2
click at [782, 352] on button "3" at bounding box center [788, 345] width 27 height 27
click at [816, 352] on button "4" at bounding box center [817, 345] width 27 height 27
click at [734, 349] on button "1" at bounding box center [729, 345] width 27 height 27
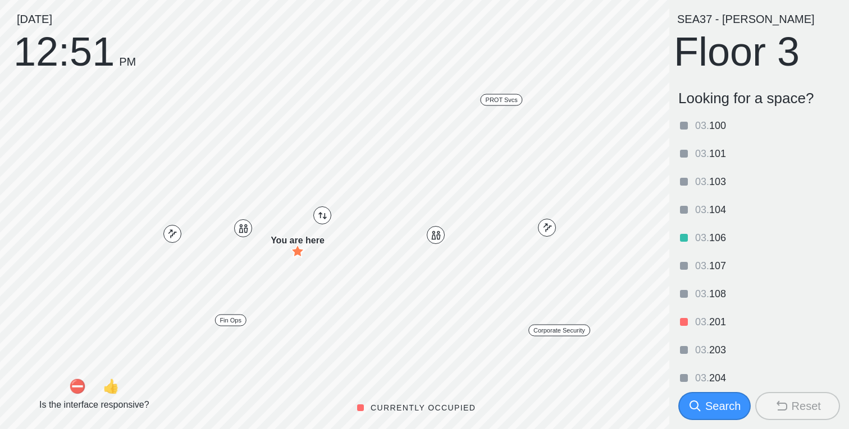
click at [734, 412] on div "Search" at bounding box center [722, 407] width 35 height 16
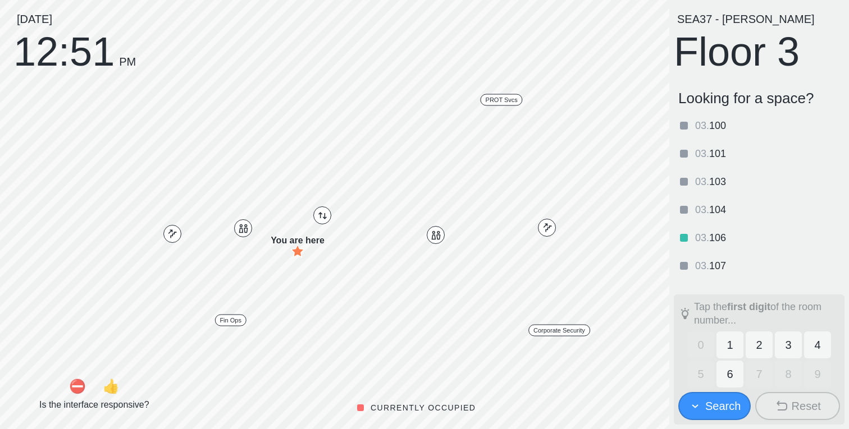
click at [726, 374] on button "6" at bounding box center [729, 374] width 27 height 27
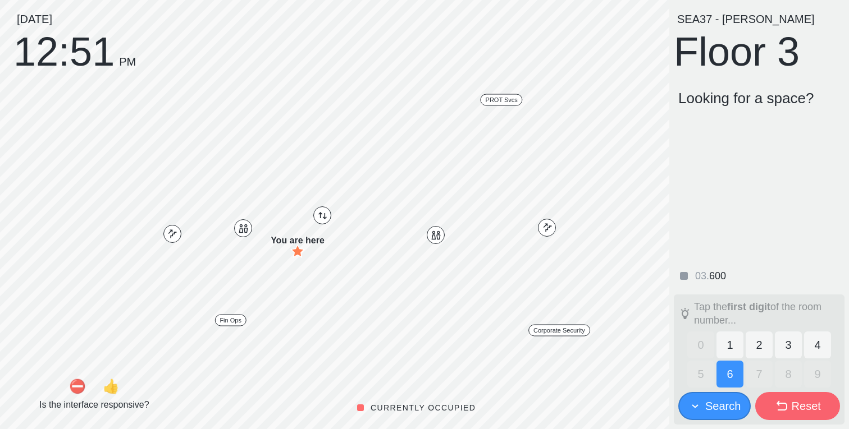
click at [778, 410] on icon at bounding box center [781, 406] width 11 height 10
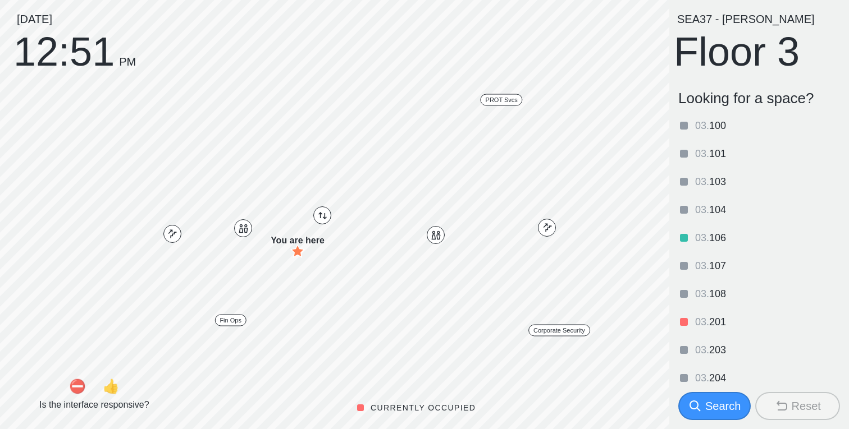
click at [720, 403] on div "Search" at bounding box center [722, 407] width 35 height 16
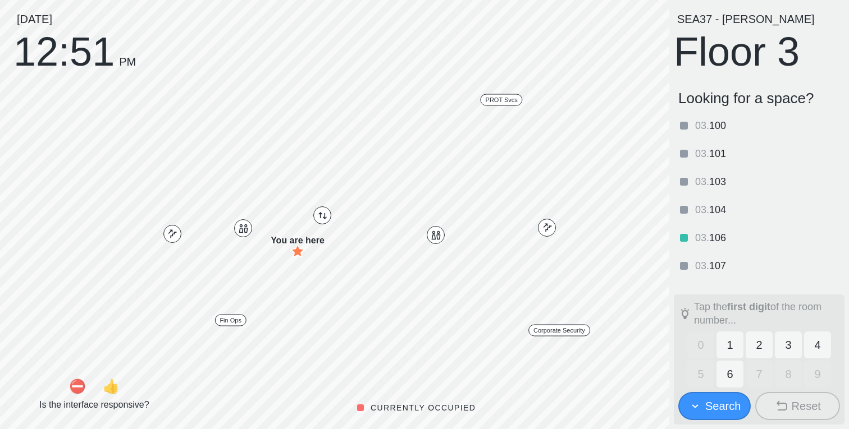
drag, startPoint x: 756, startPoint y: 345, endPoint x: 780, endPoint y: 386, distance: 47.1
click at [756, 345] on button "2" at bounding box center [759, 345] width 27 height 27
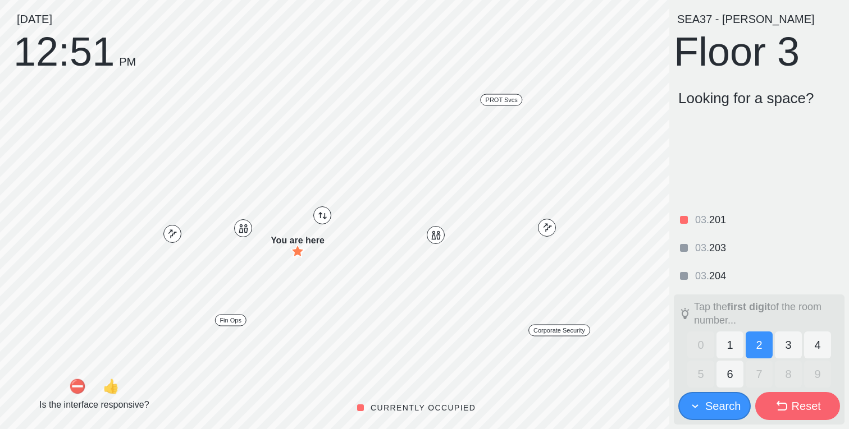
click at [796, 408] on div "Reset" at bounding box center [806, 407] width 29 height 16
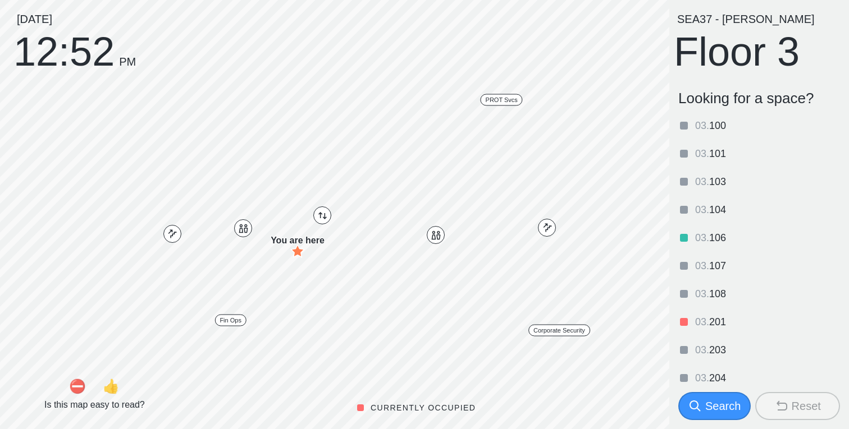
click at [712, 240] on span "106" at bounding box center [717, 237] width 17 height 11
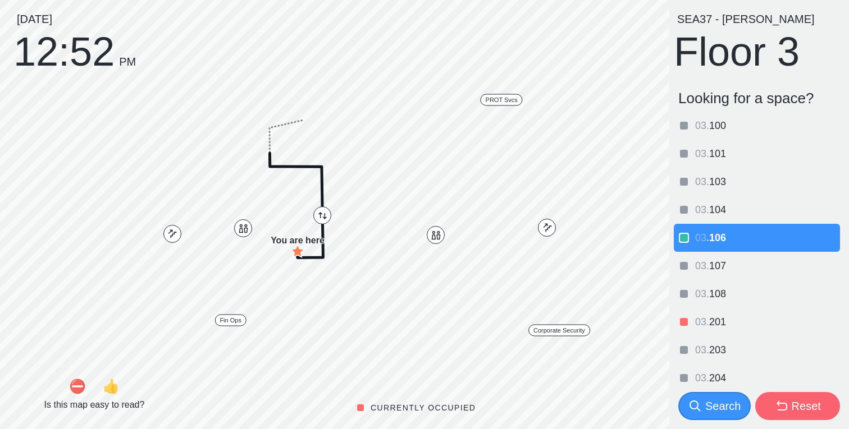
click at [808, 412] on div "Reset" at bounding box center [806, 407] width 29 height 16
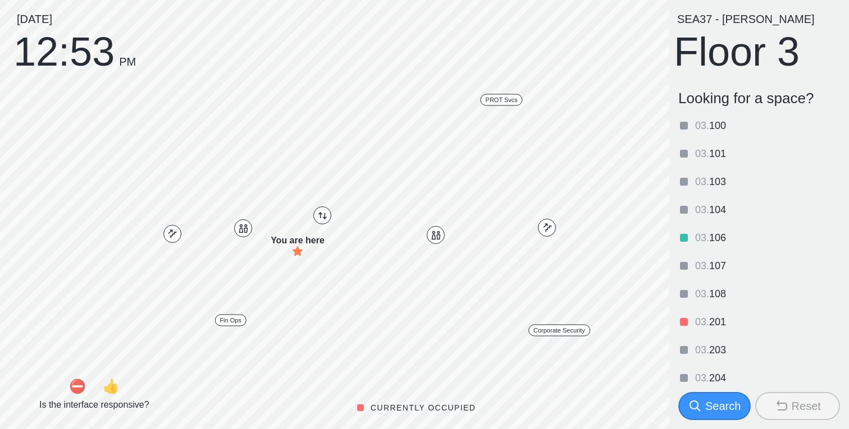
click at [724, 406] on div "Search" at bounding box center [722, 407] width 35 height 16
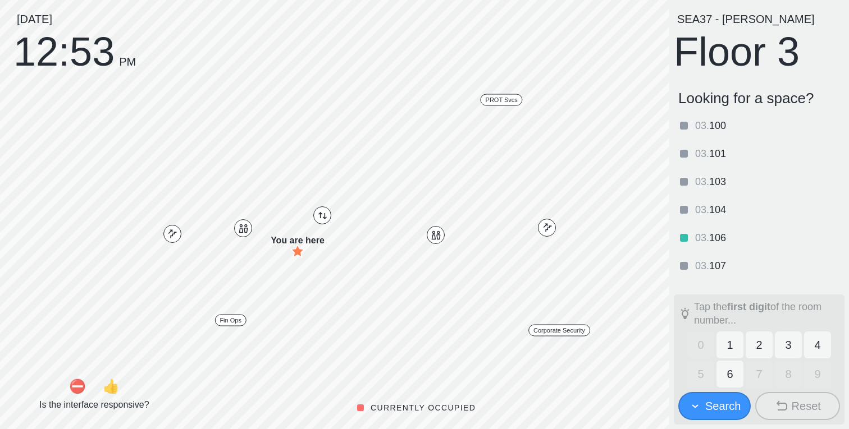
click at [702, 411] on div "Search" at bounding box center [714, 407] width 52 height 16
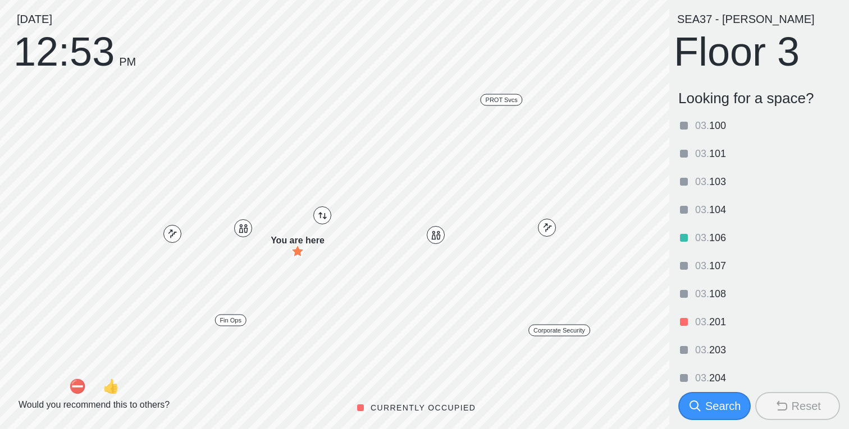
click at [697, 409] on icon at bounding box center [694, 406] width 11 height 11
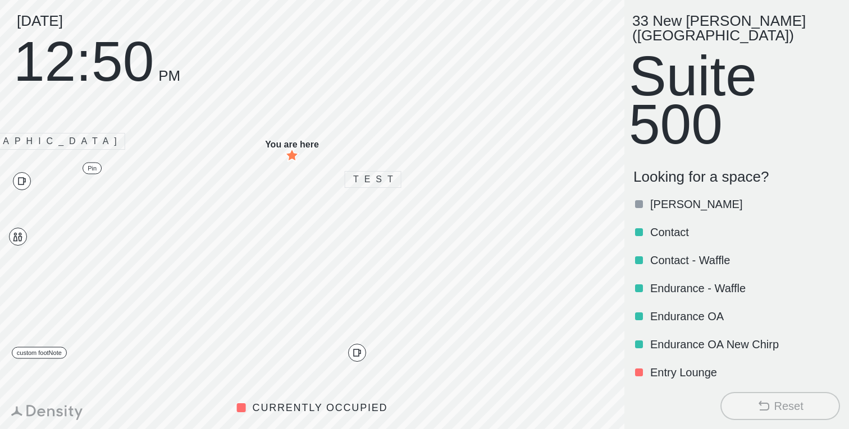
click at [716, 196] on p "[PERSON_NAME]" at bounding box center [744, 204] width 188 height 16
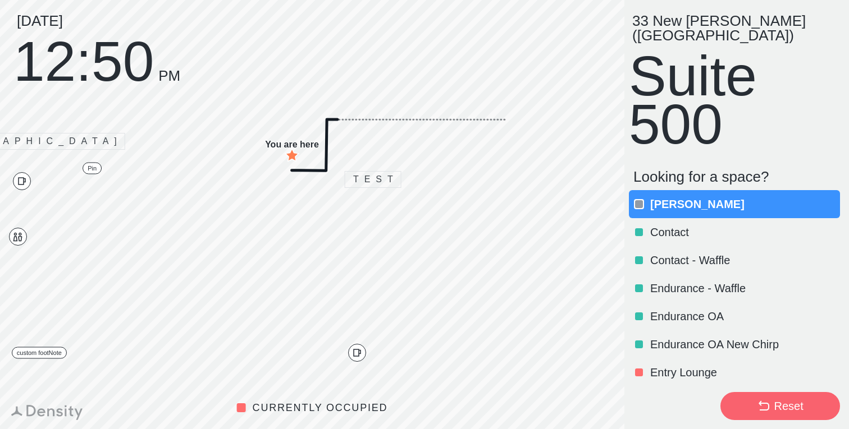
click at [688, 196] on p "[PERSON_NAME]" at bounding box center [744, 204] width 188 height 16
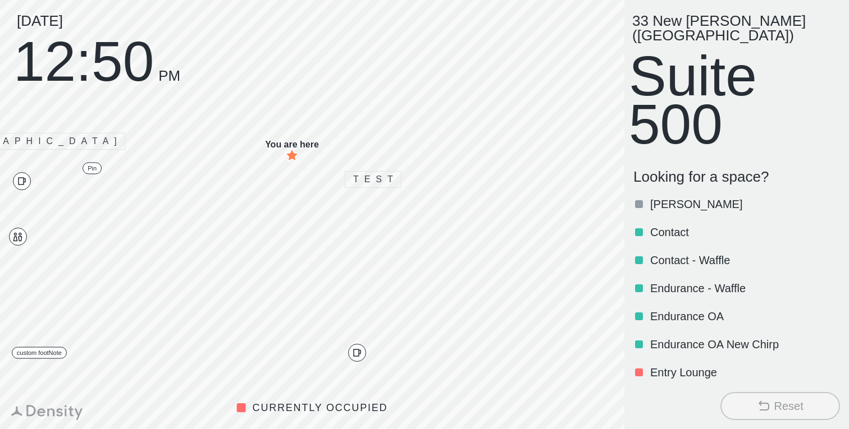
click at [692, 225] on p "Contact" at bounding box center [744, 233] width 188 height 16
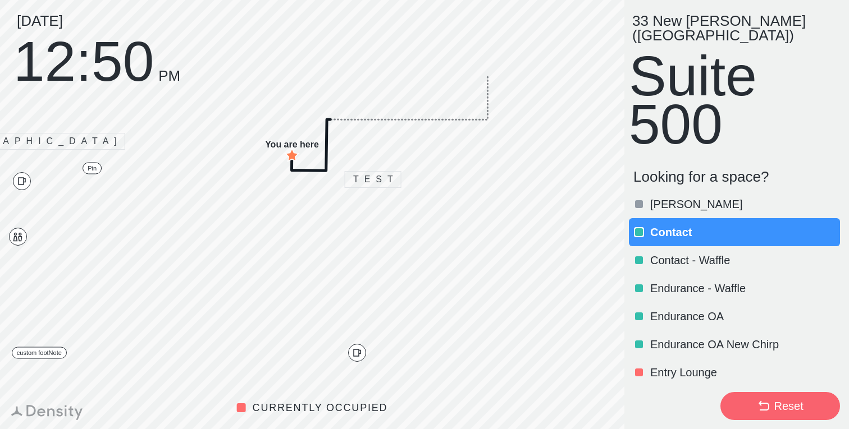
click at [686, 225] on p "Contact" at bounding box center [744, 233] width 188 height 16
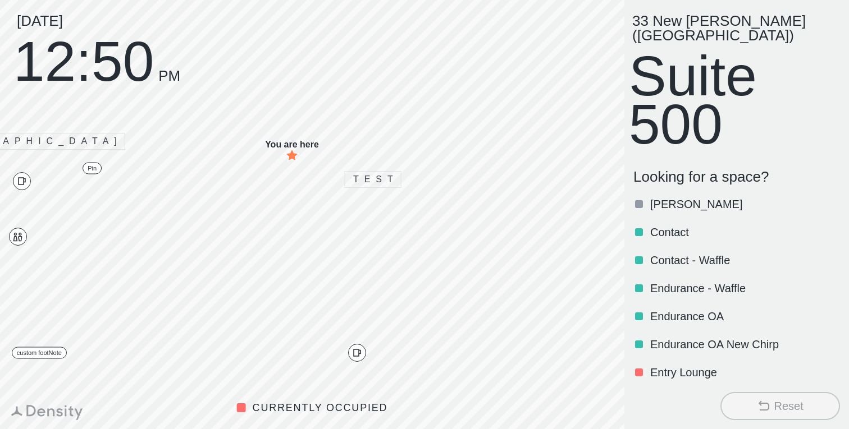
click at [702, 196] on p "[PERSON_NAME]" at bounding box center [744, 204] width 188 height 16
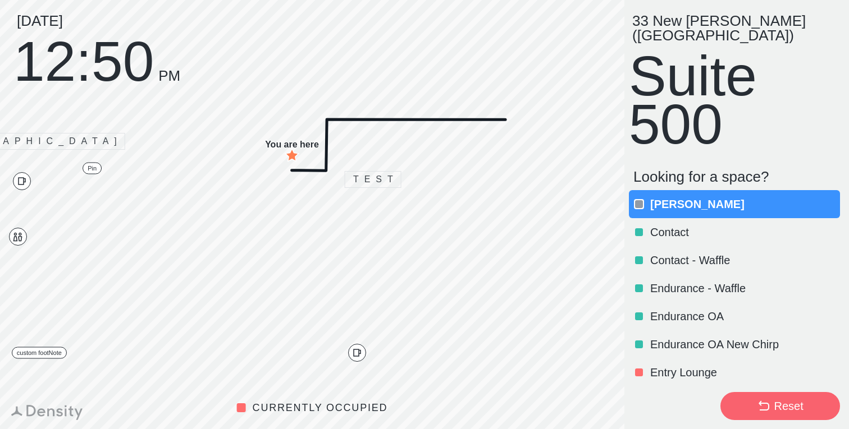
click at [702, 196] on p "[PERSON_NAME]" at bounding box center [744, 204] width 188 height 16
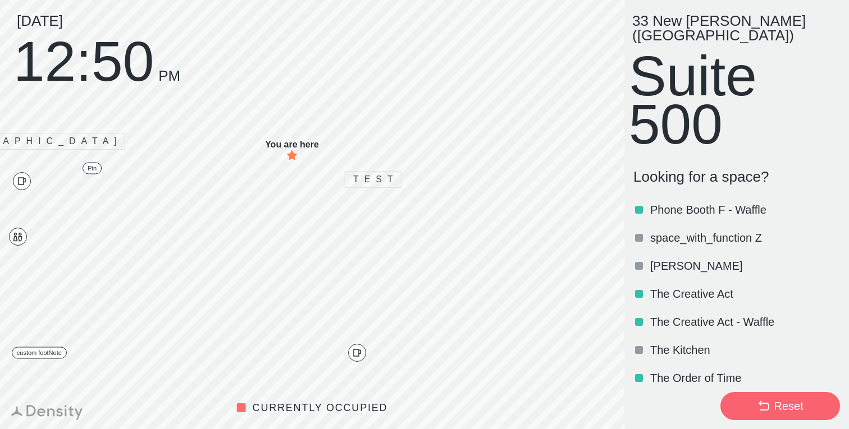
scroll to position [578, 0]
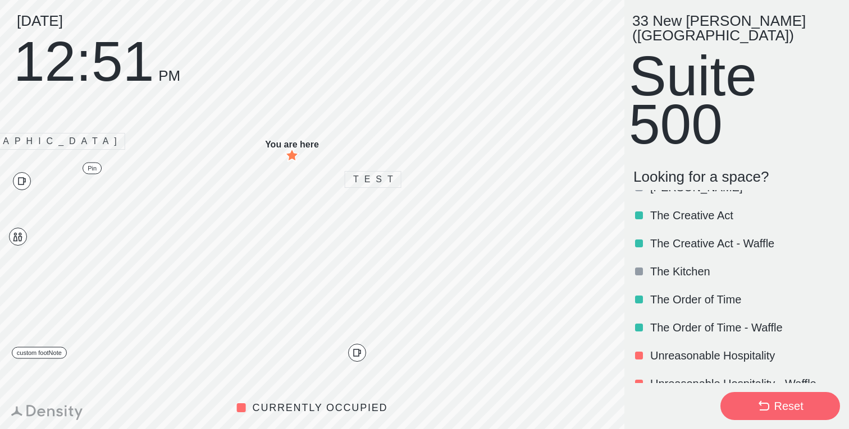
click at [726, 348] on p "Unreasonable Hospitality" at bounding box center [744, 356] width 188 height 16
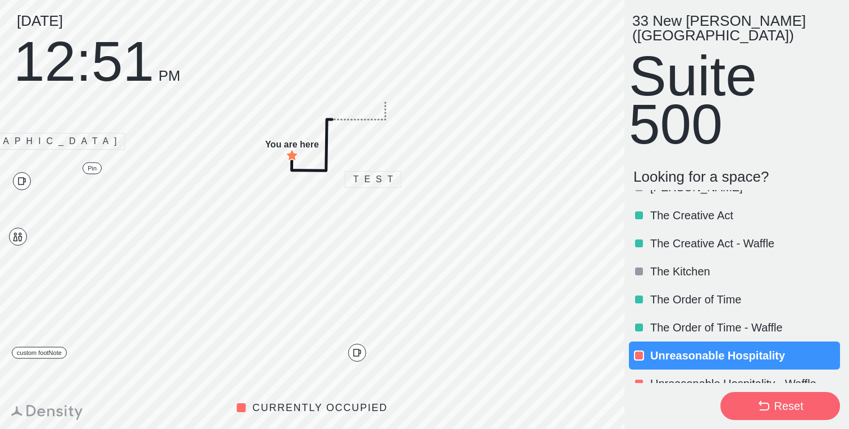
click at [728, 320] on p "The Order of Time - Waffle" at bounding box center [744, 328] width 188 height 16
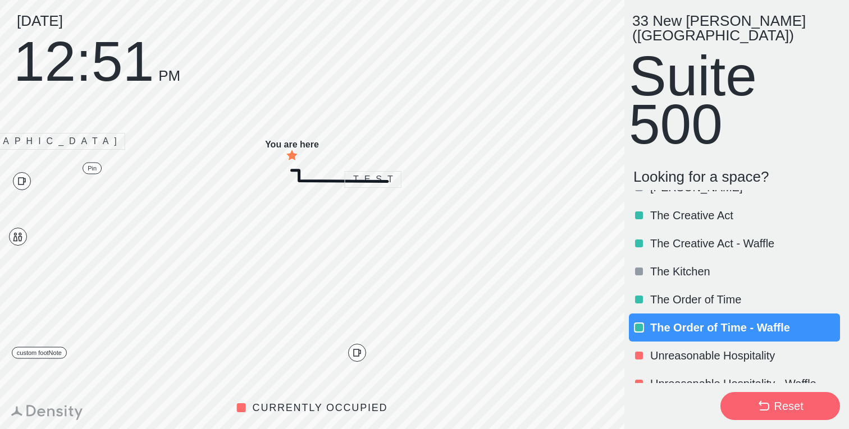
click at [719, 292] on p "The Order of Time" at bounding box center [744, 300] width 188 height 16
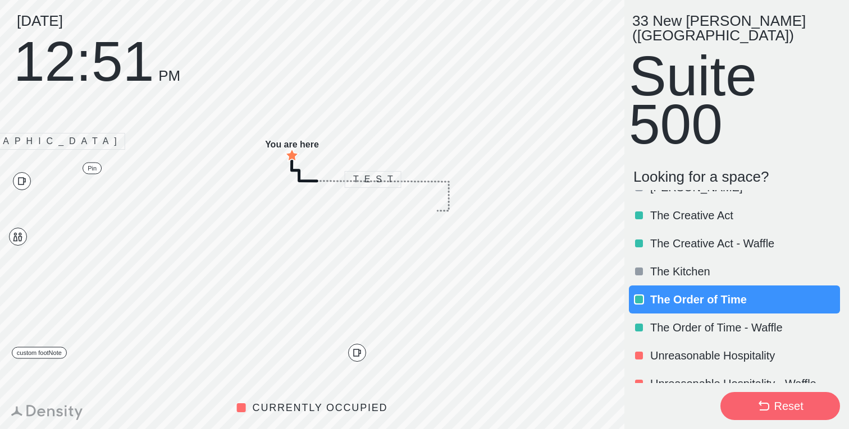
click at [714, 264] on p "The Kitchen" at bounding box center [744, 272] width 188 height 16
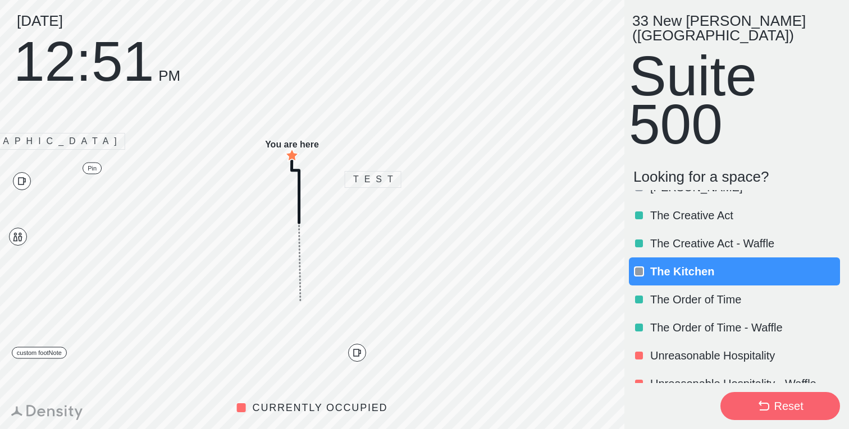
click at [715, 240] on div "The Creative Act - Waffle" at bounding box center [734, 244] width 211 height 28
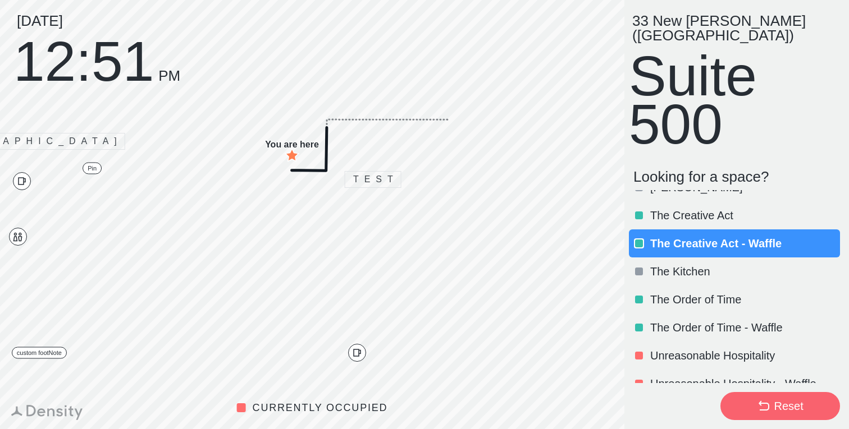
click at [711, 208] on p "The Creative Act" at bounding box center [744, 216] width 188 height 16
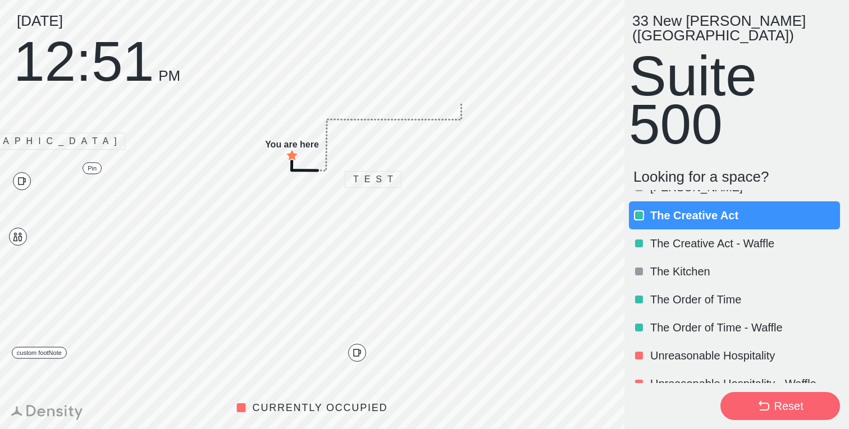
click at [706, 237] on div "The Creative Act - Waffle" at bounding box center [734, 244] width 211 height 28
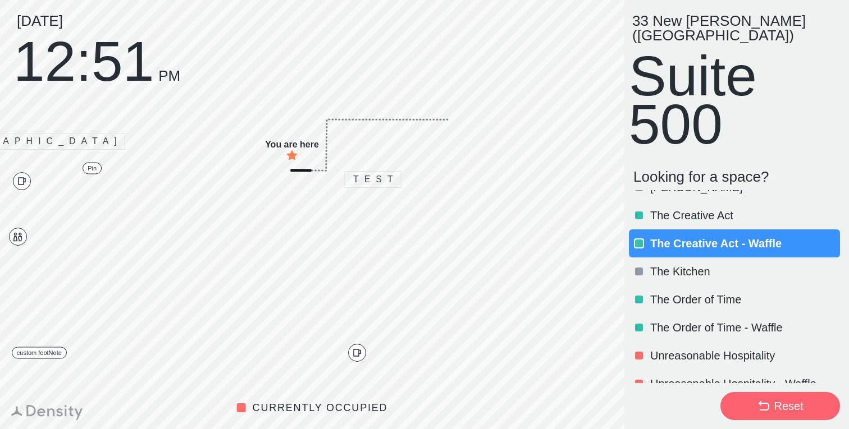
click at [697, 264] on p "The Kitchen" at bounding box center [744, 272] width 188 height 16
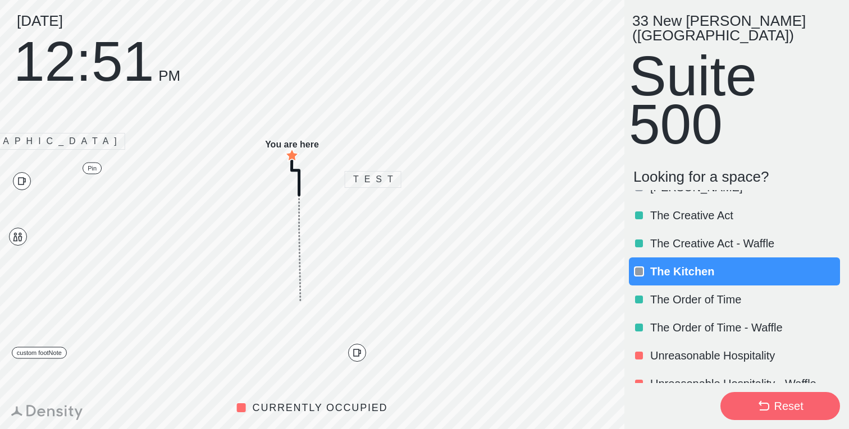
drag, startPoint x: 696, startPoint y: 281, endPoint x: 698, endPoint y: 294, distance: 13.8
click at [695, 292] on p "The Order of Time" at bounding box center [744, 300] width 188 height 16
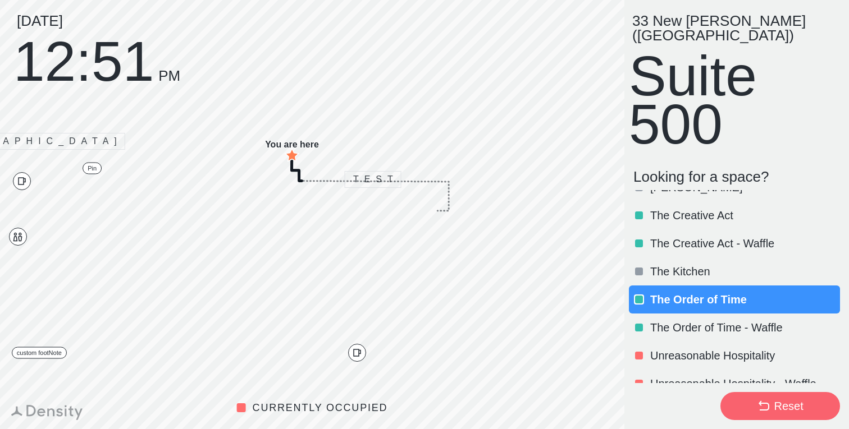
drag, startPoint x: 700, startPoint y: 304, endPoint x: 702, endPoint y: 318, distance: 13.7
click at [700, 314] on div "The Order of Time - Waffle" at bounding box center [734, 328] width 211 height 28
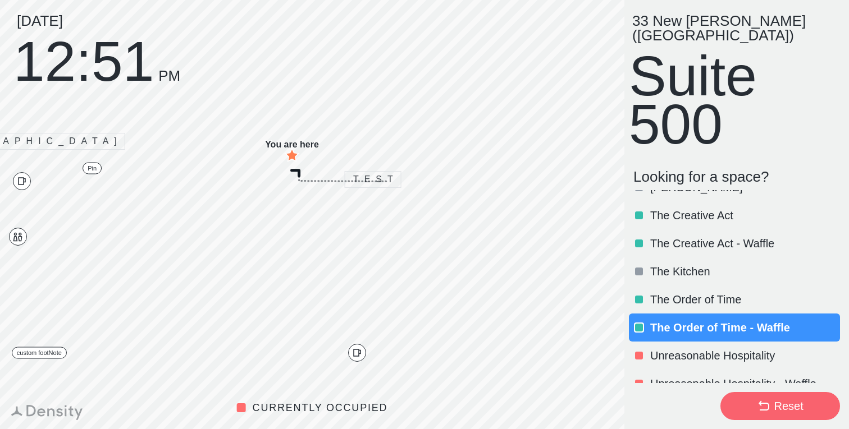
drag, startPoint x: 703, startPoint y: 327, endPoint x: 706, endPoint y: 336, distance: 9.3
click at [703, 342] on div "Unreasonable Hospitality" at bounding box center [734, 356] width 211 height 28
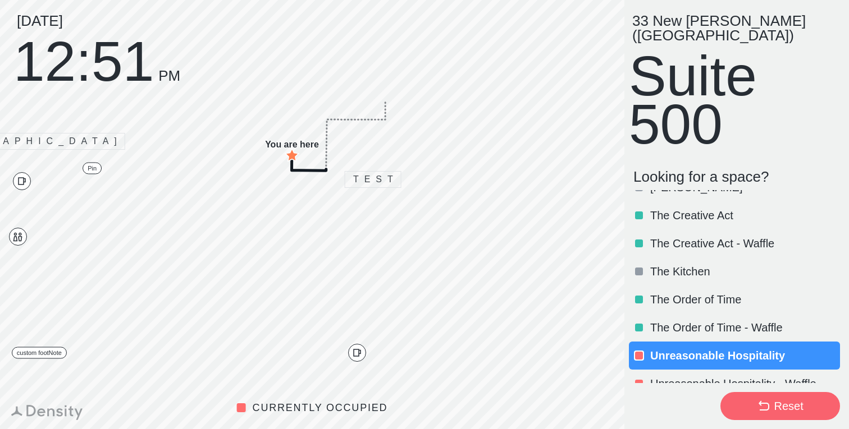
drag, startPoint x: 708, startPoint y: 352, endPoint x: 712, endPoint y: 371, distance: 19.6
click at [708, 353] on div "Unreasonable Hospitality" at bounding box center [734, 356] width 211 height 28
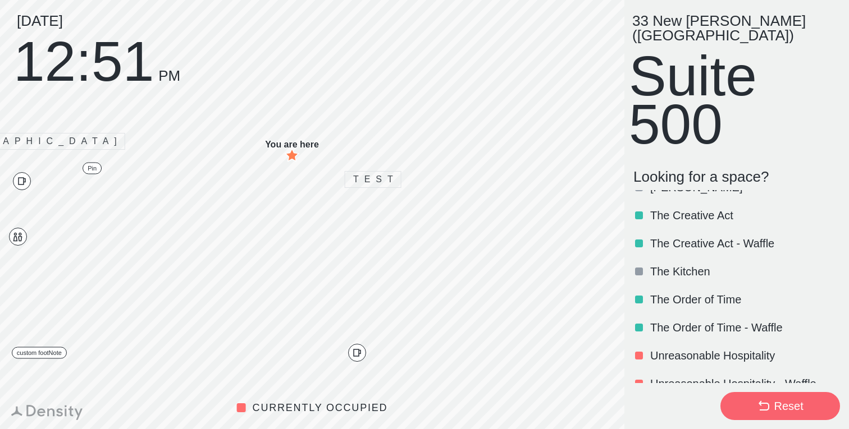
click at [714, 376] on p "Unreasonable Hospitality - Waffle" at bounding box center [744, 384] width 188 height 16
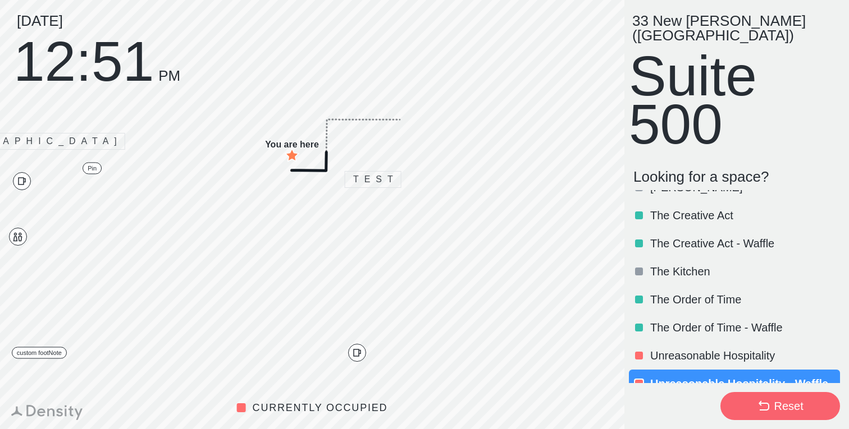
drag, startPoint x: 714, startPoint y: 350, endPoint x: 710, endPoint y: 321, distance: 29.5
click at [714, 349] on div "Unreasonable Hospitality" at bounding box center [734, 356] width 211 height 28
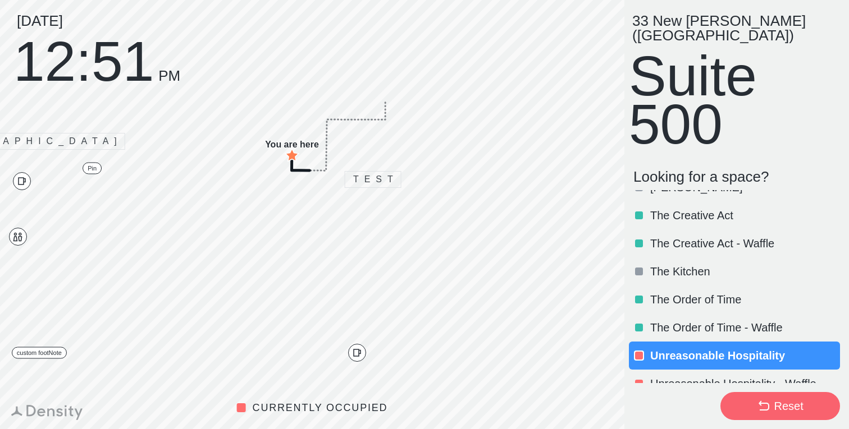
drag, startPoint x: 710, startPoint y: 317, endPoint x: 708, endPoint y: 290, distance: 27.6
click at [709, 320] on p "The Order of Time - Waffle" at bounding box center [744, 328] width 188 height 16
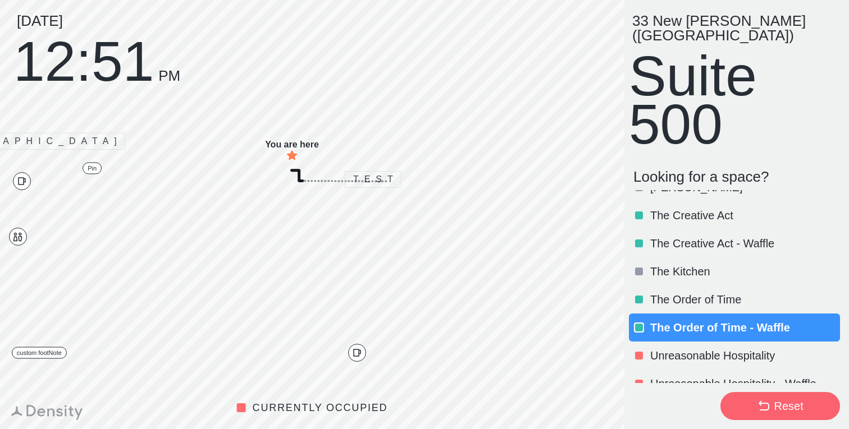
click at [706, 292] on p "The Order of Time" at bounding box center [744, 300] width 188 height 16
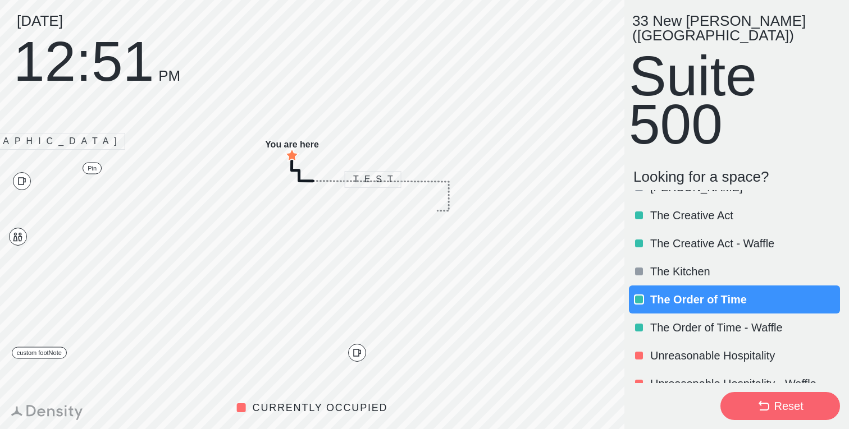
click at [707, 258] on div "The Kitchen" at bounding box center [734, 272] width 211 height 28
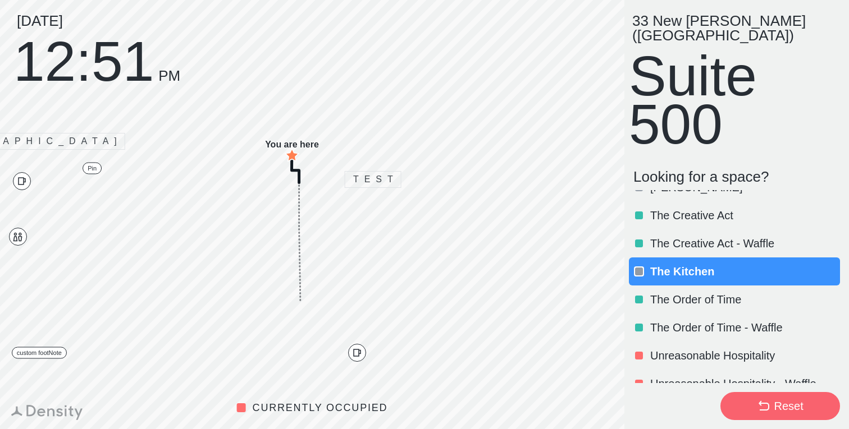
drag, startPoint x: 710, startPoint y: 226, endPoint x: 712, endPoint y: 210, distance: 16.5
click at [710, 236] on p "The Creative Act - Waffle" at bounding box center [744, 244] width 188 height 16
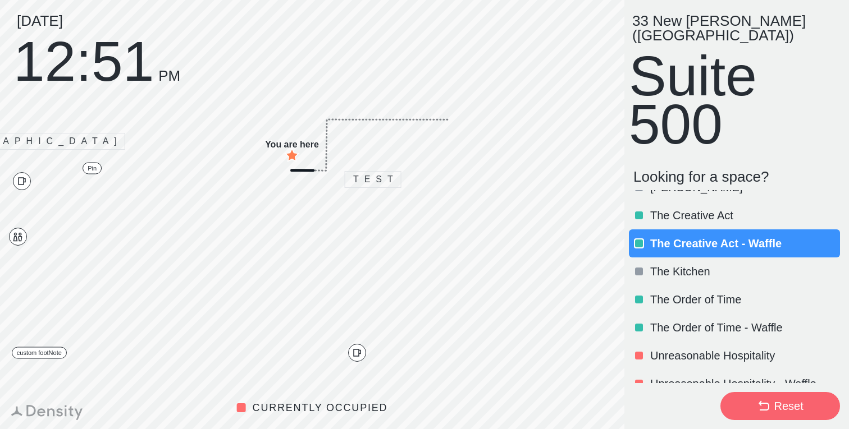
click at [712, 208] on p "The Creative Act" at bounding box center [744, 216] width 188 height 16
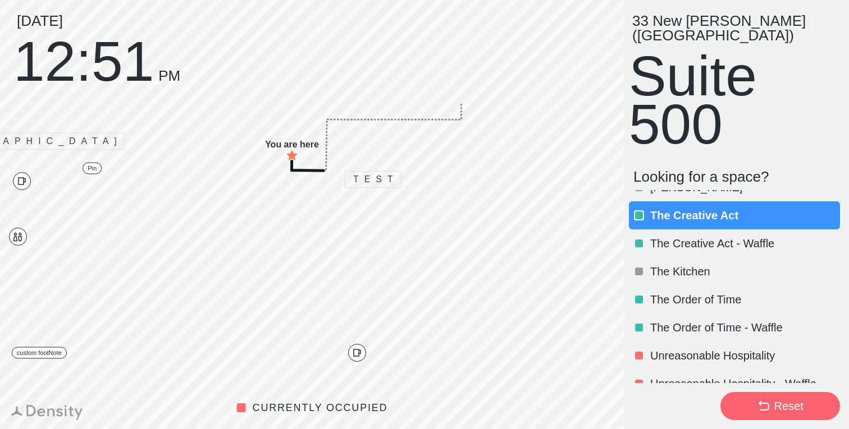
click at [714, 236] on p "The Creative Act - Waffle" at bounding box center [744, 244] width 188 height 16
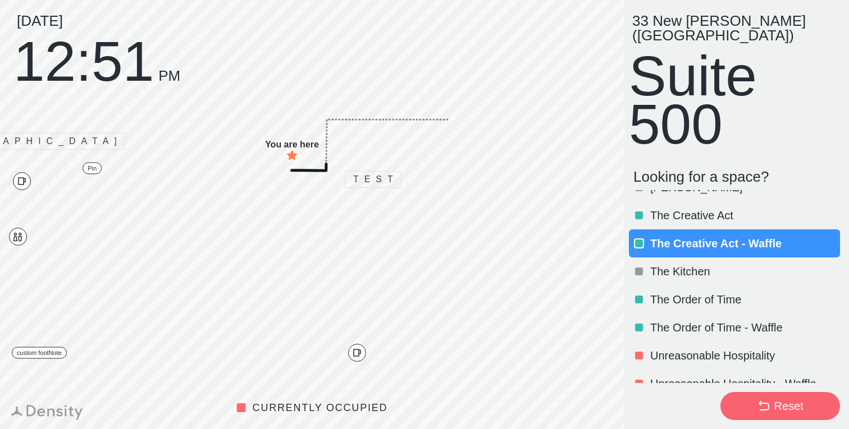
drag, startPoint x: 714, startPoint y: 262, endPoint x: 713, endPoint y: 294, distance: 32.6
click at [714, 264] on p "The Kitchen" at bounding box center [744, 272] width 188 height 16
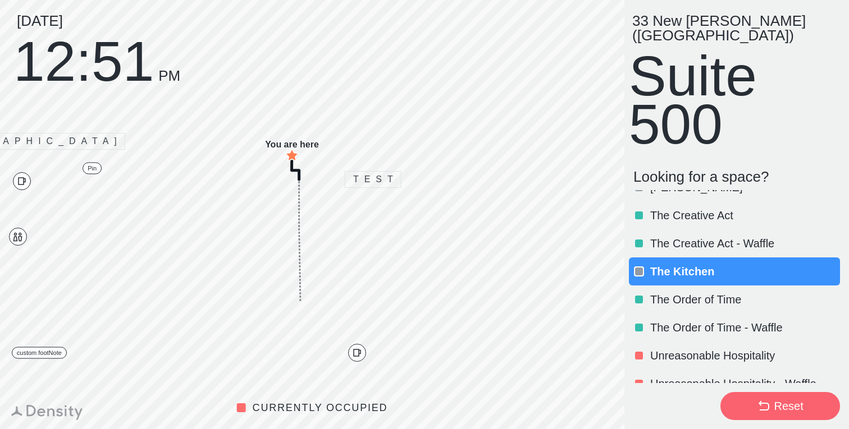
click at [713, 294] on div "The Order of Time" at bounding box center [734, 300] width 211 height 28
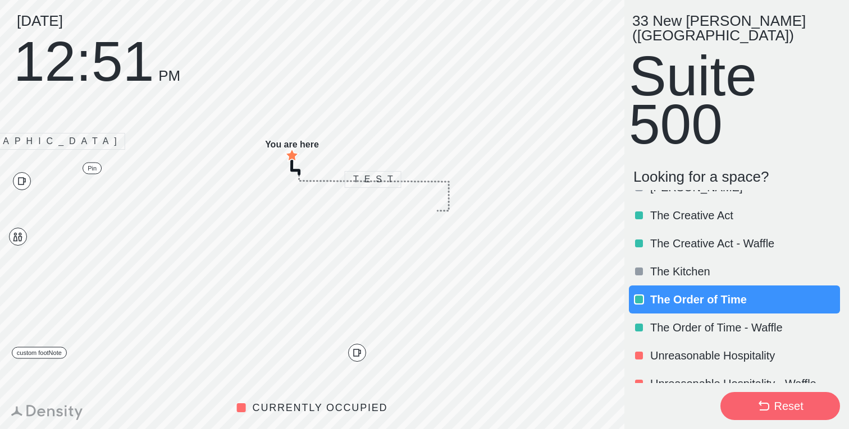
click at [714, 325] on div "The Order of Time - Waffle" at bounding box center [734, 328] width 211 height 28
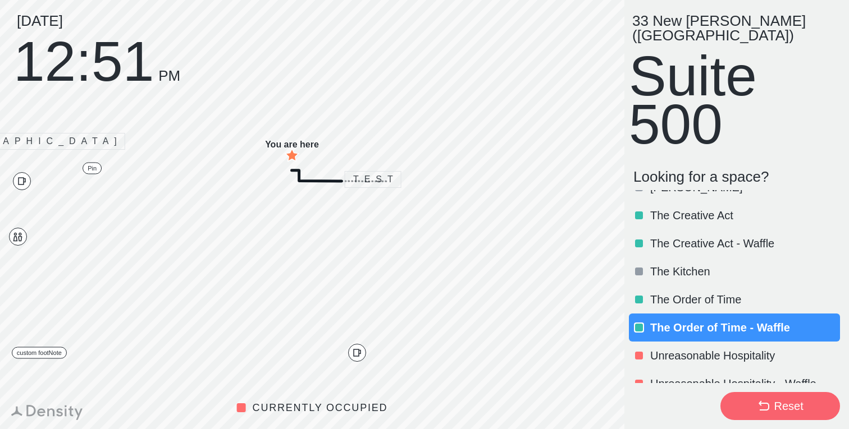
click at [713, 348] on p "Unreasonable Hospitality" at bounding box center [744, 356] width 188 height 16
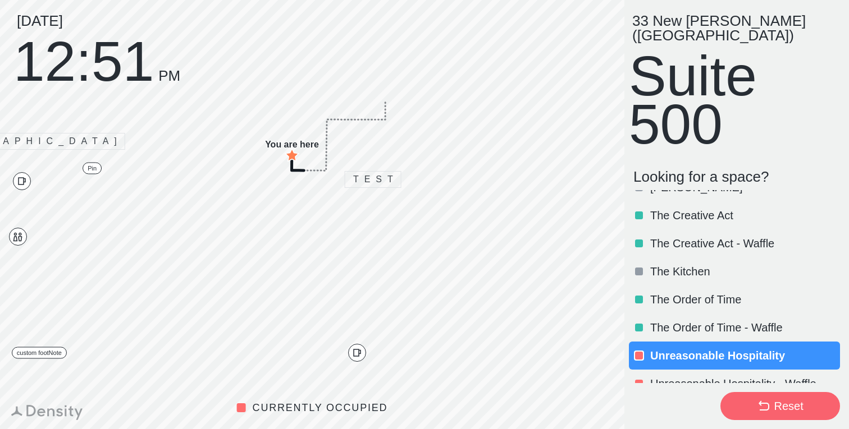
click at [721, 370] on div "Unreasonable Hospitality - Waffle" at bounding box center [734, 384] width 211 height 28
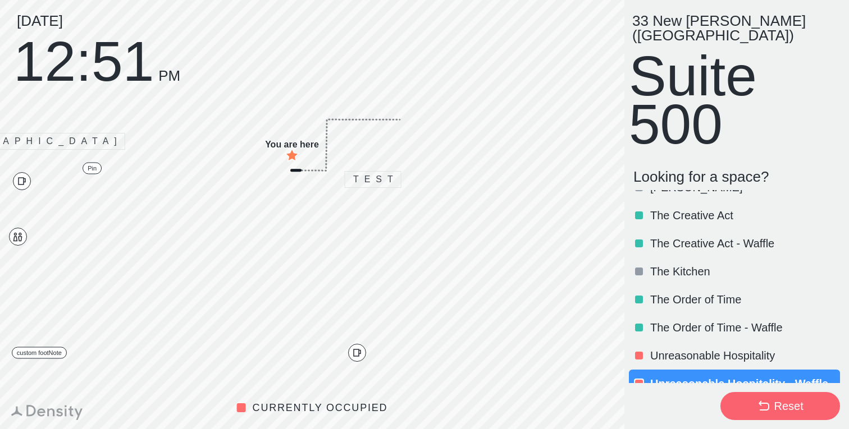
click at [720, 348] on p "Unreasonable Hospitality" at bounding box center [744, 356] width 188 height 16
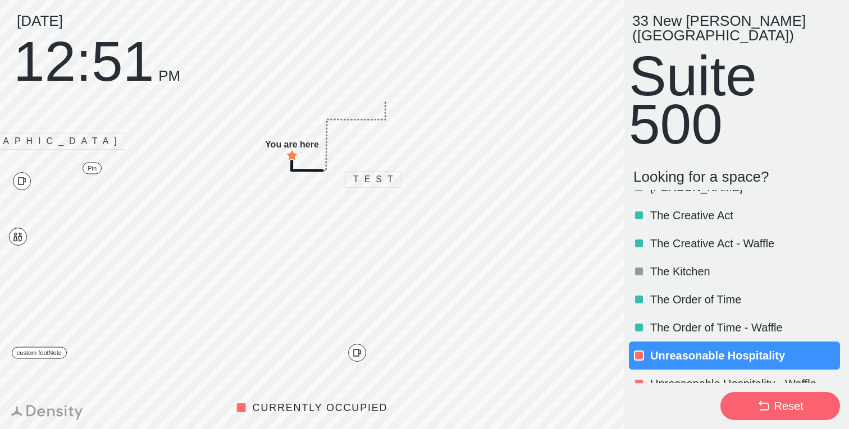
drag, startPoint x: 715, startPoint y: 319, endPoint x: 715, endPoint y: 304, distance: 15.2
click at [715, 320] on p "The Order of Time - Waffle" at bounding box center [744, 328] width 188 height 16
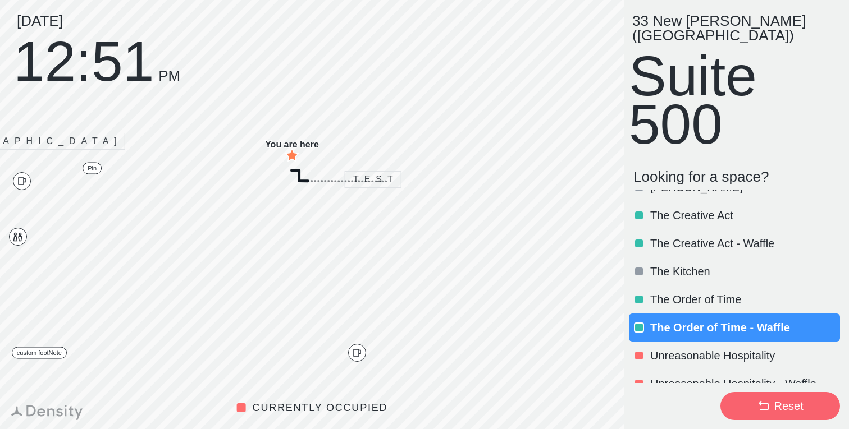
drag, startPoint x: 713, startPoint y: 294, endPoint x: 711, endPoint y: 285, distance: 9.1
click at [713, 294] on div "The Order of Time" at bounding box center [734, 300] width 211 height 28
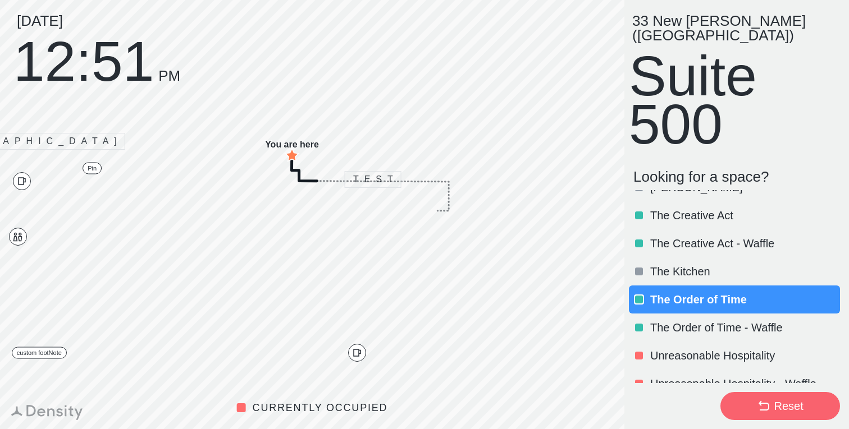
click at [710, 286] on div "The Order of Time" at bounding box center [734, 300] width 211 height 28
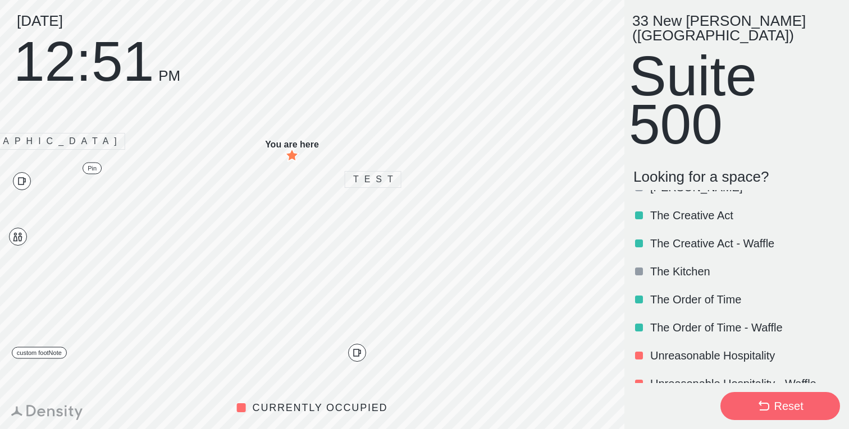
click at [706, 264] on p "The Kitchen" at bounding box center [744, 272] width 188 height 16
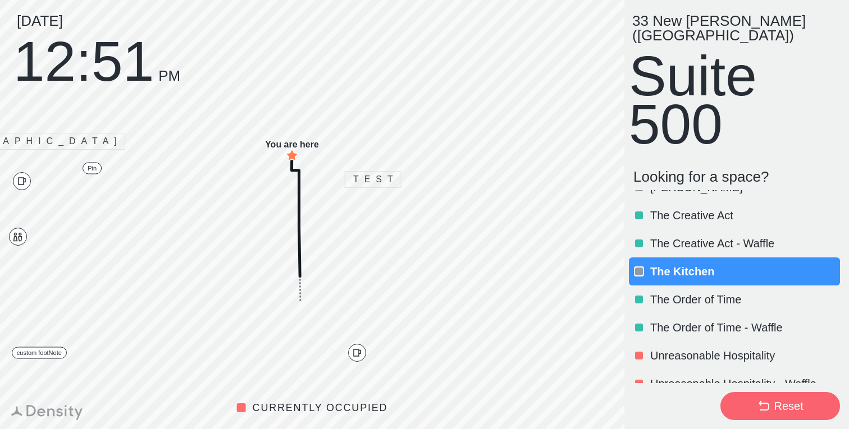
click at [707, 264] on p "The Kitchen" at bounding box center [744, 272] width 188 height 16
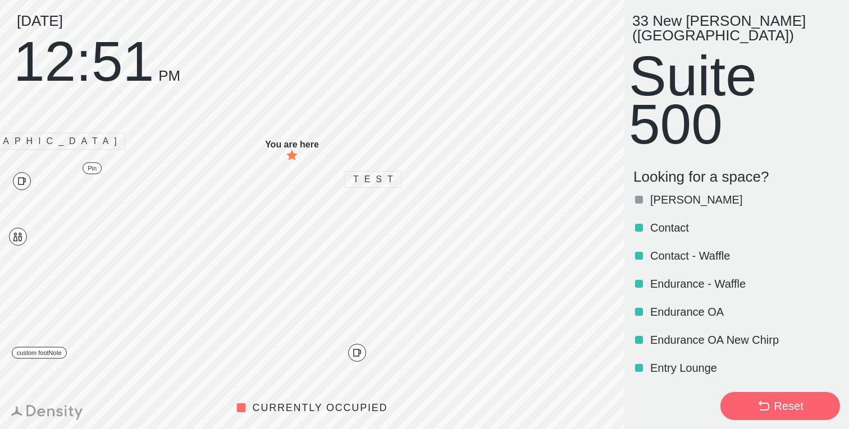
scroll to position [0, 0]
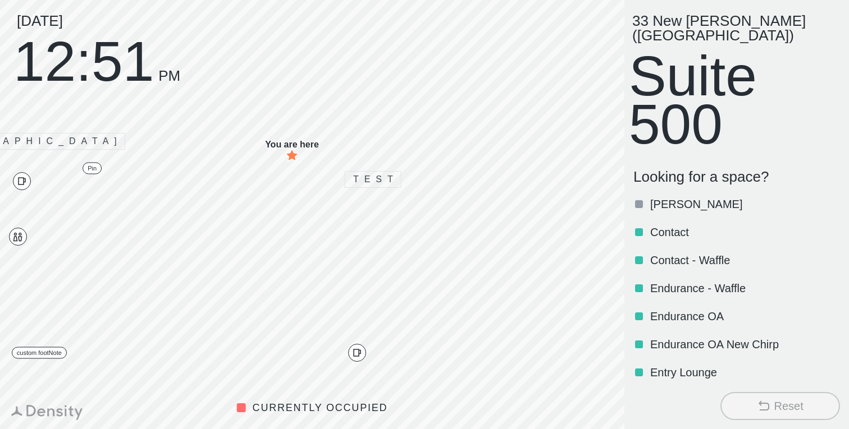
click at [680, 225] on p "Contact" at bounding box center [744, 233] width 188 height 16
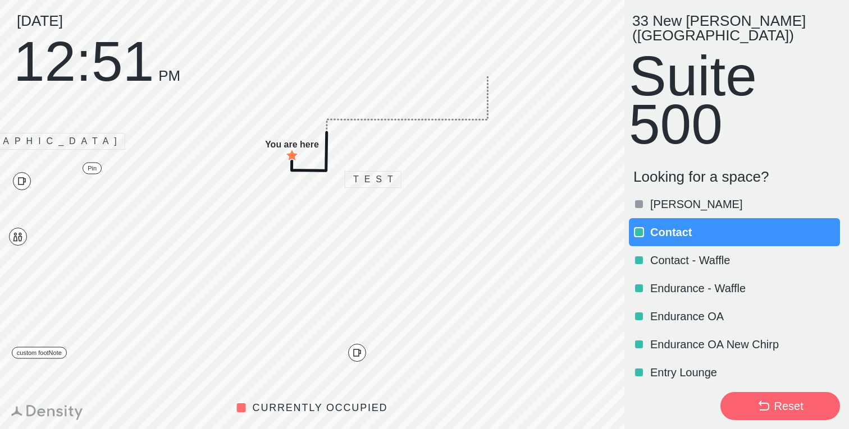
click at [683, 225] on p "Contact" at bounding box center [744, 233] width 188 height 16
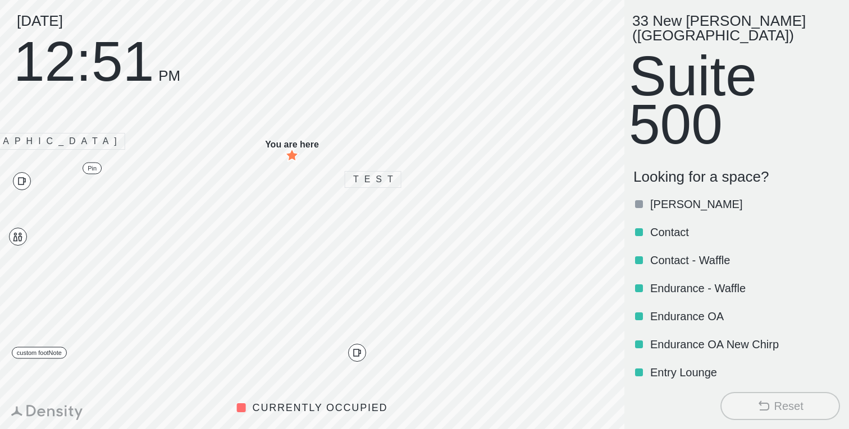
click at [721, 365] on p "Entry Lounge" at bounding box center [744, 373] width 188 height 16
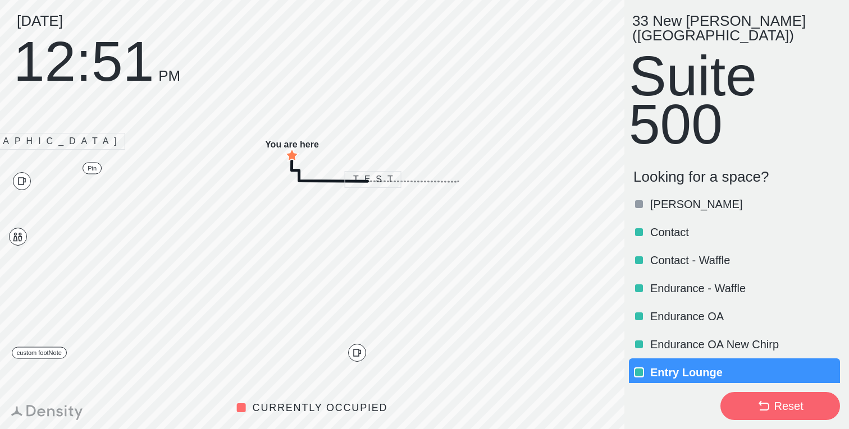
click at [765, 396] on button "Reset" at bounding box center [780, 406] width 120 height 28
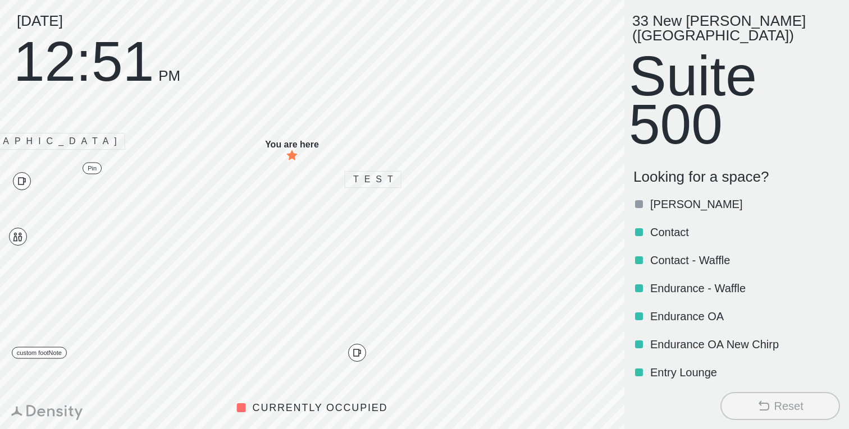
click at [712, 365] on p "Entry Lounge" at bounding box center [744, 373] width 188 height 16
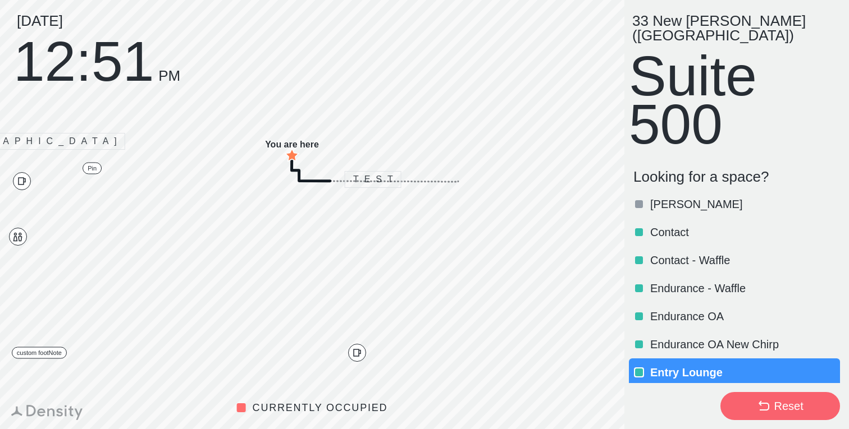
click at [764, 403] on icon at bounding box center [763, 406] width 11 height 10
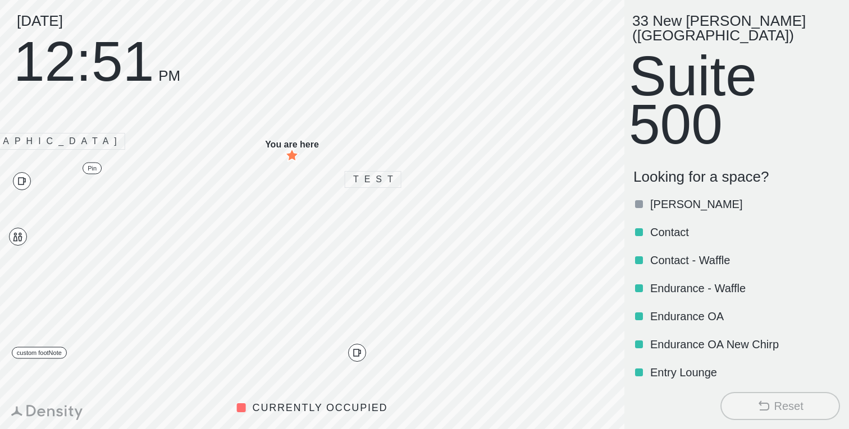
click at [719, 337] on p "Endurance OA New Chirp" at bounding box center [744, 345] width 188 height 16
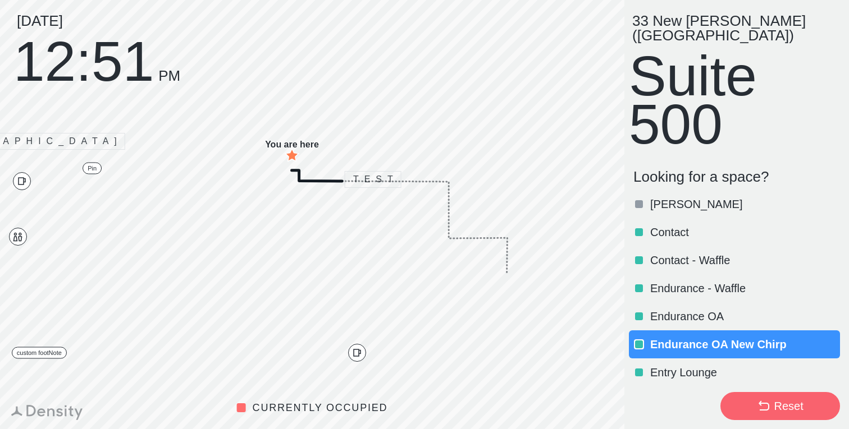
click at [774, 415] on button "Reset" at bounding box center [780, 406] width 120 height 28
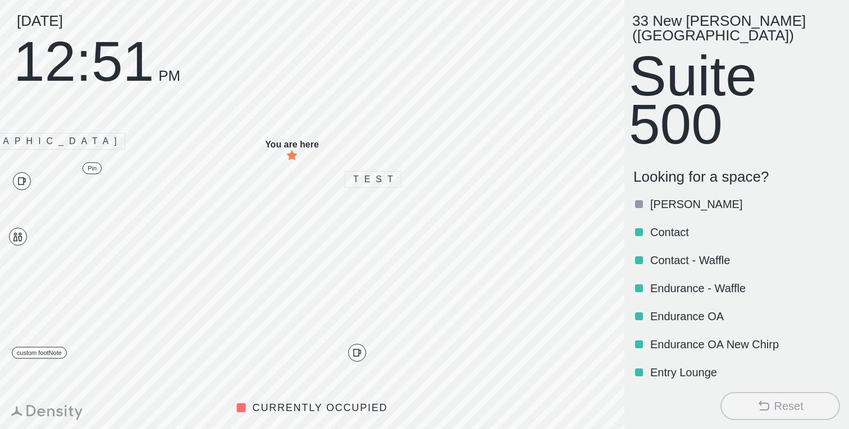
click at [697, 275] on div "Endurance - Waffle" at bounding box center [734, 289] width 211 height 28
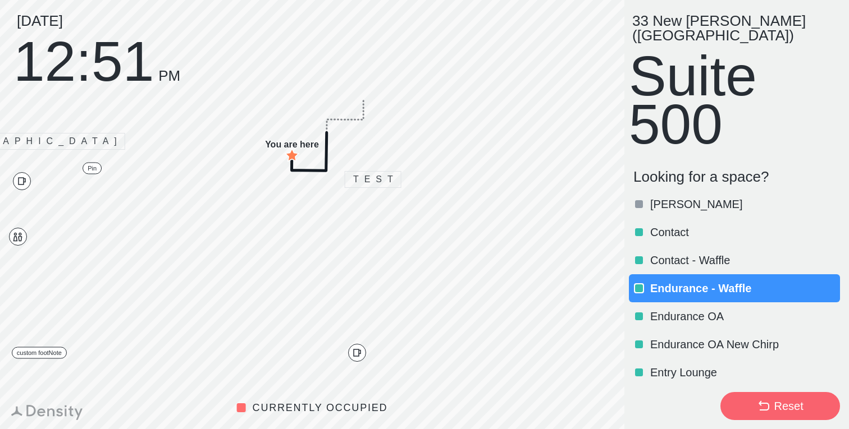
click at [706, 275] on div "Endurance - Waffle" at bounding box center [734, 289] width 211 height 28
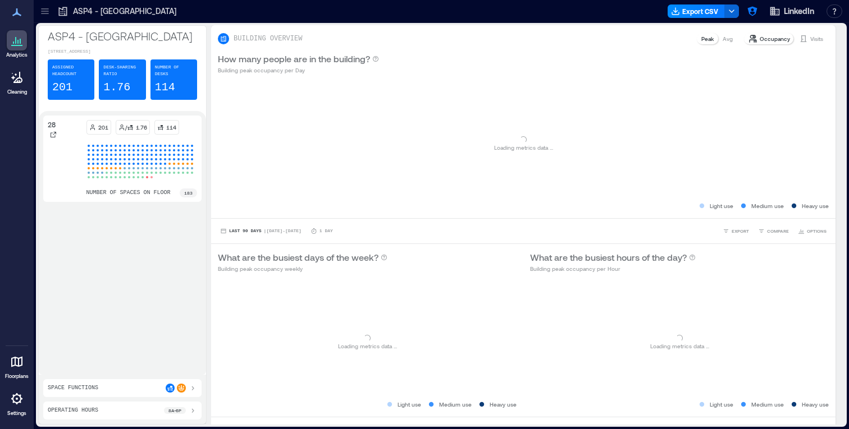
click at [15, 367] on icon at bounding box center [16, 361] width 13 height 13
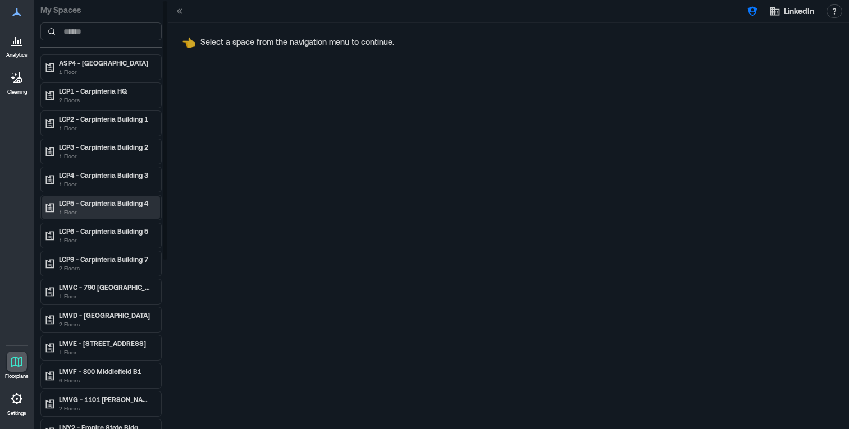
click at [122, 212] on p "1 Floor" at bounding box center [106, 212] width 94 height 9
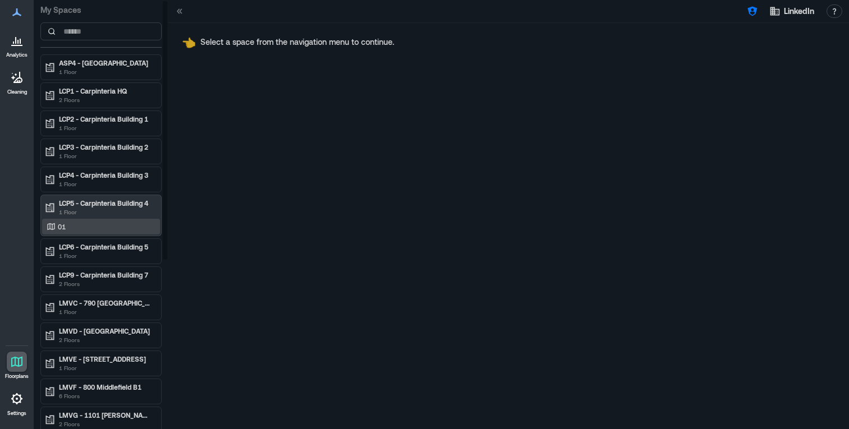
click at [99, 230] on div "01" at bounding box center [98, 226] width 109 height 11
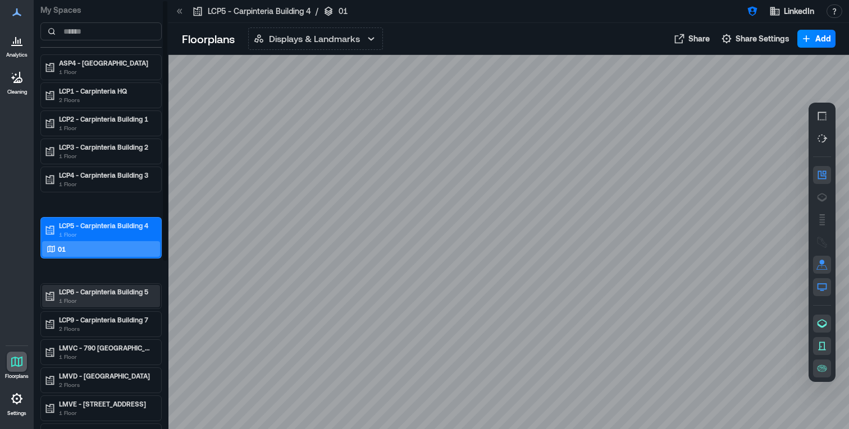
click at [116, 298] on p "1 Floor" at bounding box center [106, 300] width 94 height 9
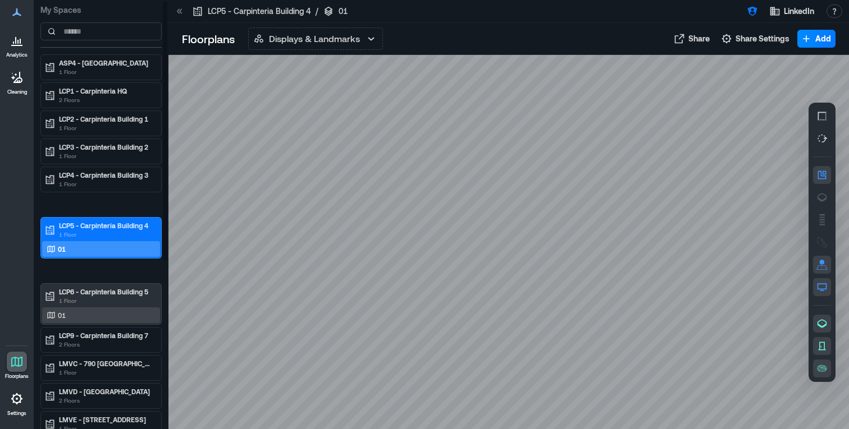
click at [90, 321] on div "01" at bounding box center [101, 316] width 118 height 16
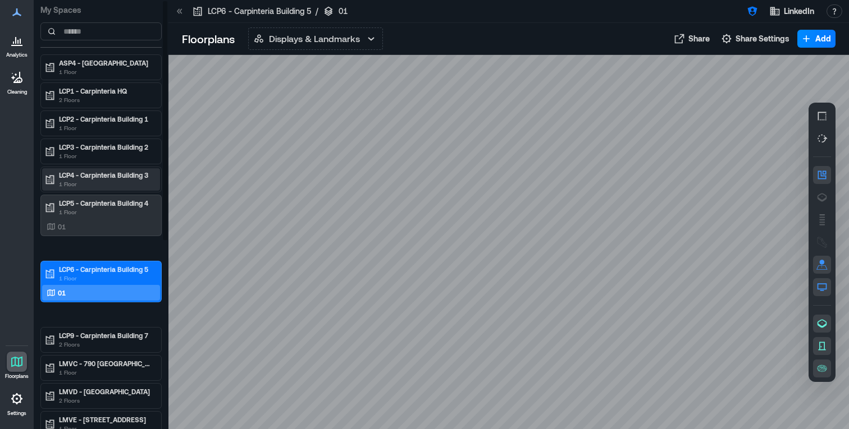
click at [111, 182] on p "1 Floor" at bounding box center [106, 184] width 94 height 9
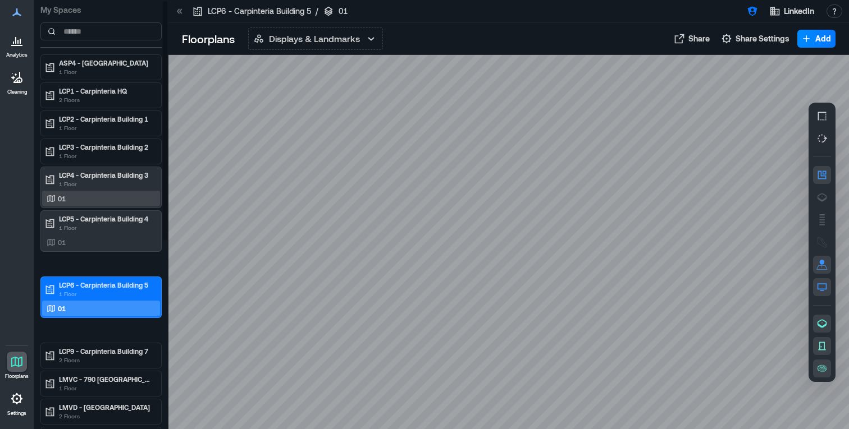
click at [112, 203] on div "01" at bounding box center [98, 198] width 109 height 11
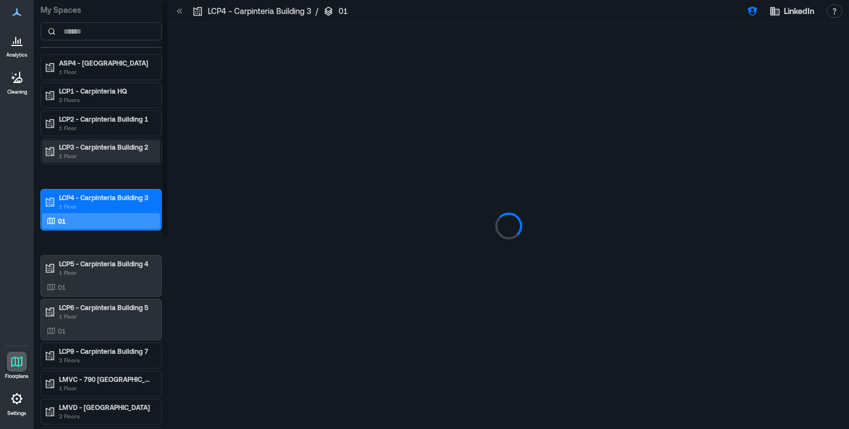
click at [120, 156] on p "1 Floor" at bounding box center [106, 156] width 94 height 9
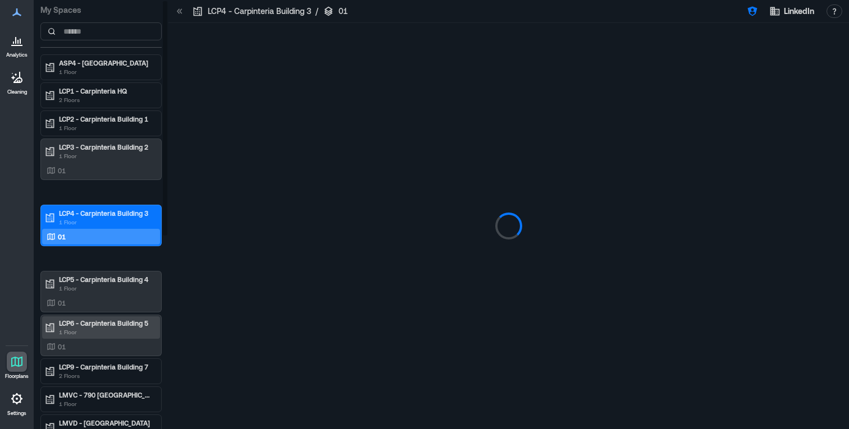
click at [121, 323] on p "LCP6 - Carpinteria Building 5" at bounding box center [106, 323] width 94 height 9
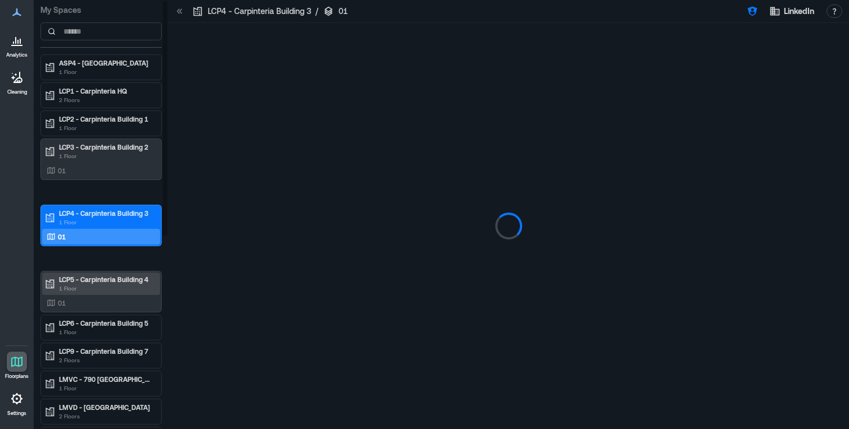
click at [123, 284] on p "1 Floor" at bounding box center [106, 288] width 94 height 9
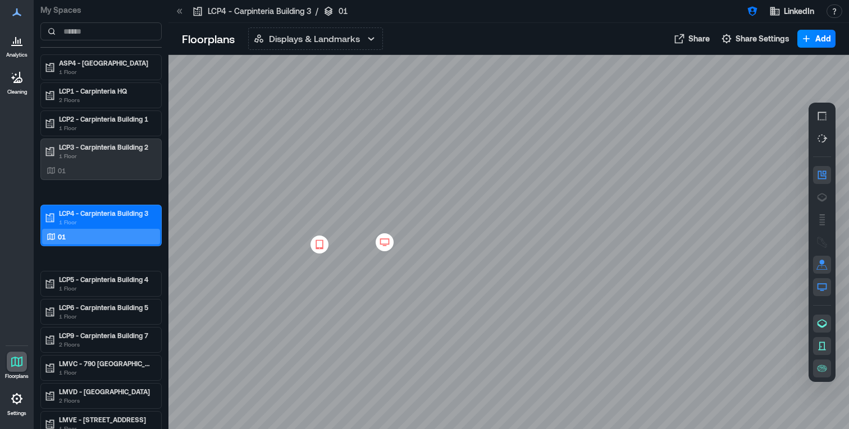
click at [386, 240] on icon at bounding box center [384, 242] width 13 height 11
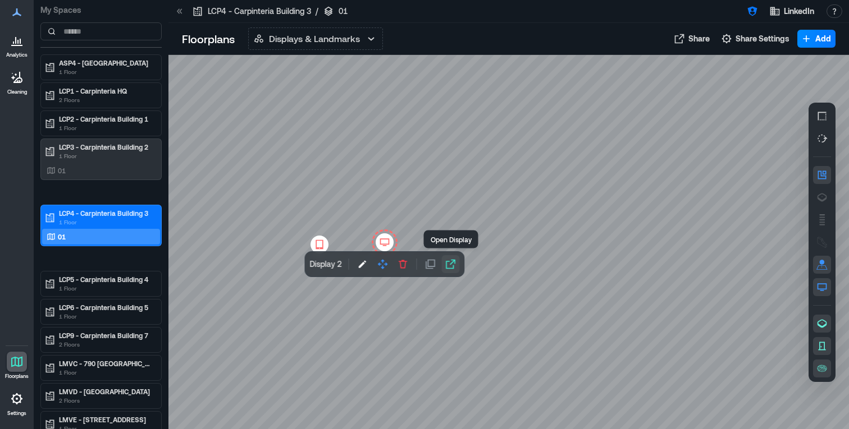
click at [453, 271] on button "button" at bounding box center [451, 264] width 18 height 18
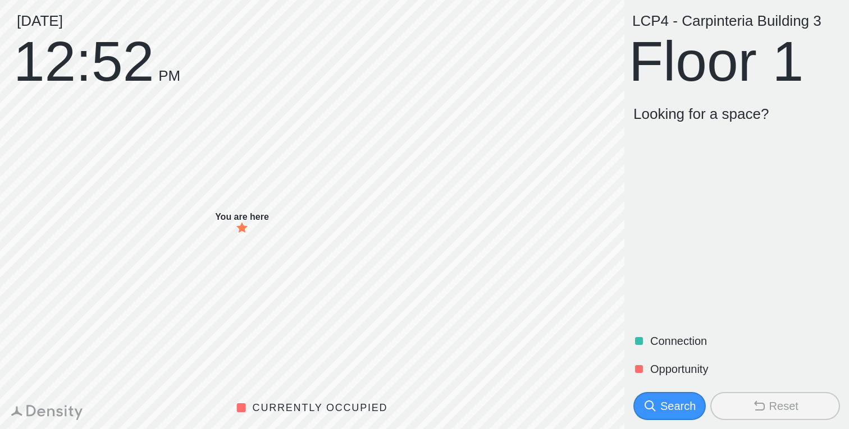
click at [679, 406] on div "Search" at bounding box center [677, 407] width 35 height 16
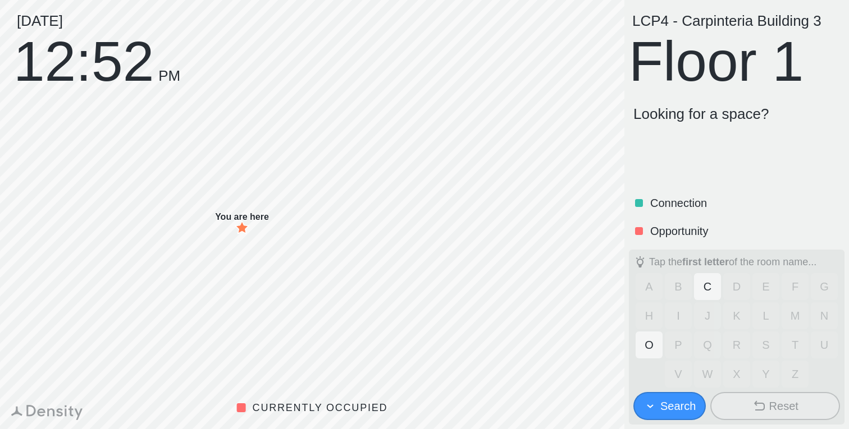
click at [708, 291] on button "C" at bounding box center [707, 286] width 27 height 27
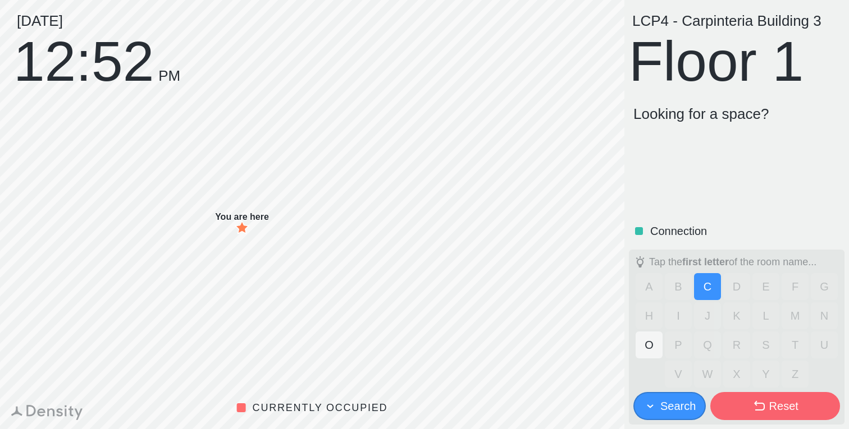
click at [652, 348] on button "O" at bounding box center [649, 345] width 27 height 27
click at [700, 287] on button "C" at bounding box center [707, 286] width 27 height 27
click at [652, 344] on button "O" at bounding box center [649, 345] width 27 height 27
click at [699, 291] on button "C" at bounding box center [707, 286] width 27 height 27
click at [650, 342] on button "O" at bounding box center [649, 345] width 27 height 27
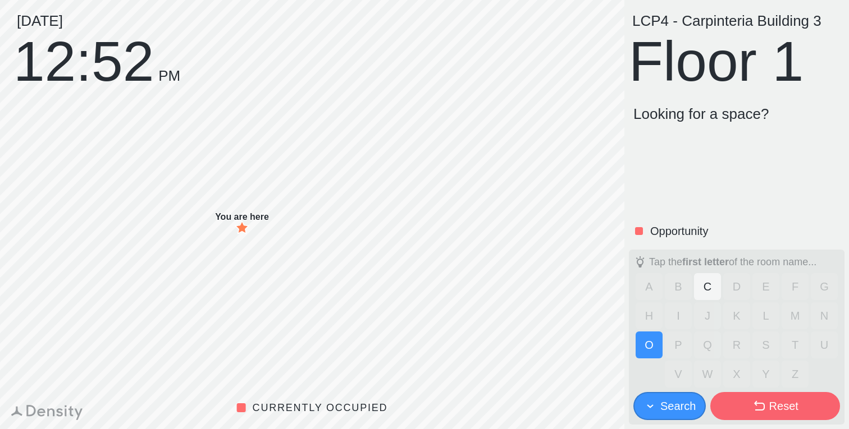
click at [698, 291] on button "C" at bounding box center [707, 286] width 27 height 27
click at [650, 350] on button "O" at bounding box center [649, 345] width 27 height 27
click at [711, 288] on button "C" at bounding box center [707, 286] width 27 height 27
click at [652, 338] on button "O" at bounding box center [649, 345] width 27 height 27
click at [702, 292] on button "C" at bounding box center [707, 286] width 27 height 27
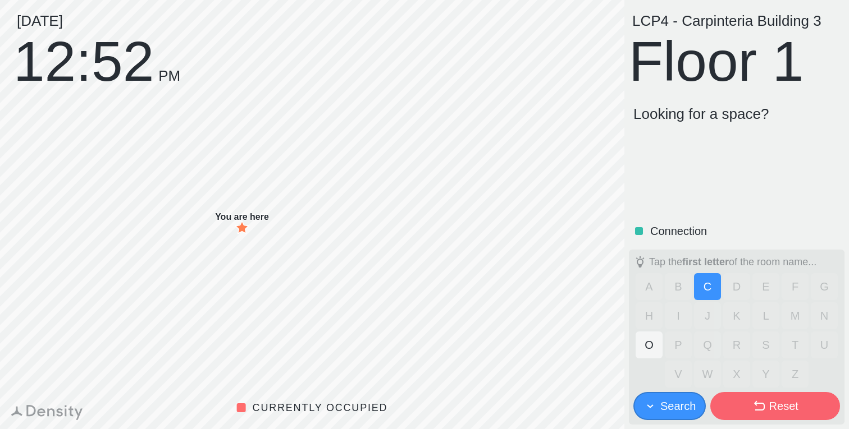
click at [655, 340] on button "O" at bounding box center [649, 345] width 27 height 27
click at [706, 291] on button "C" at bounding box center [707, 286] width 27 height 27
click at [646, 349] on button "O" at bounding box center [649, 345] width 27 height 27
click at [703, 287] on button "C" at bounding box center [707, 286] width 27 height 27
click at [641, 335] on button "O" at bounding box center [649, 345] width 27 height 27
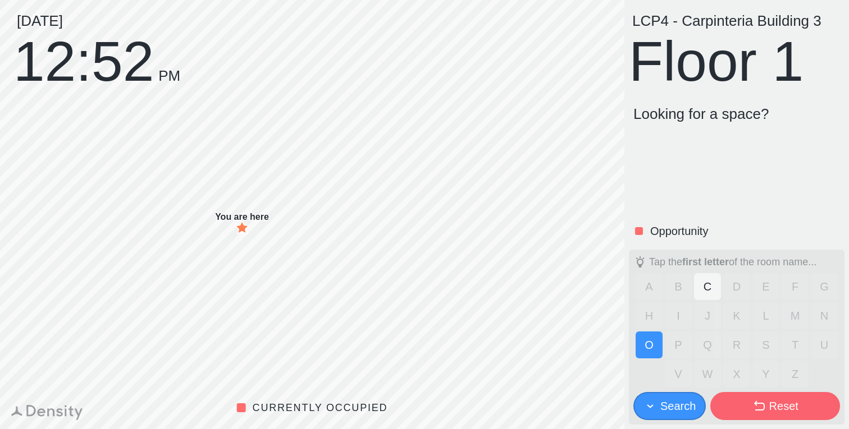
click at [698, 288] on button "C" at bounding box center [707, 286] width 27 height 27
click at [651, 342] on button "O" at bounding box center [649, 345] width 27 height 27
click at [699, 295] on button "C" at bounding box center [707, 286] width 27 height 27
click at [652, 353] on button "O" at bounding box center [649, 345] width 27 height 27
click at [696, 300] on button "C" at bounding box center [707, 286] width 27 height 27
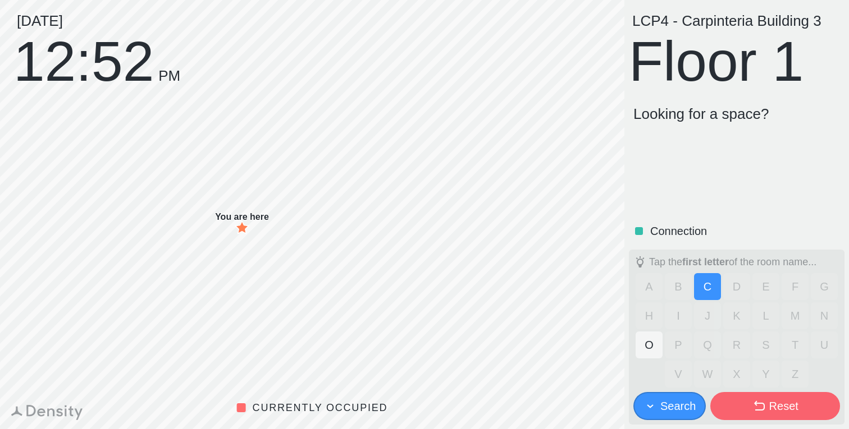
click at [647, 348] on button "O" at bounding box center [649, 345] width 27 height 27
click at [705, 295] on button "C" at bounding box center [707, 286] width 27 height 27
click at [656, 342] on button "O" at bounding box center [649, 345] width 27 height 27
click at [710, 285] on button "C" at bounding box center [707, 286] width 27 height 27
click at [653, 339] on button "O" at bounding box center [649, 345] width 27 height 27
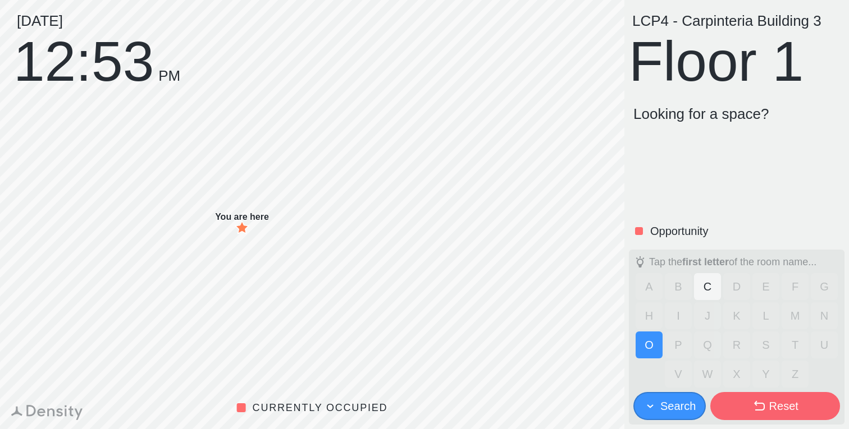
click at [677, 410] on div "Search" at bounding box center [677, 407] width 35 height 16
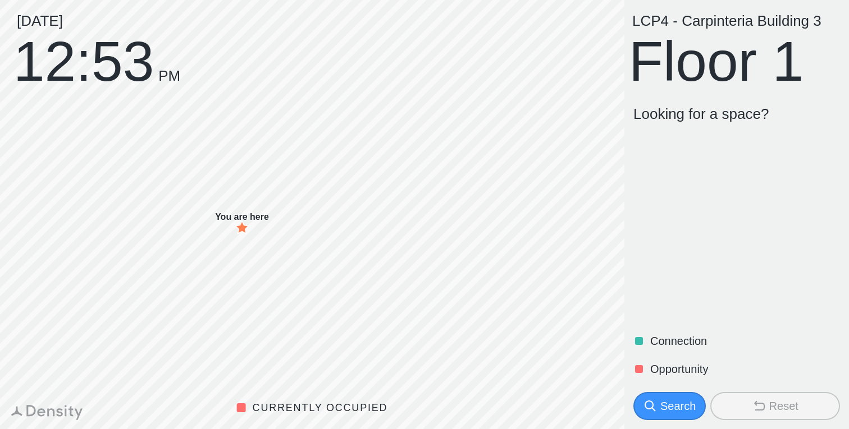
click at [679, 404] on div "Search" at bounding box center [677, 407] width 35 height 16
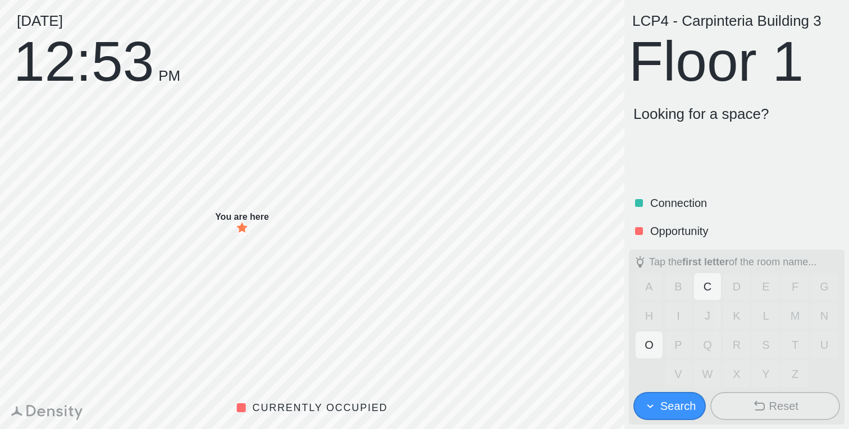
click at [679, 404] on div "Search" at bounding box center [677, 407] width 35 height 16
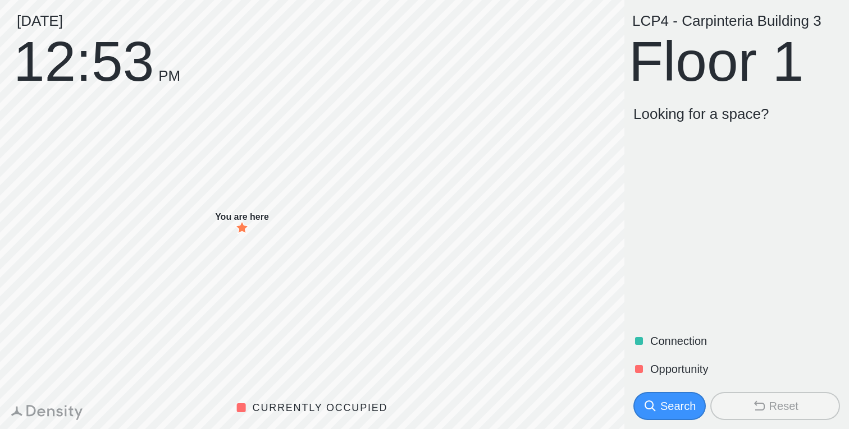
click at [679, 404] on div "Search" at bounding box center [677, 407] width 35 height 16
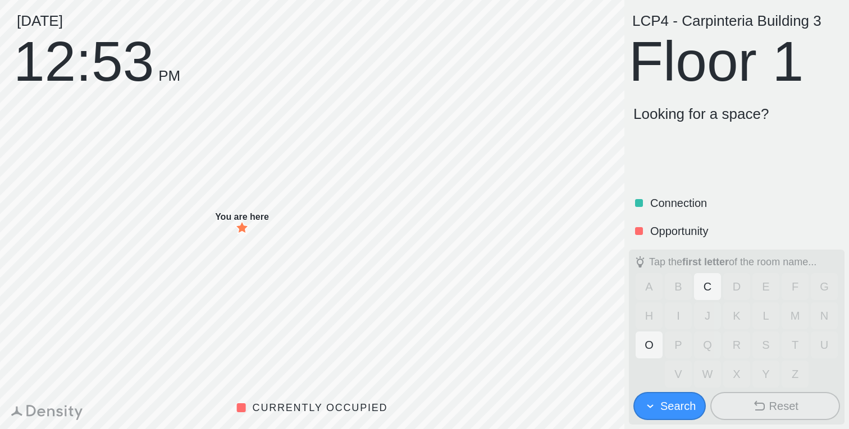
click at [679, 404] on div "Search" at bounding box center [677, 407] width 35 height 16
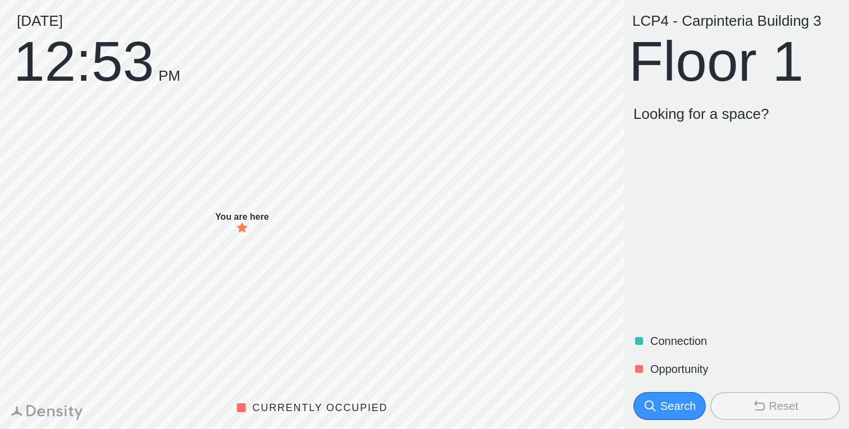
click at [679, 404] on div "Search" at bounding box center [677, 407] width 35 height 16
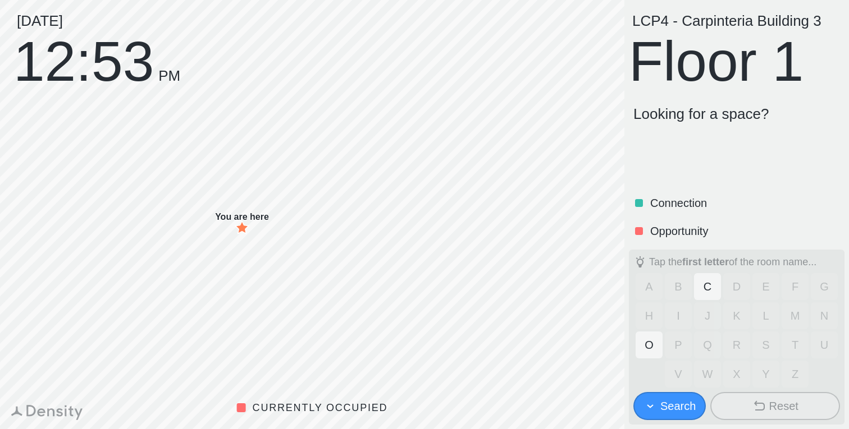
click at [679, 404] on div "Search" at bounding box center [677, 407] width 35 height 16
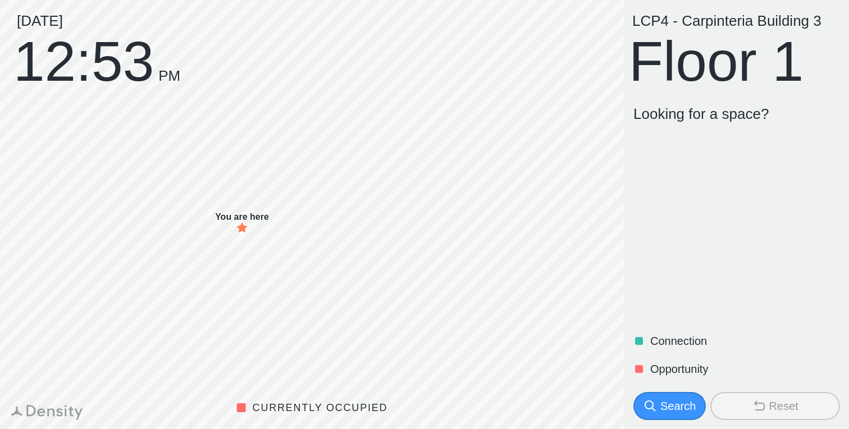
click at [679, 404] on div "Search" at bounding box center [677, 407] width 35 height 16
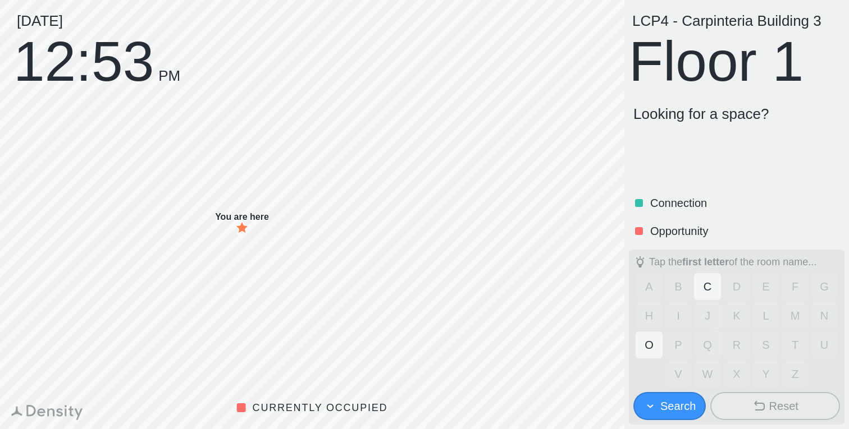
click at [679, 404] on div "Search" at bounding box center [677, 407] width 35 height 16
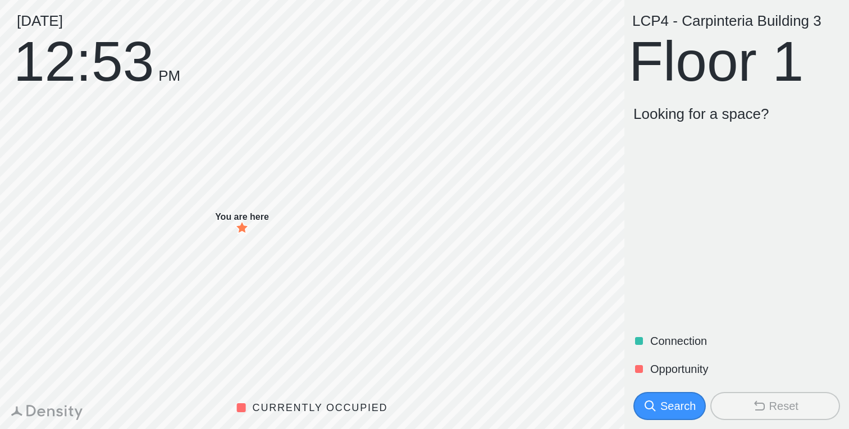
click at [679, 404] on div "Search" at bounding box center [677, 407] width 35 height 16
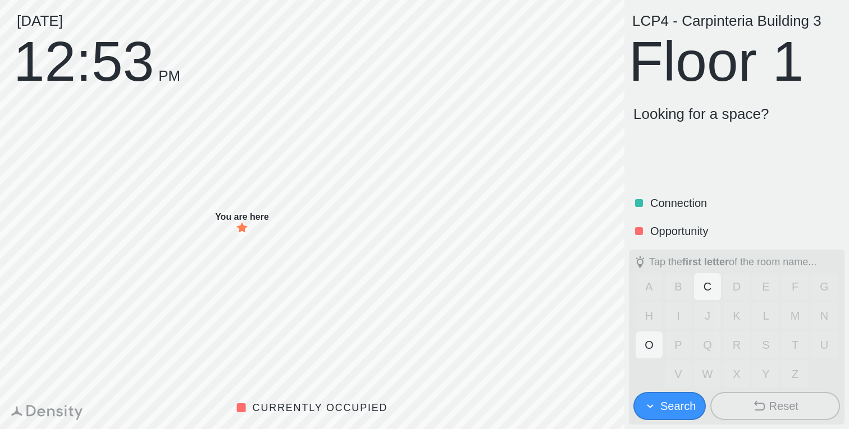
click at [679, 404] on div "Search" at bounding box center [677, 407] width 35 height 16
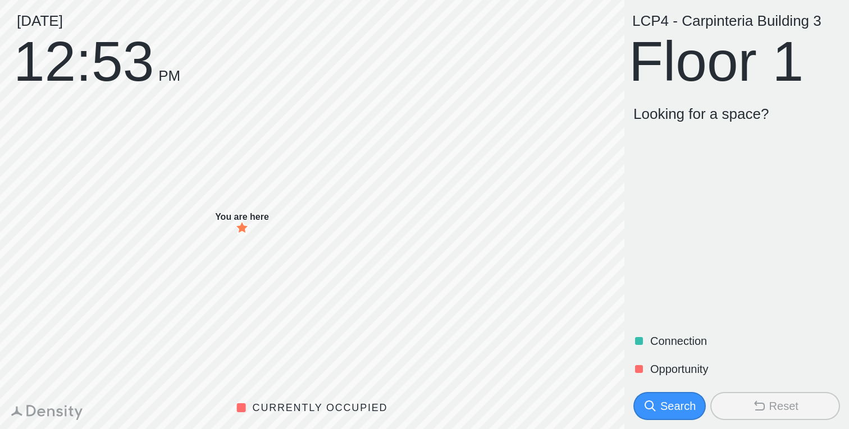
click at [680, 404] on div "Search" at bounding box center [677, 407] width 35 height 16
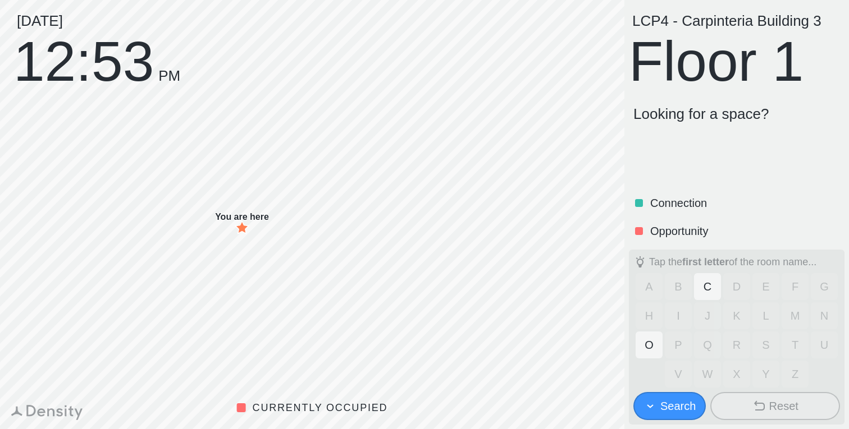
click at [680, 404] on div "Search" at bounding box center [677, 407] width 35 height 16
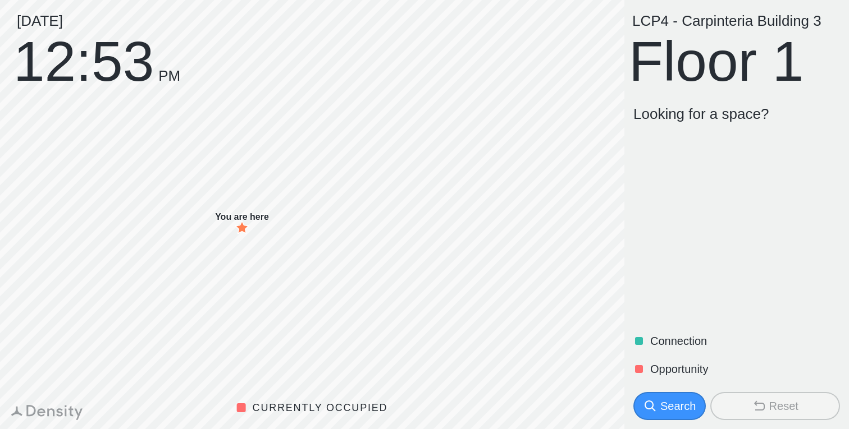
click at [680, 405] on div "Search" at bounding box center [677, 407] width 35 height 16
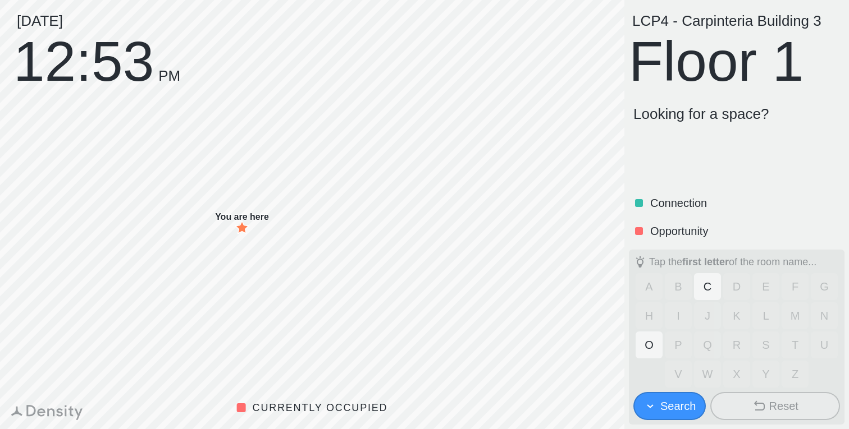
click at [680, 405] on div "Search" at bounding box center [677, 407] width 35 height 16
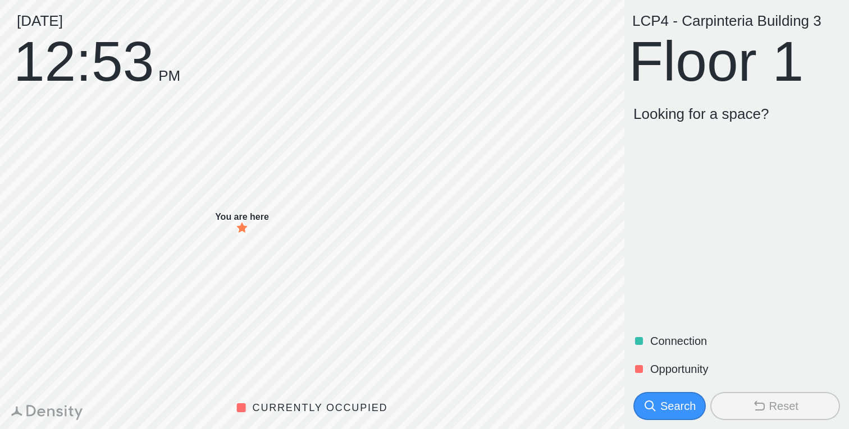
click at [680, 404] on div "Search" at bounding box center [677, 407] width 35 height 16
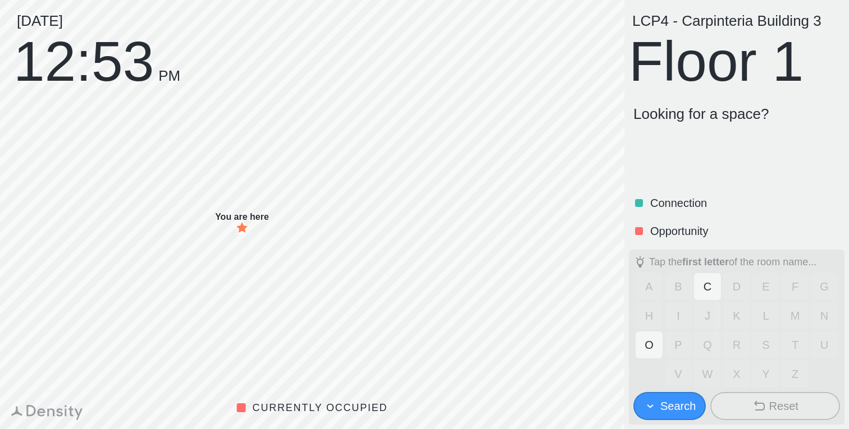
click at [680, 404] on div "Search" at bounding box center [677, 407] width 35 height 16
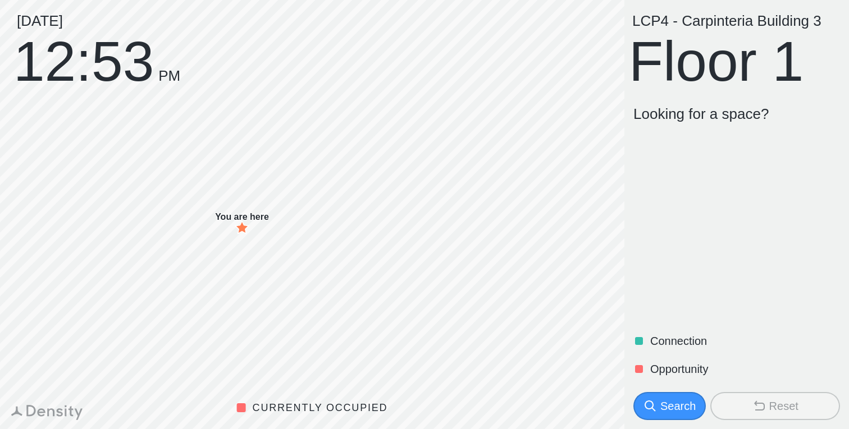
click at [680, 404] on div "Search" at bounding box center [677, 407] width 35 height 16
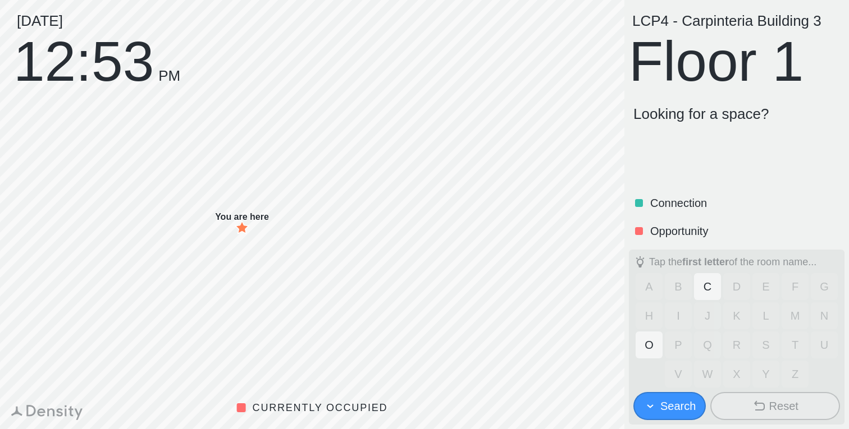
click at [680, 405] on div "Search" at bounding box center [677, 407] width 35 height 16
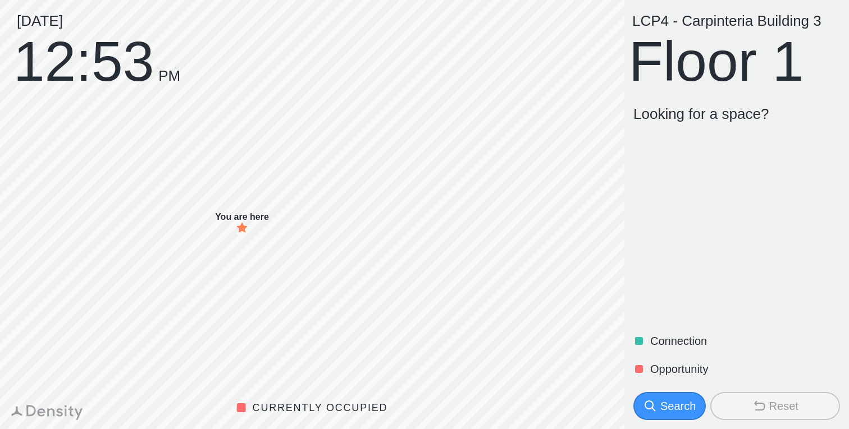
click at [680, 405] on div "Search" at bounding box center [677, 407] width 35 height 16
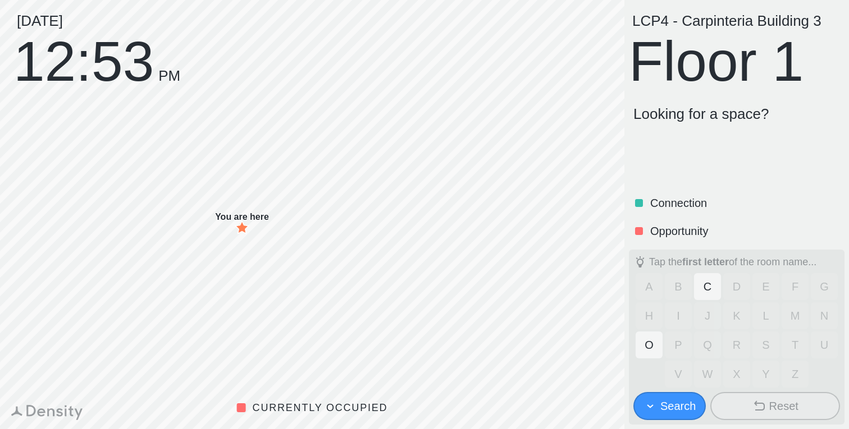
click at [713, 285] on button "C" at bounding box center [707, 286] width 27 height 27
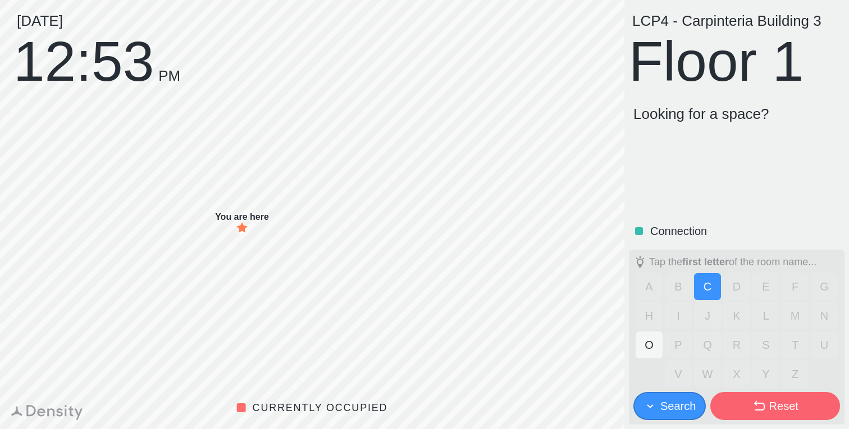
click at [713, 285] on button "C" at bounding box center [707, 286] width 27 height 27
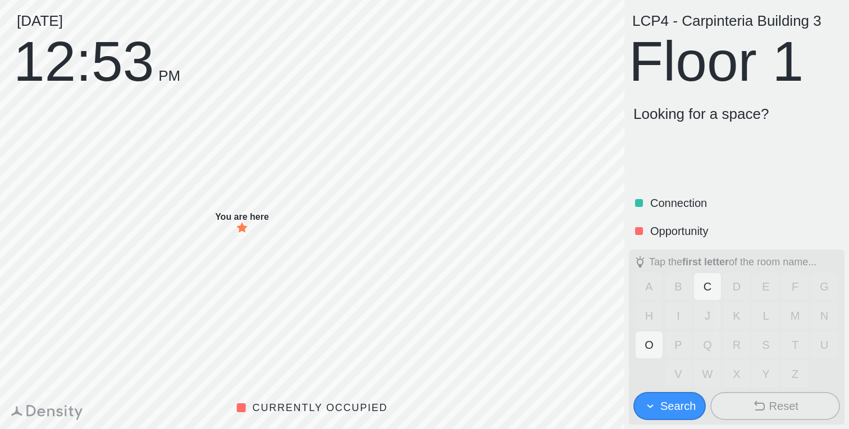
click at [661, 342] on button "O" at bounding box center [649, 345] width 27 height 27
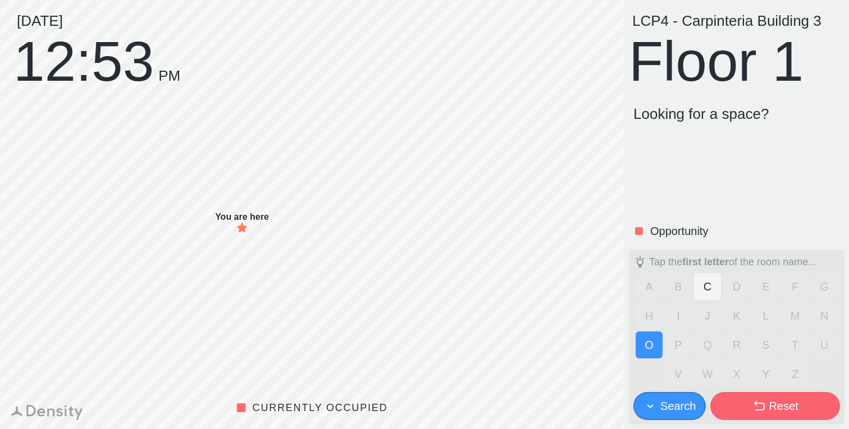
click at [661, 342] on button "O" at bounding box center [649, 345] width 27 height 27
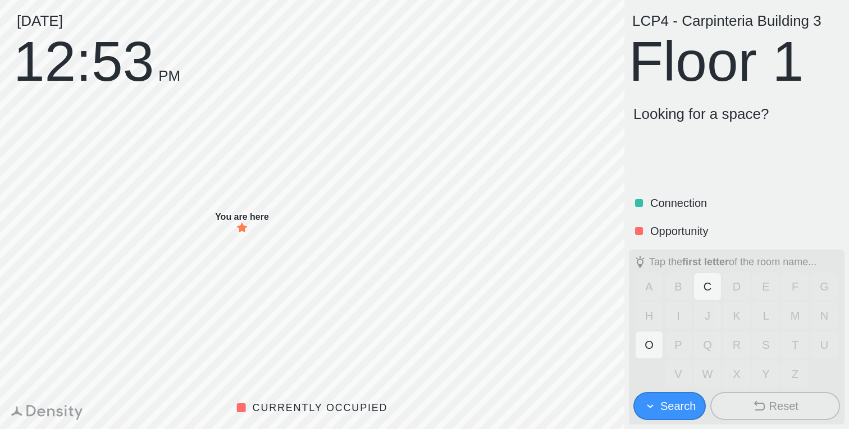
click at [681, 394] on button "Search" at bounding box center [669, 406] width 72 height 28
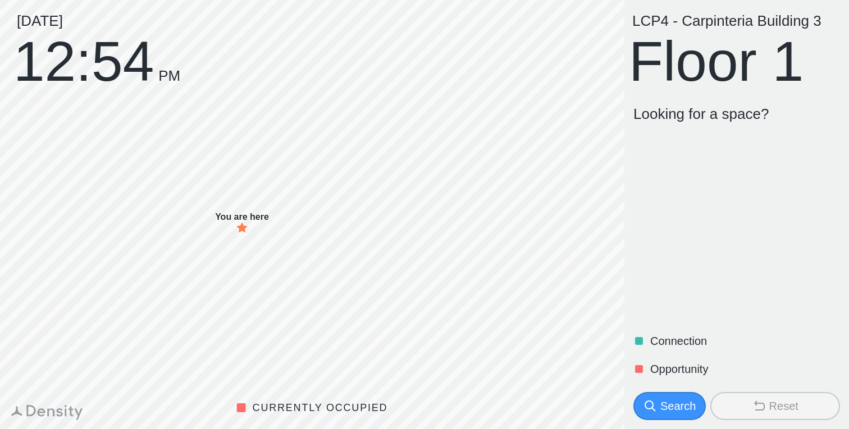
click at [676, 370] on p "Opportunity" at bounding box center [744, 370] width 188 height 16
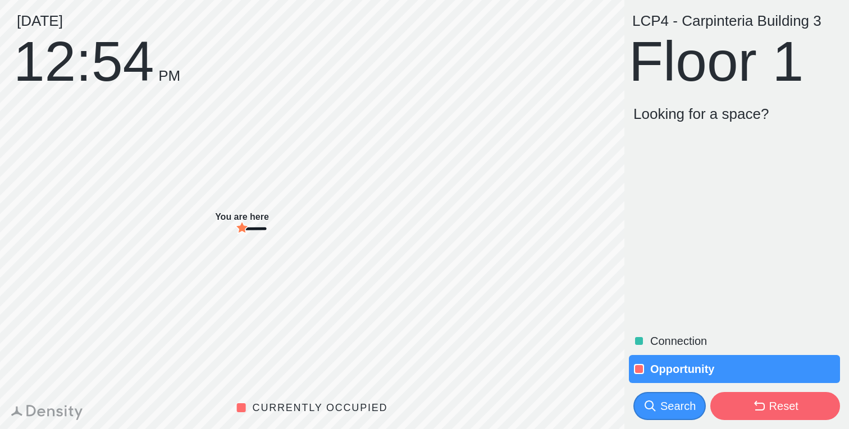
click at [673, 370] on p "Opportunity" at bounding box center [744, 370] width 188 height 16
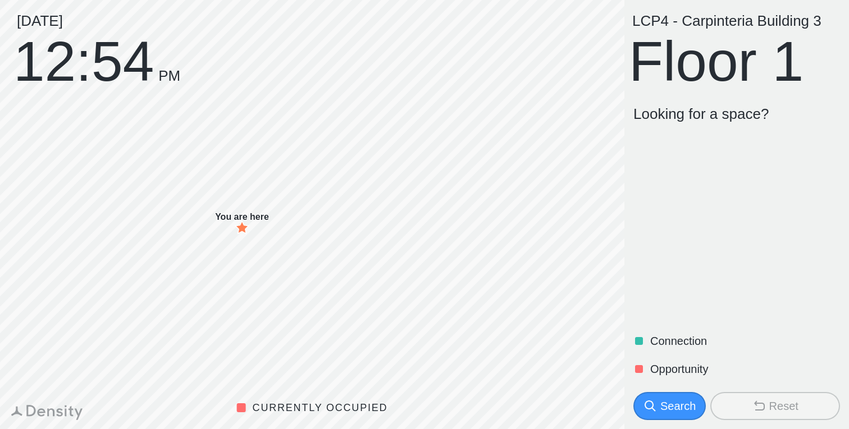
click at [670, 341] on p "Connection" at bounding box center [744, 341] width 188 height 16
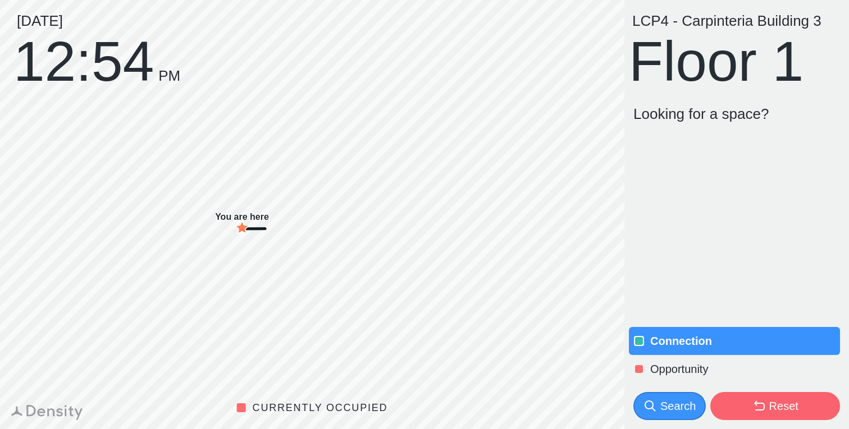
click at [680, 370] on p "Opportunity" at bounding box center [744, 370] width 188 height 16
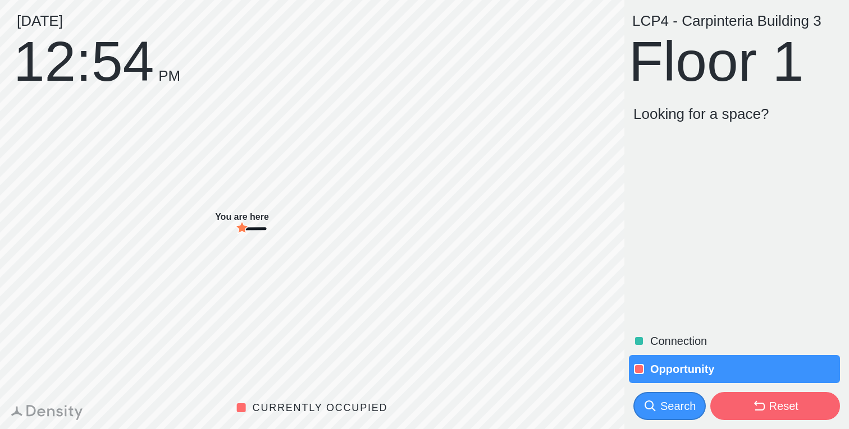
click at [701, 366] on p "Opportunity" at bounding box center [744, 370] width 188 height 16
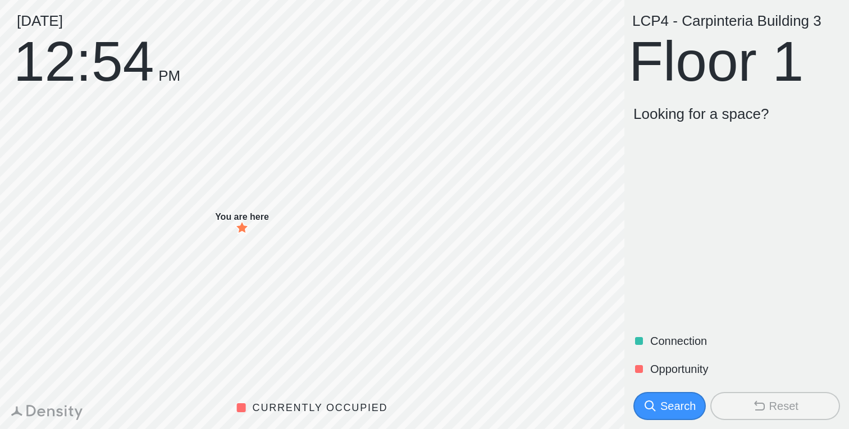
click at [678, 405] on div "Search" at bounding box center [677, 407] width 35 height 16
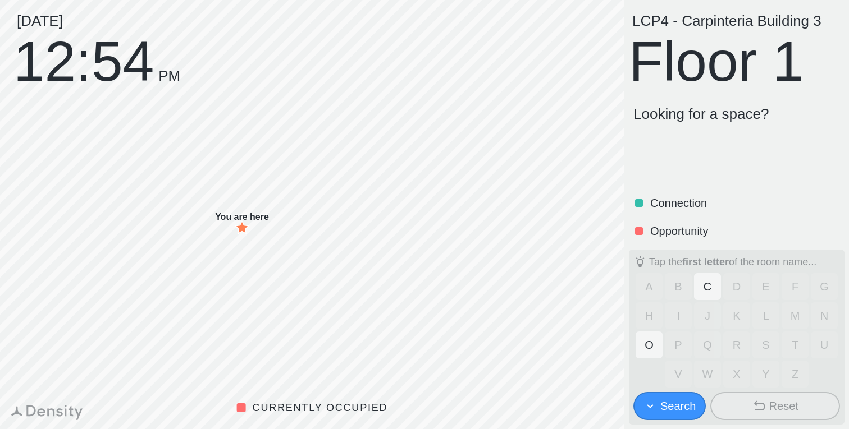
click at [678, 405] on div "Search" at bounding box center [677, 407] width 35 height 16
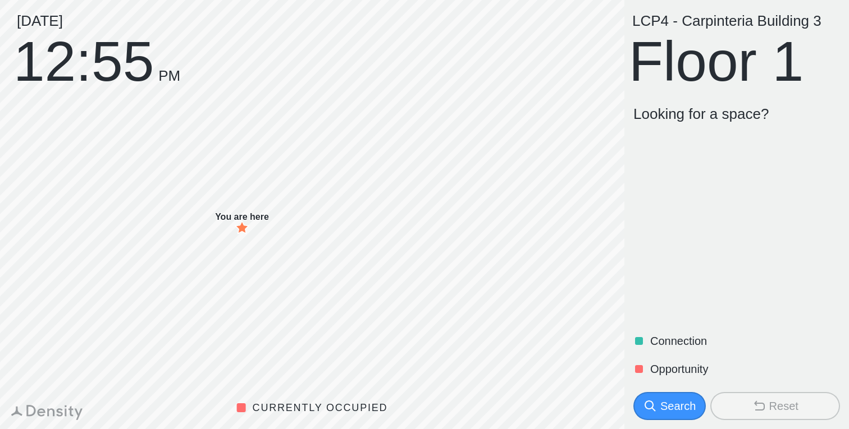
click at [745, 397] on button "Reset" at bounding box center [775, 406] width 130 height 28
click at [680, 369] on p "Opportunity" at bounding box center [744, 370] width 188 height 16
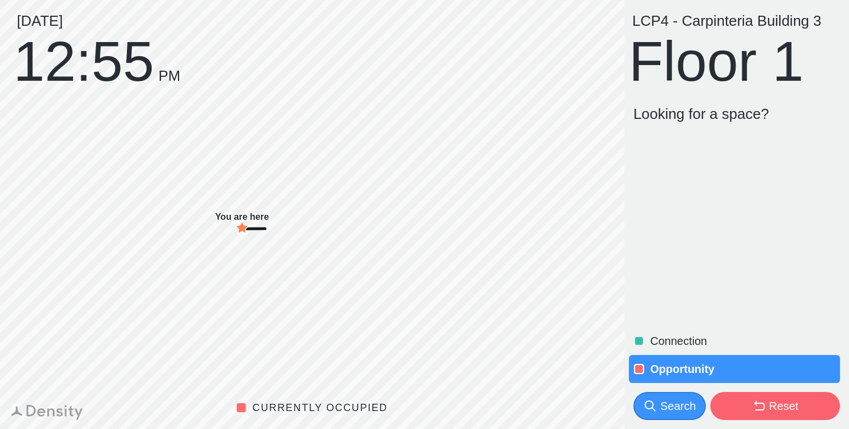
click at [684, 375] on p "Opportunity" at bounding box center [744, 370] width 188 height 16
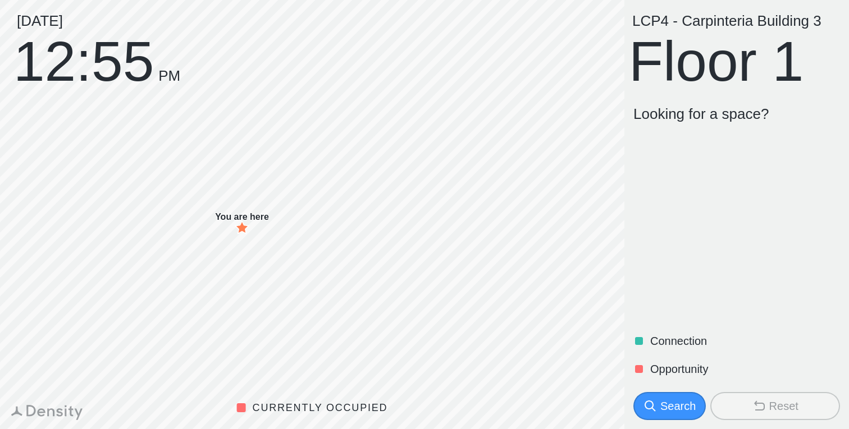
click at [678, 401] on div "Search" at bounding box center [677, 407] width 35 height 16
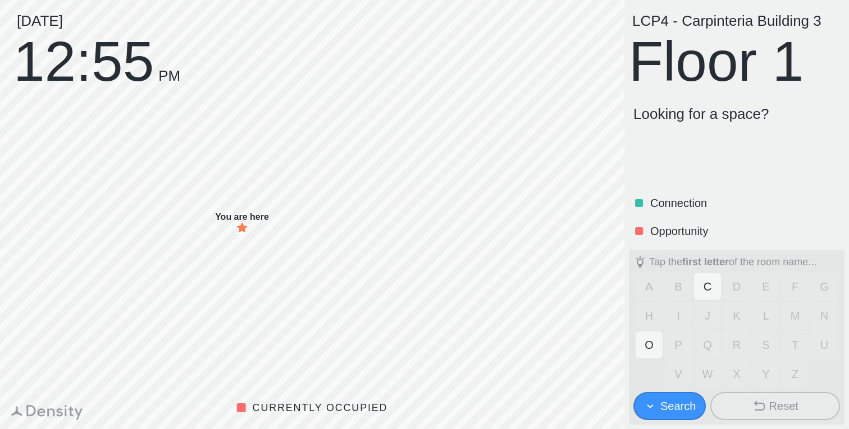
click at [685, 406] on div "Search" at bounding box center [677, 407] width 35 height 16
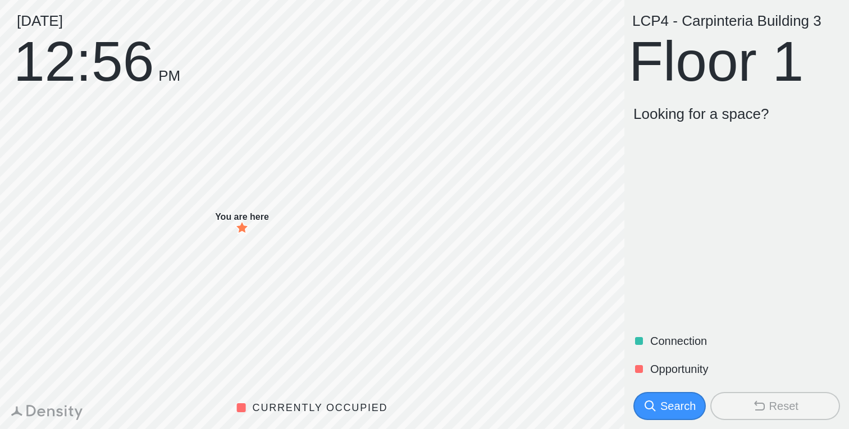
click at [671, 413] on div "Search" at bounding box center [677, 407] width 35 height 16
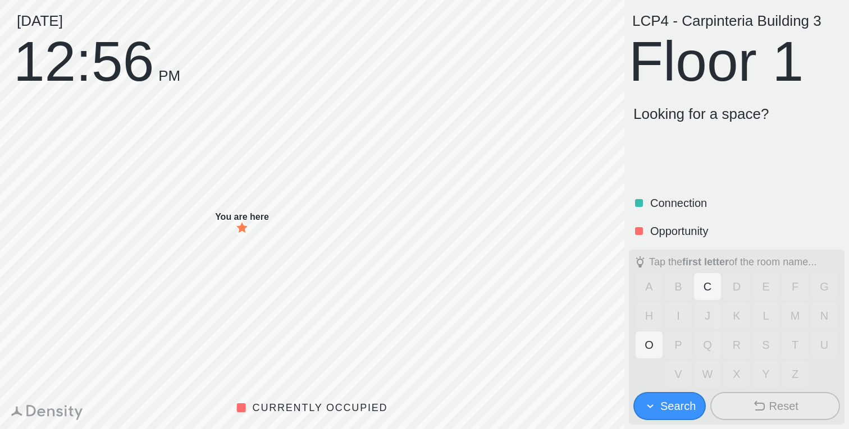
drag, startPoint x: 673, startPoint y: 407, endPoint x: 677, endPoint y: 402, distance: 6.1
click at [673, 407] on div "Search" at bounding box center [677, 407] width 35 height 16
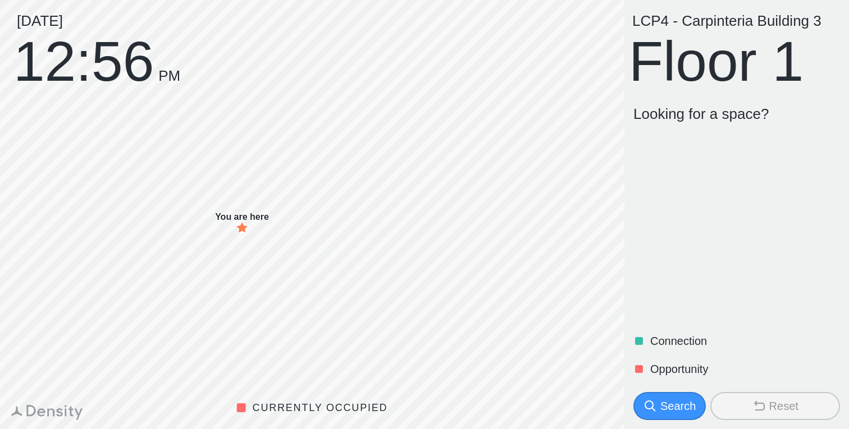
click at [672, 336] on p "Connection" at bounding box center [744, 341] width 188 height 16
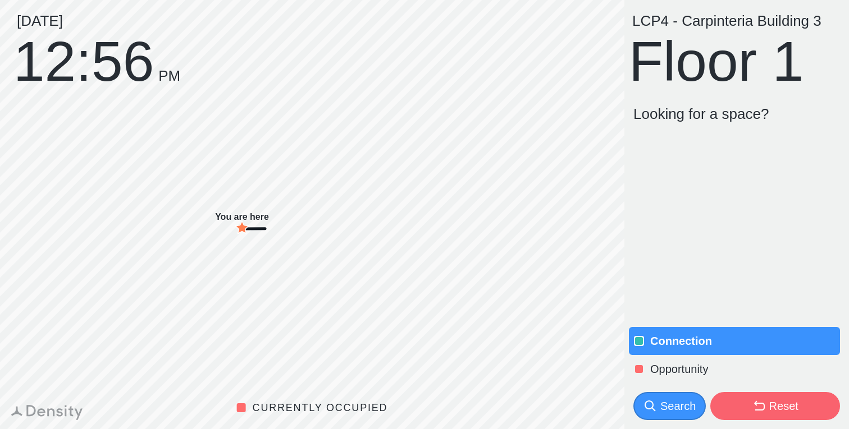
click at [689, 371] on p "Opportunity" at bounding box center [744, 370] width 188 height 16
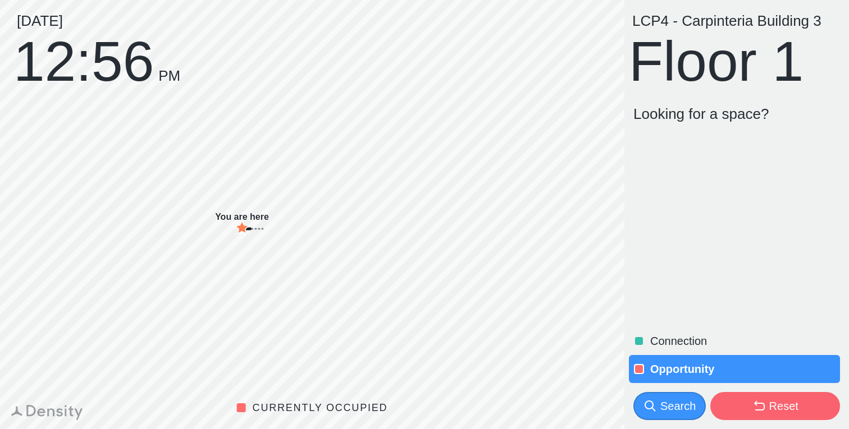
drag, startPoint x: 675, startPoint y: 345, endPoint x: 678, endPoint y: 351, distance: 6.5
click at [675, 345] on p "Connection" at bounding box center [744, 341] width 188 height 16
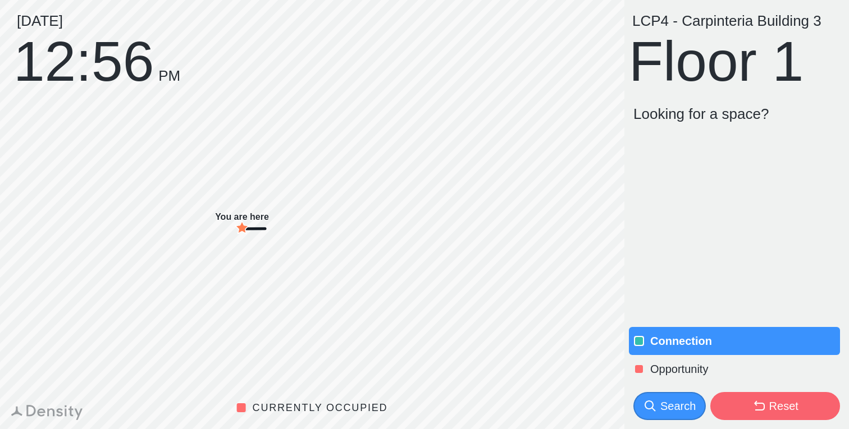
drag, startPoint x: 684, startPoint y: 372, endPoint x: 684, endPoint y: 365, distance: 6.7
click at [684, 372] on p "Opportunity" at bounding box center [744, 370] width 188 height 16
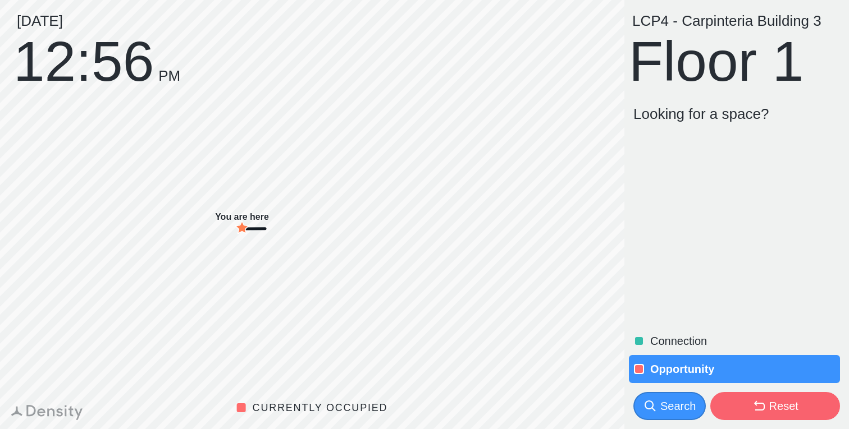
click at [675, 339] on p "Connection" at bounding box center [744, 341] width 188 height 16
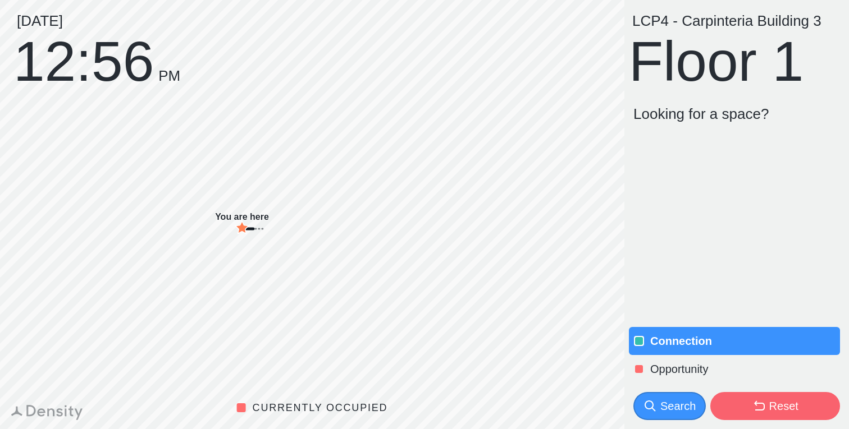
click at [680, 405] on div "Search" at bounding box center [677, 407] width 35 height 16
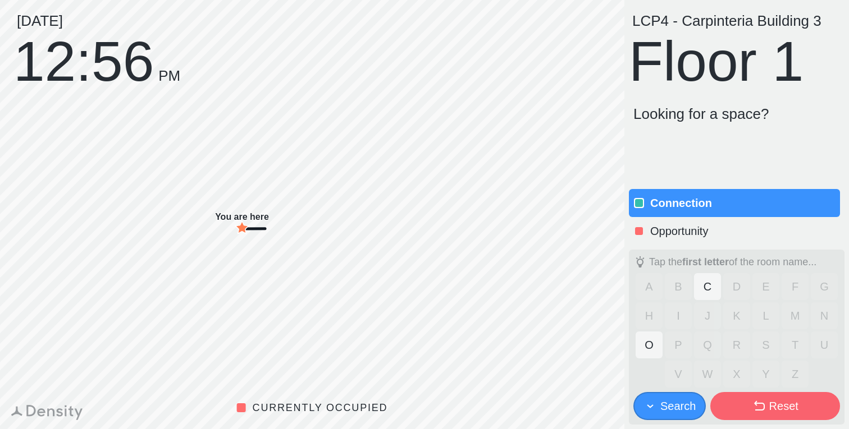
click at [700, 289] on button "C" at bounding box center [707, 286] width 27 height 27
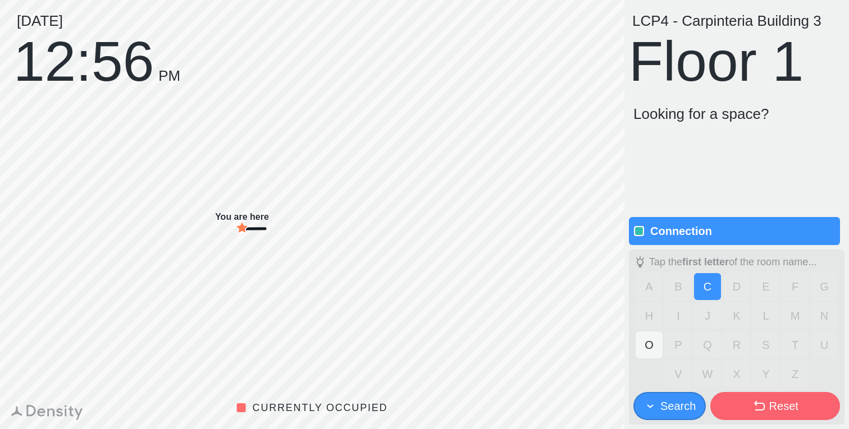
click at [706, 291] on button "C" at bounding box center [707, 286] width 27 height 27
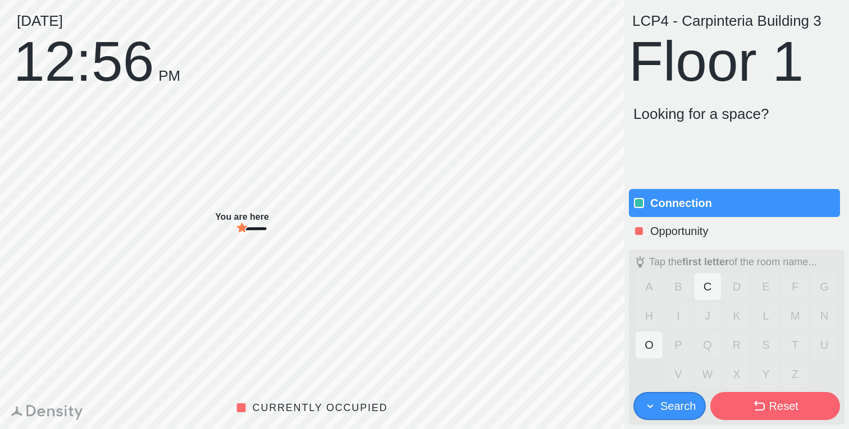
click at [644, 347] on button "O" at bounding box center [649, 345] width 27 height 27
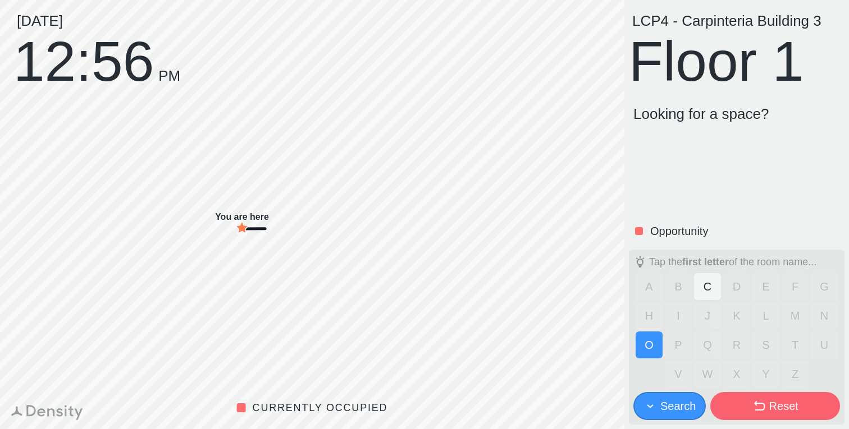
click at [648, 346] on button "O" at bounding box center [649, 345] width 27 height 27
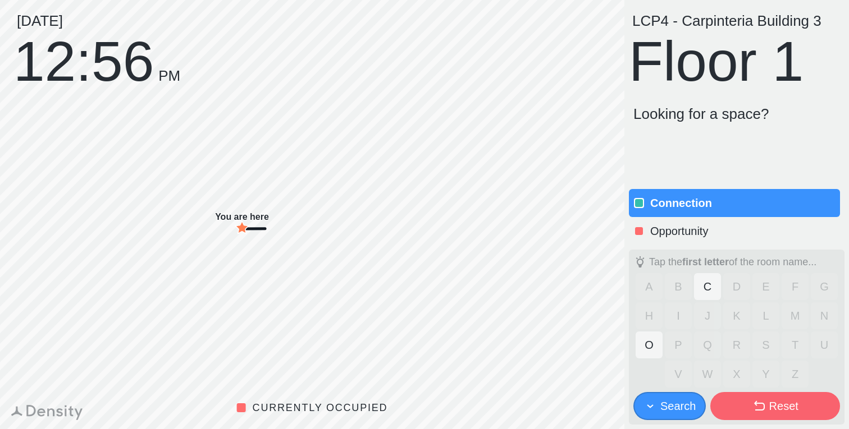
click at [737, 261] on div "Tap the first letter of the room name..." at bounding box center [732, 261] width 167 height 13
click at [709, 280] on button "C" at bounding box center [707, 286] width 27 height 27
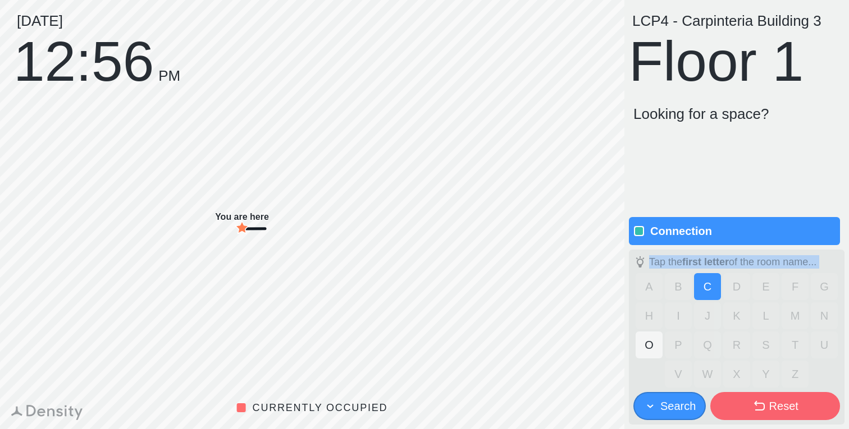
click at [708, 282] on button "C" at bounding box center [707, 286] width 27 height 27
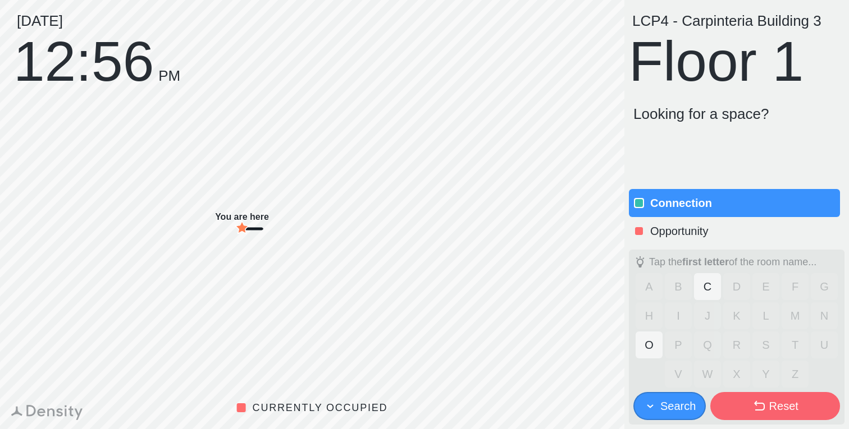
click at [696, 263] on strong "first letter" at bounding box center [705, 262] width 47 height 11
click at [707, 294] on button "C" at bounding box center [707, 286] width 27 height 27
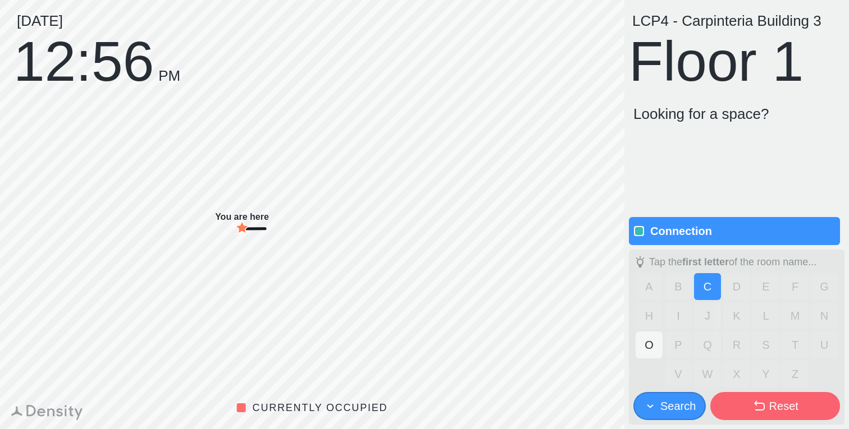
click at [709, 290] on button "C" at bounding box center [707, 286] width 27 height 27
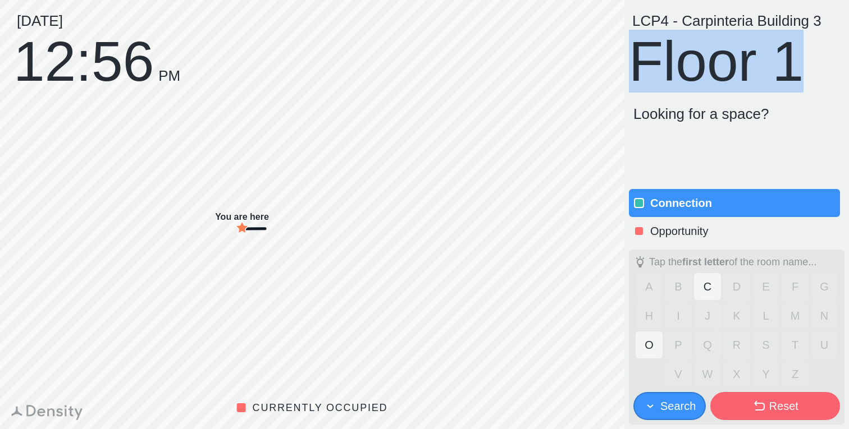
drag, startPoint x: 788, startPoint y: 60, endPoint x: 632, endPoint y: 70, distance: 155.8
click at [632, 70] on div "LCP4 - Carpinteria Building 3 Floor 1" at bounding box center [737, 50] width 216 height 74
drag, startPoint x: 657, startPoint y: 75, endPoint x: 810, endPoint y: 78, distance: 152.2
click at [810, 78] on div "LCP4 - Carpinteria Building 3 Floor 1" at bounding box center [737, 50] width 216 height 74
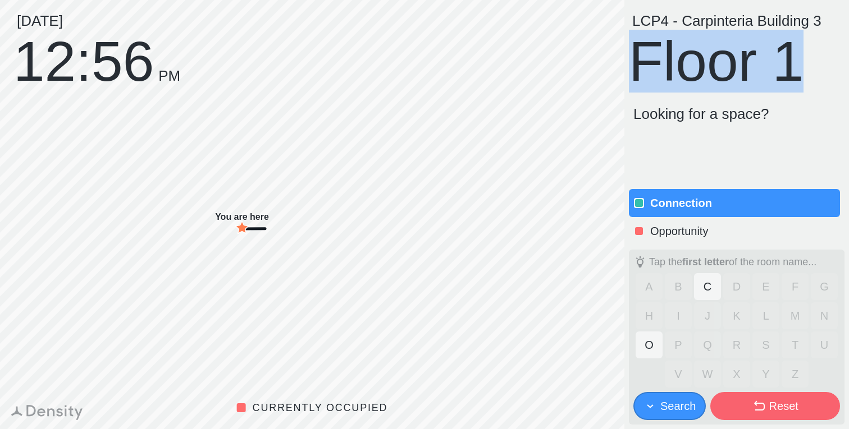
click at [810, 78] on div "LCP4 - Carpinteria Building 3 Floor 1" at bounding box center [737, 50] width 216 height 74
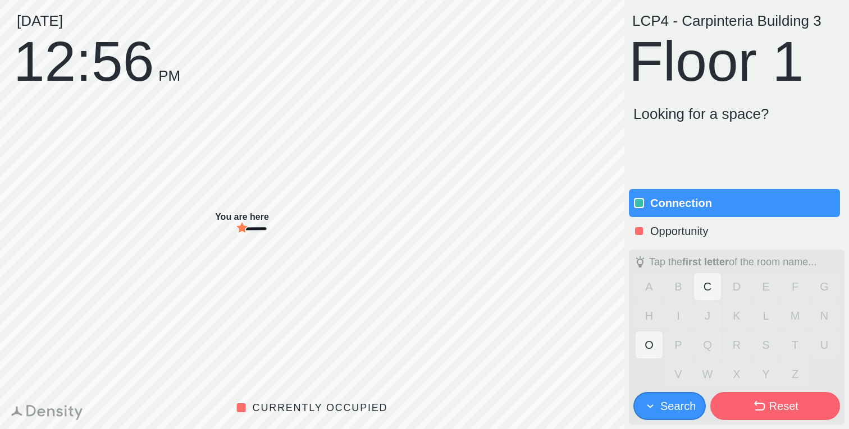
click at [698, 277] on button "C" at bounding box center [707, 286] width 27 height 27
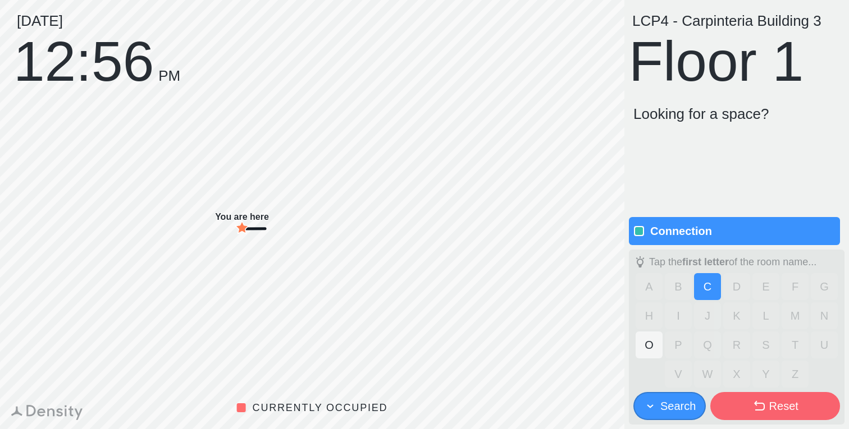
click at [703, 289] on button "C" at bounding box center [707, 286] width 27 height 27
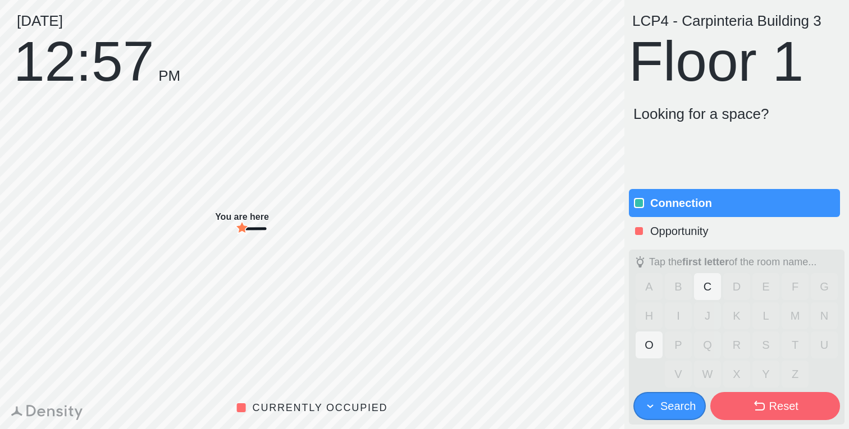
click at [697, 232] on p "Opportunity" at bounding box center [744, 231] width 188 height 16
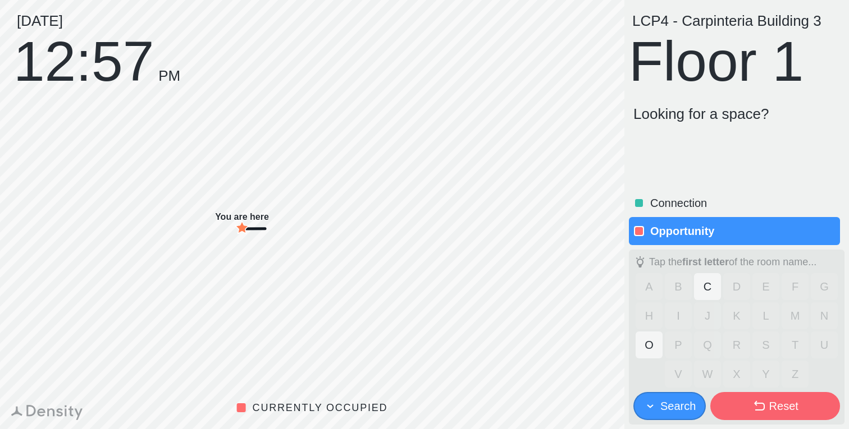
drag, startPoint x: 702, startPoint y: 205, endPoint x: 712, endPoint y: 285, distance: 80.4
click at [702, 205] on p "Connection" at bounding box center [744, 203] width 188 height 16
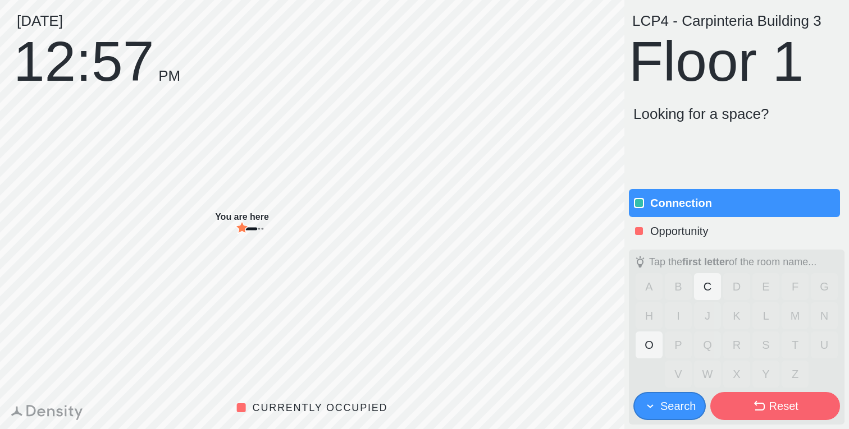
click at [705, 288] on button "C" at bounding box center [707, 286] width 27 height 27
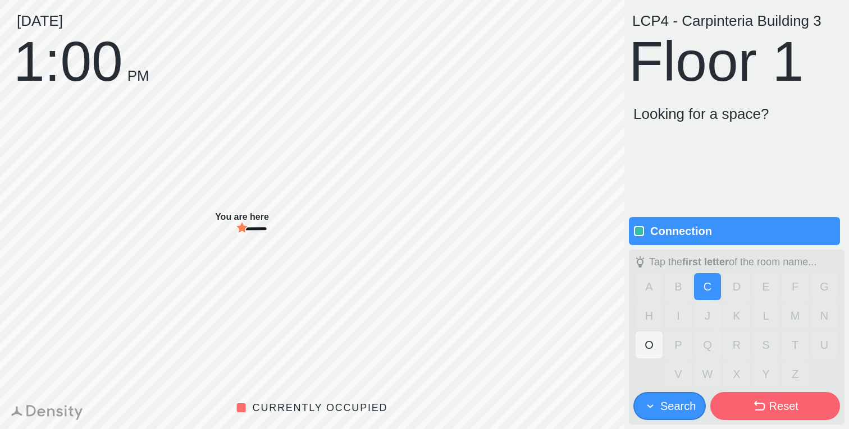
click at [698, 195] on div "Connection" at bounding box center [737, 186] width 216 height 118
click at [648, 351] on button "O" at bounding box center [649, 345] width 27 height 27
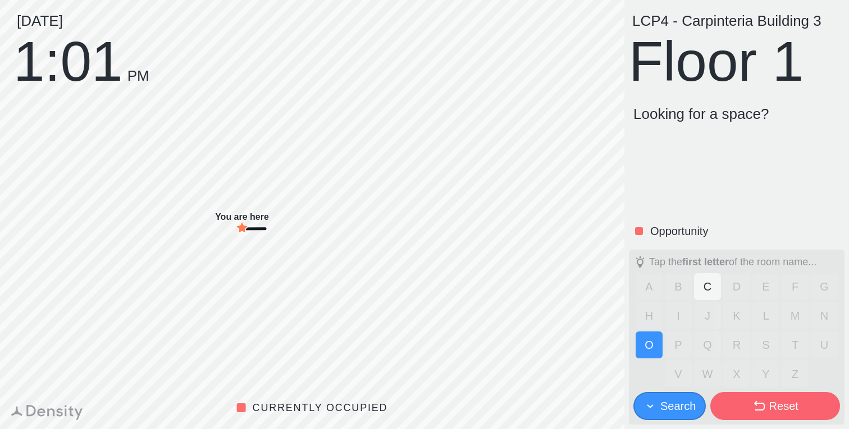
click at [703, 280] on button "C" at bounding box center [707, 286] width 27 height 27
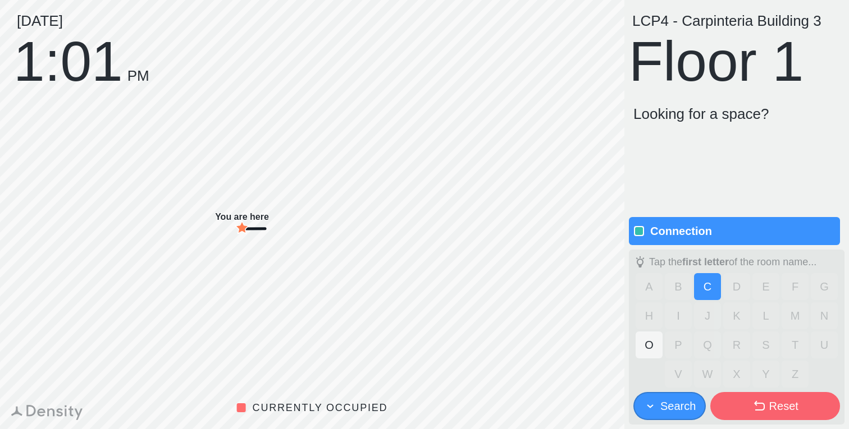
click at [744, 396] on button "Reset" at bounding box center [775, 406] width 130 height 28
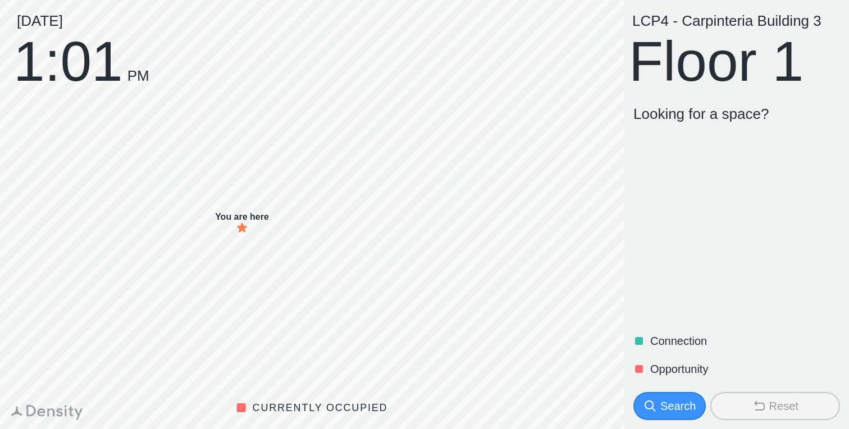
click at [693, 347] on p "Connection" at bounding box center [744, 341] width 188 height 16
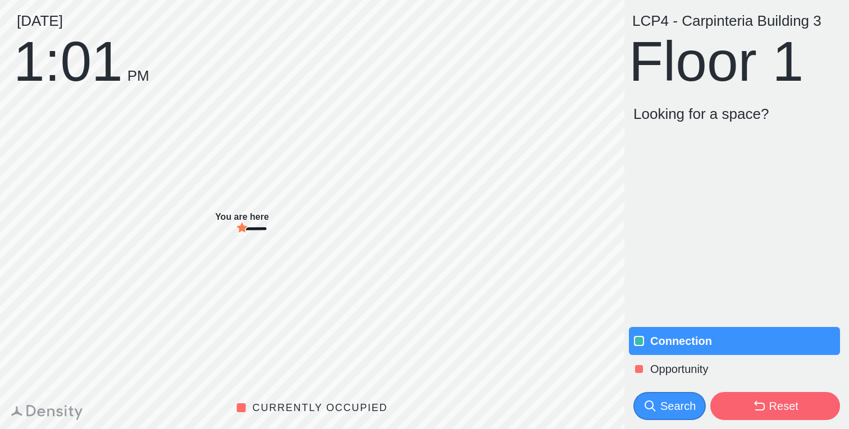
click at [692, 369] on p "Opportunity" at bounding box center [744, 370] width 188 height 16
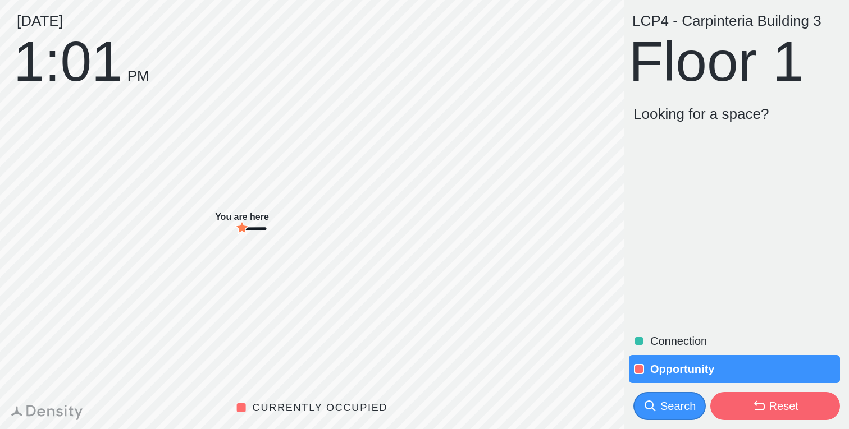
click at [689, 339] on p "Connection" at bounding box center [744, 341] width 188 height 16
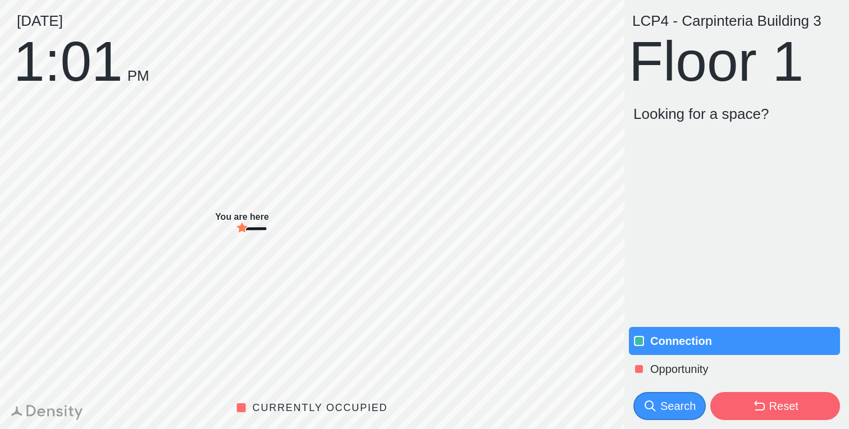
click at [687, 367] on p "Opportunity" at bounding box center [744, 370] width 188 height 16
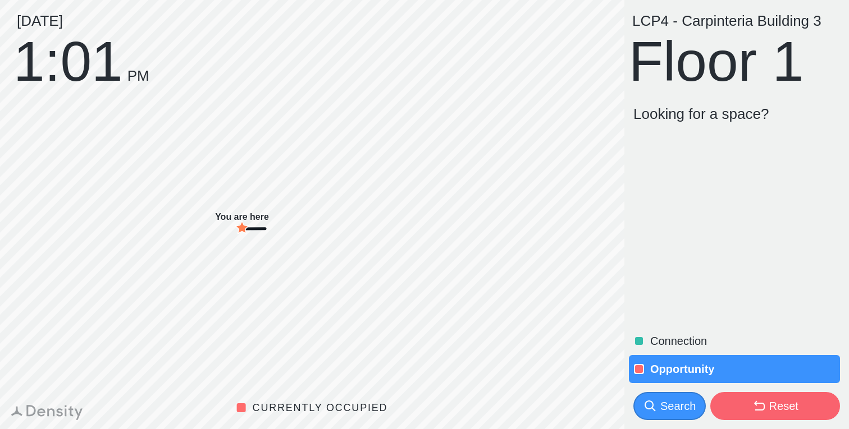
click at [735, 408] on button "Reset" at bounding box center [775, 406] width 130 height 28
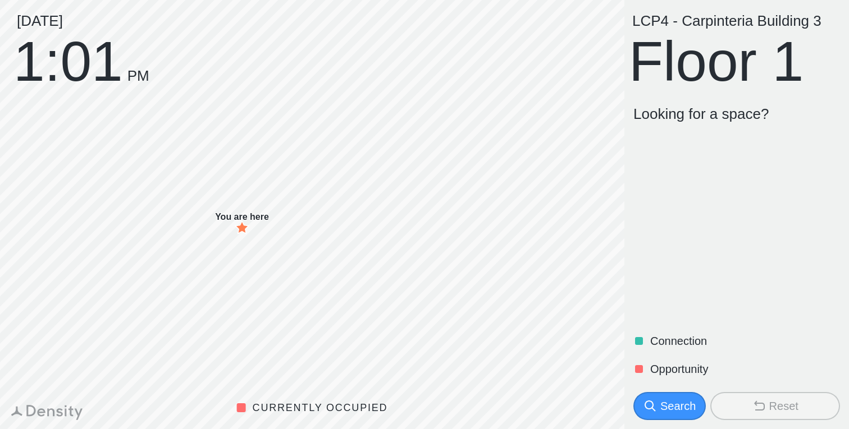
click at [691, 335] on p "Connection" at bounding box center [744, 341] width 188 height 16
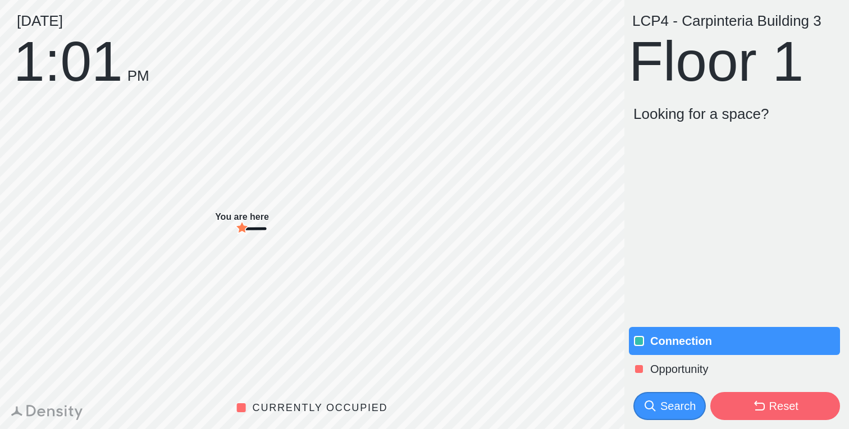
click at [744, 404] on button "Reset" at bounding box center [775, 406] width 130 height 28
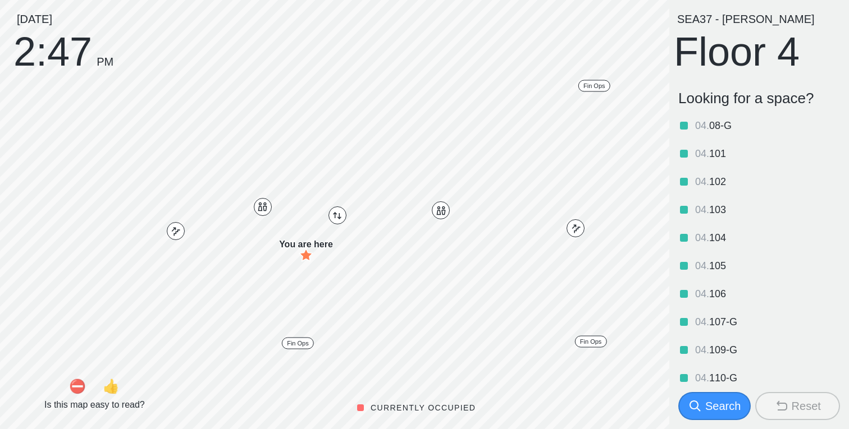
click at [736, 394] on button "Search" at bounding box center [714, 406] width 72 height 28
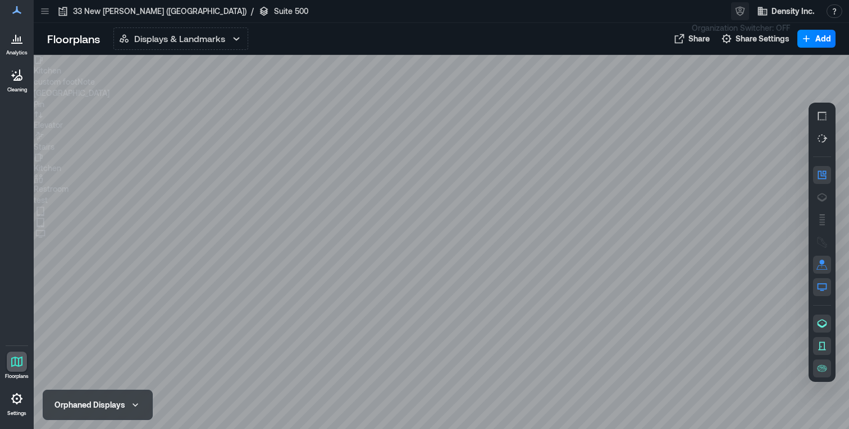
click at [743, 10] on icon "button" at bounding box center [740, 12] width 10 height 10
type input "****"
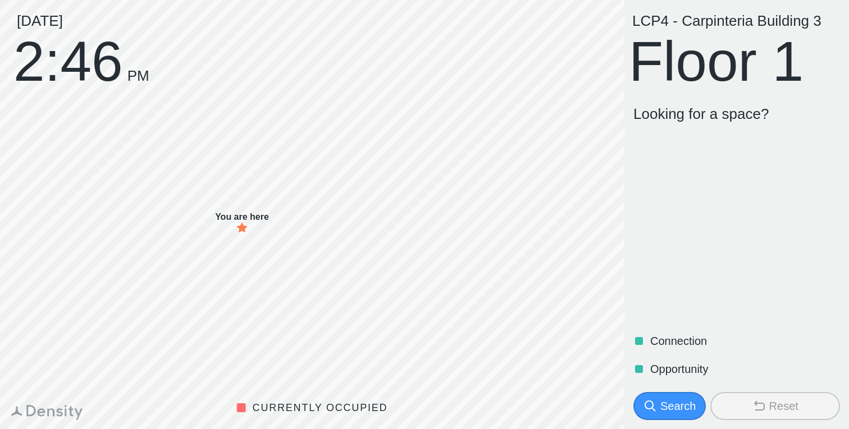
click at [657, 403] on div "Search" at bounding box center [669, 407] width 52 height 16
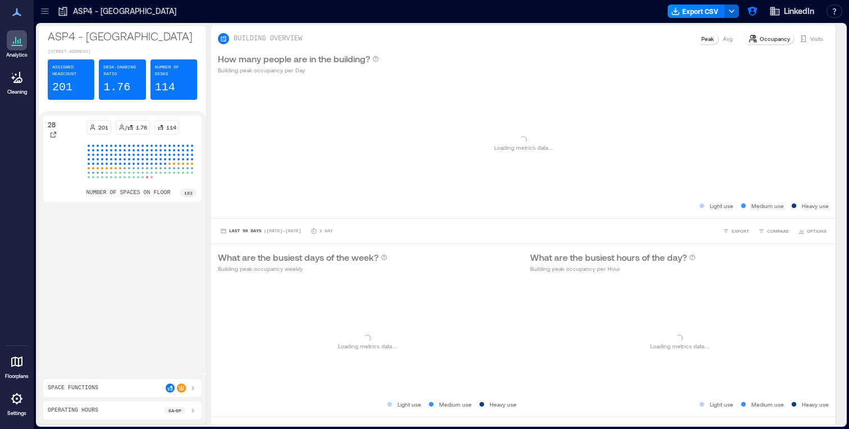
click at [15, 359] on icon at bounding box center [16, 362] width 11 height 11
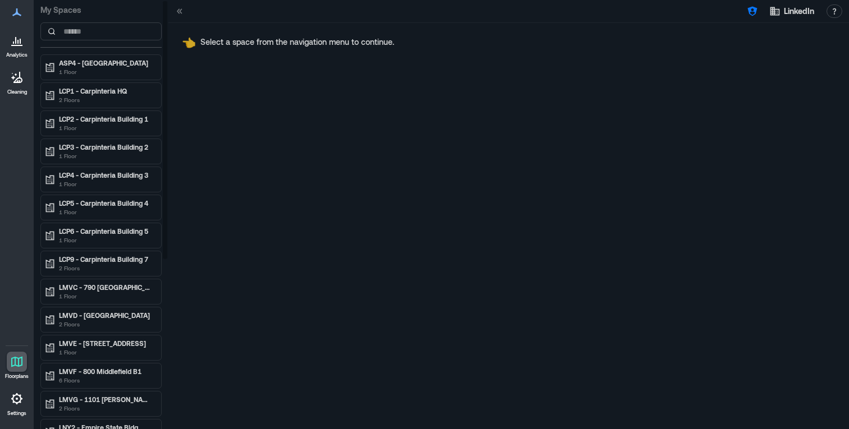
scroll to position [265, 0]
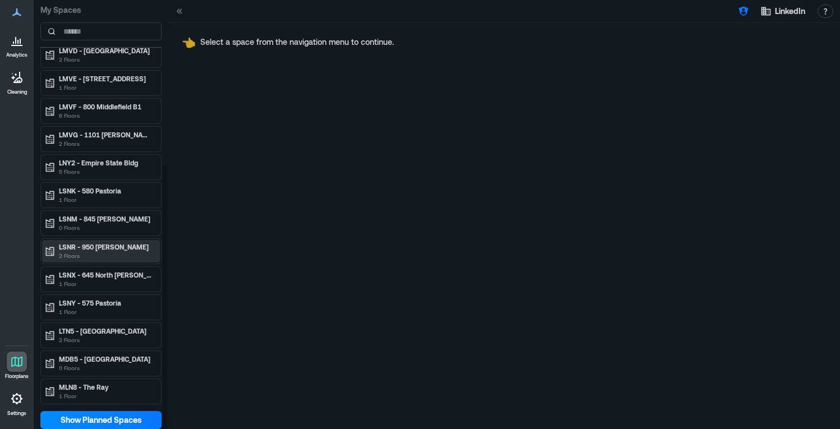
click at [132, 253] on p "2 Floors" at bounding box center [106, 256] width 94 height 9
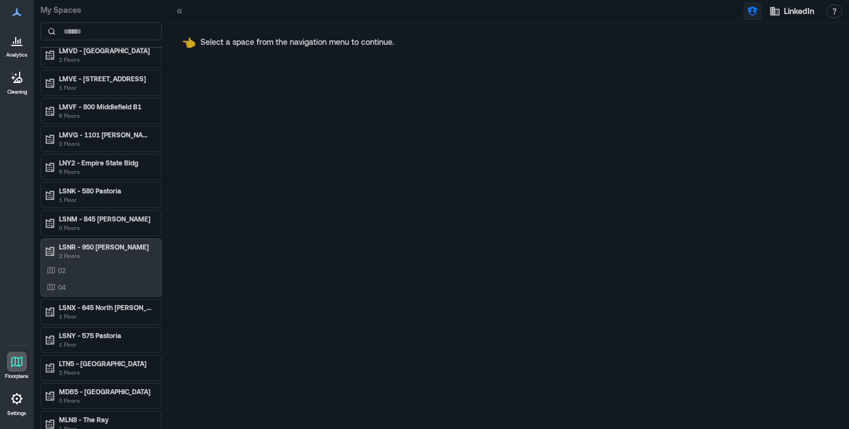
click at [754, 13] on icon "button" at bounding box center [752, 12] width 10 height 10
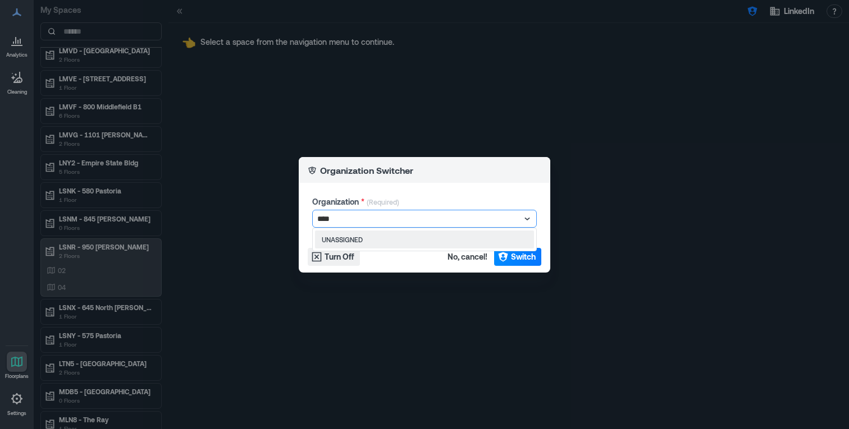
type input "****"
